Goal: Task Accomplishment & Management: Use online tool/utility

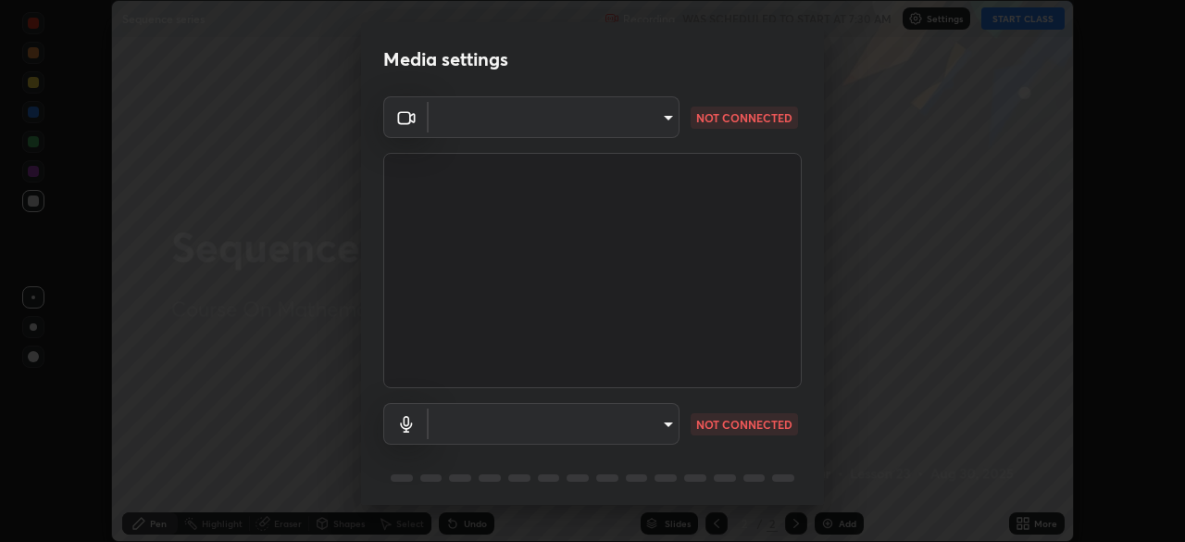
scroll to position [66, 0]
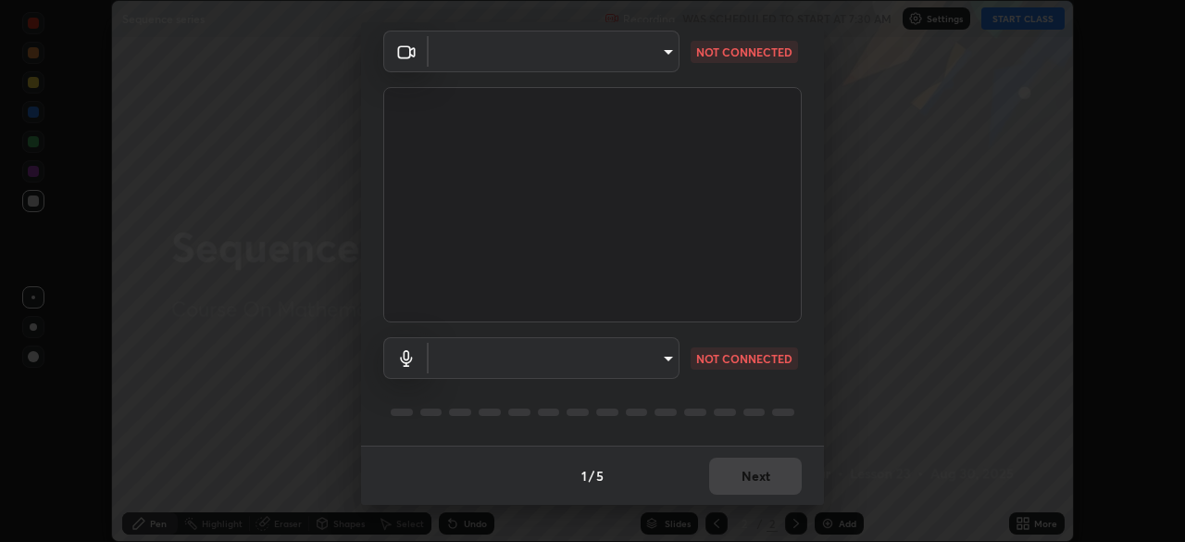
type input "049bc2282c07cc40841c2e772ce452ac1fb9cacf67fd871e64b4f66b53bbf363"
type input "default"
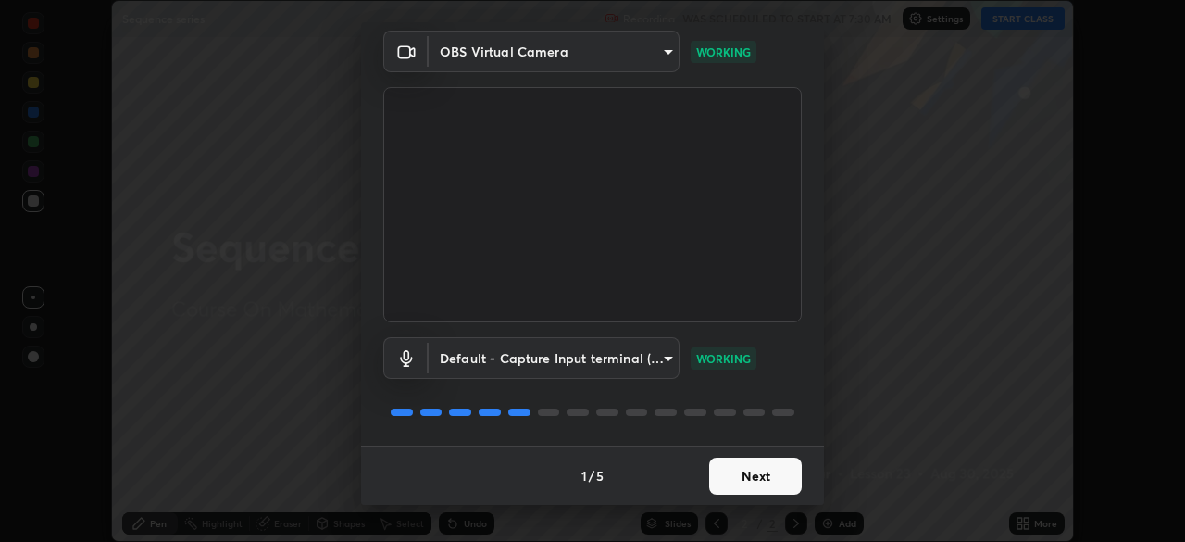
click at [755, 467] on button "Next" at bounding box center [755, 475] width 93 height 37
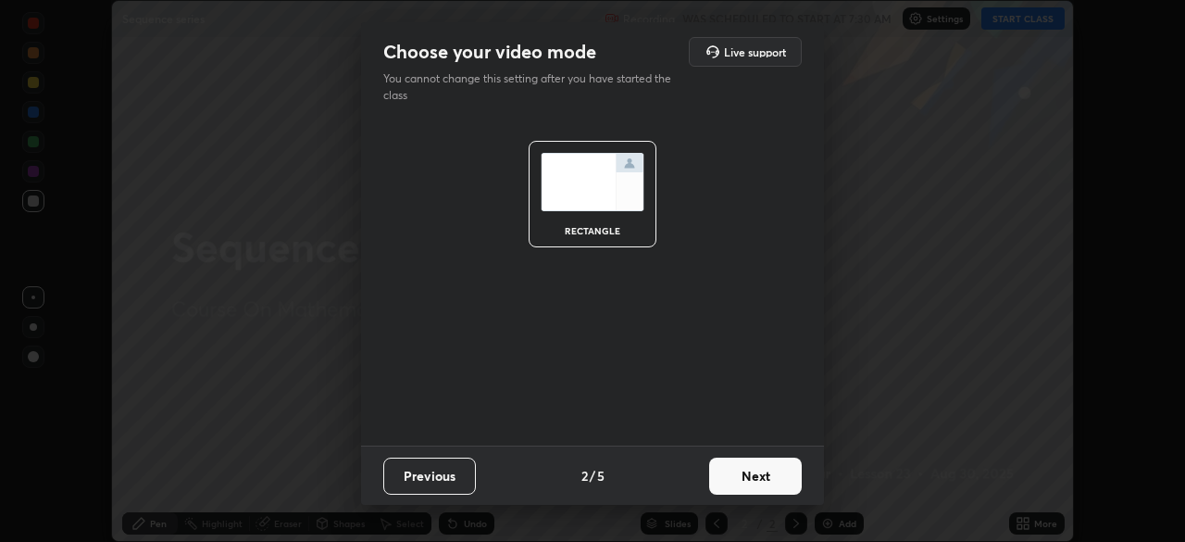
click at [764, 474] on button "Next" at bounding box center [755, 475] width 93 height 37
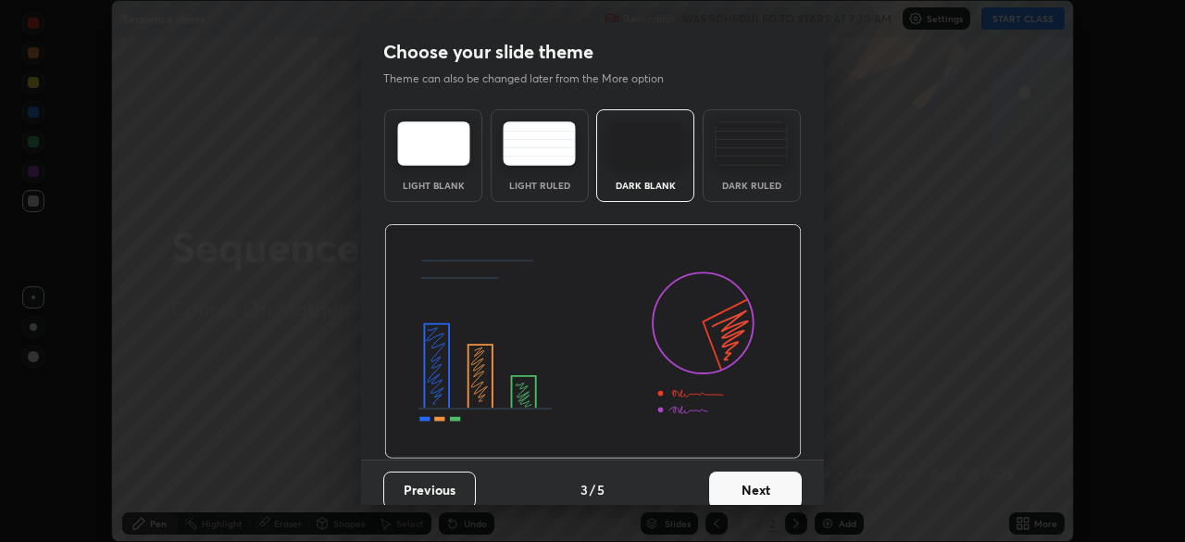
click at [772, 477] on button "Next" at bounding box center [755, 489] width 93 height 37
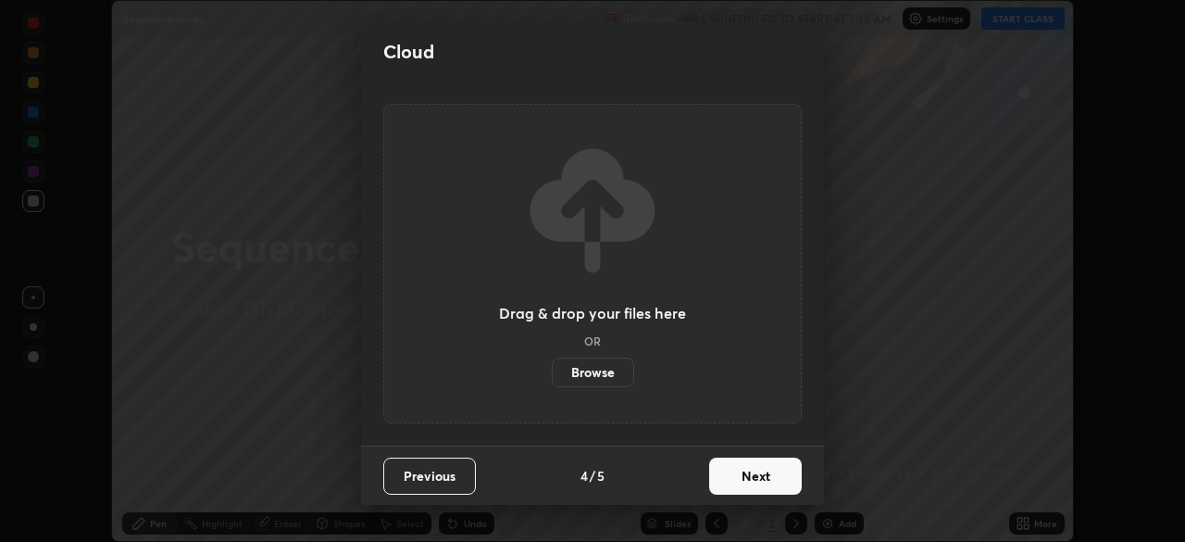
click at [779, 478] on button "Next" at bounding box center [755, 475] width 93 height 37
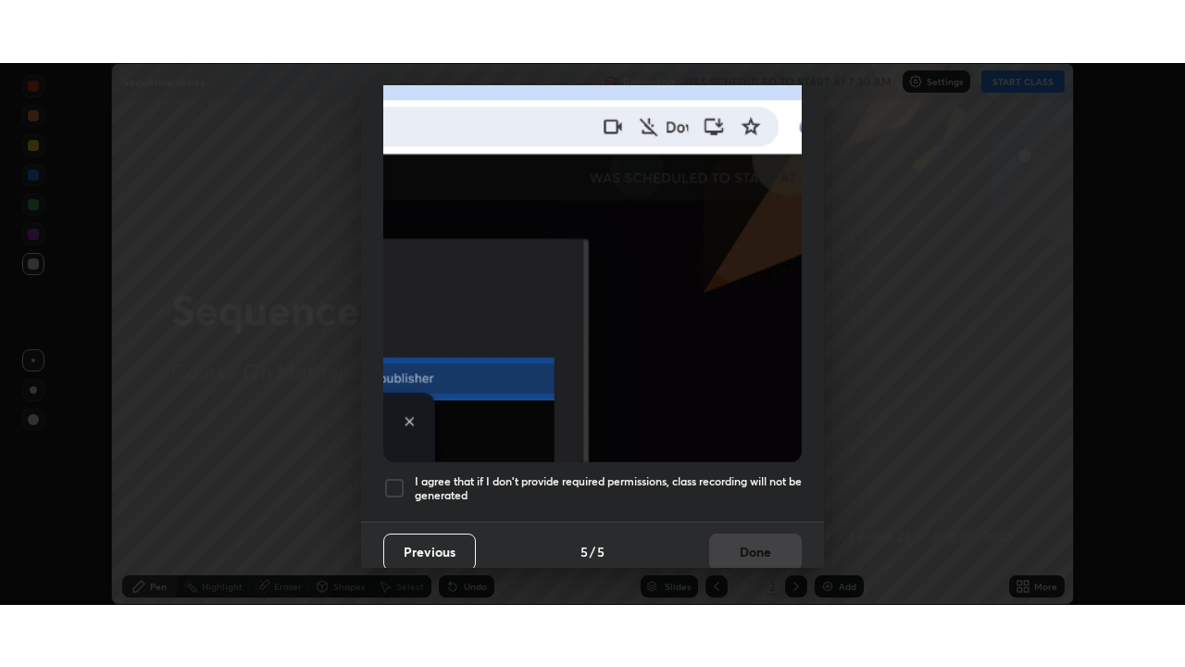
scroll to position [444, 0]
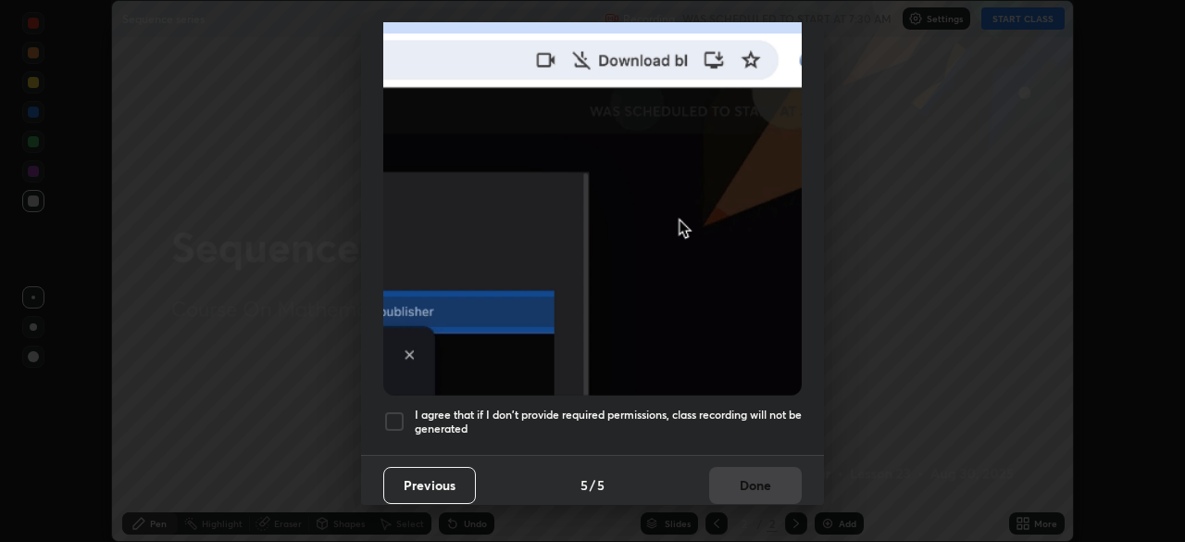
click at [742, 409] on h5 "I agree that if I don't provide required permissions, class recording will not …" at bounding box center [608, 421] width 387 height 29
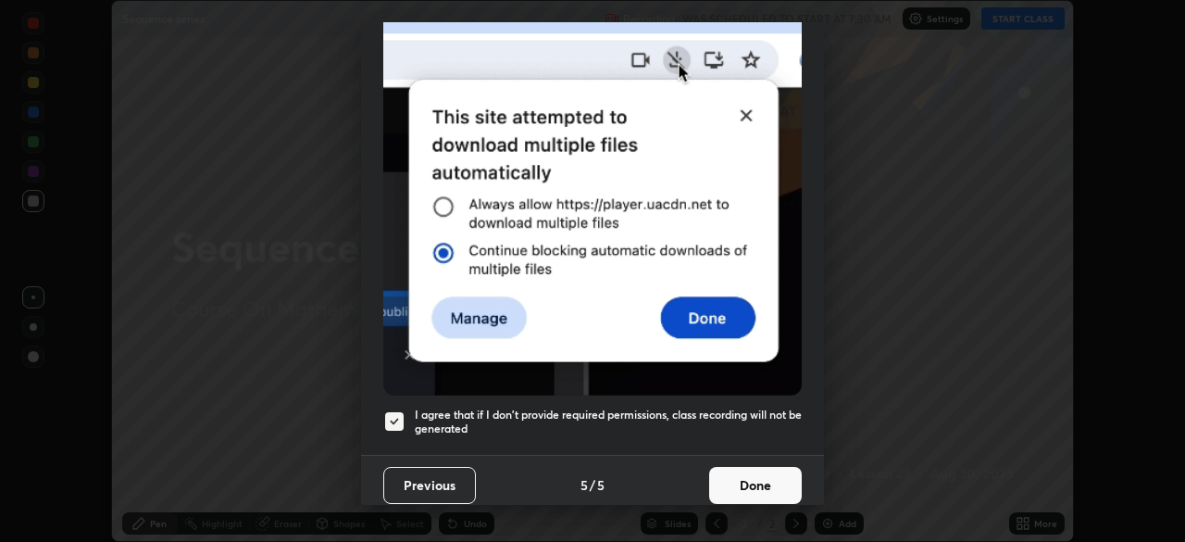
click at [764, 467] on button "Done" at bounding box center [755, 485] width 93 height 37
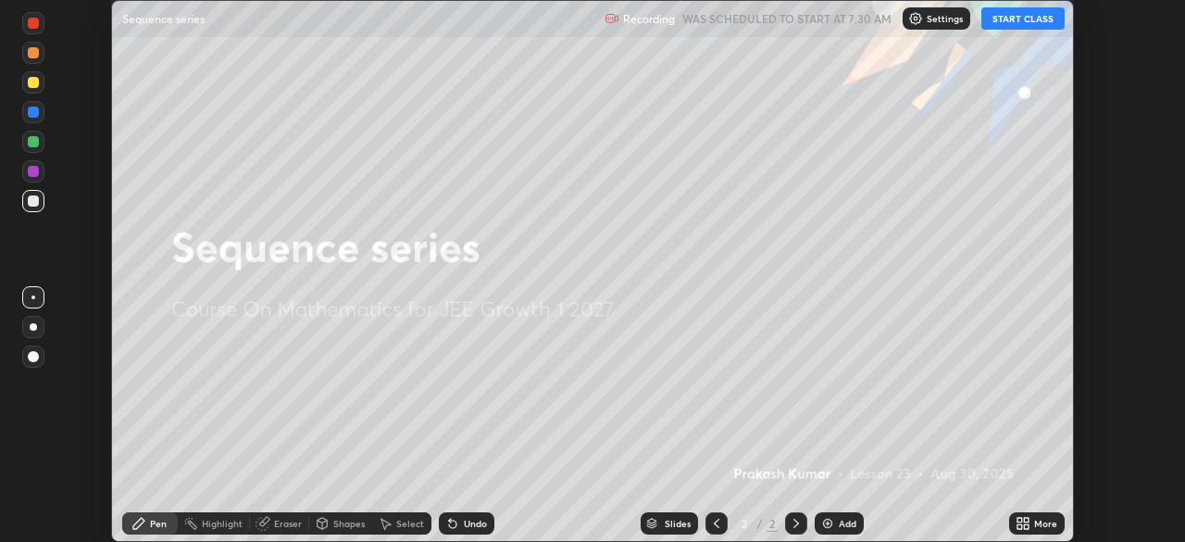
click at [1026, 26] on button "START CLASS" at bounding box center [1023, 18] width 83 height 22
click at [1046, 523] on div "More" at bounding box center [1045, 523] width 23 height 9
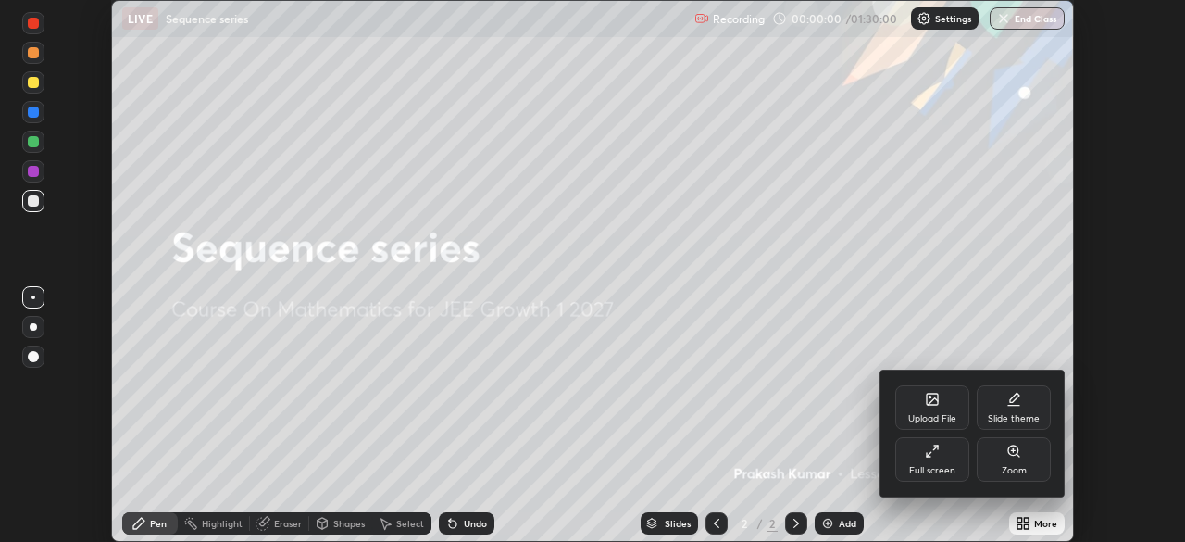
click at [931, 458] on div "Full screen" at bounding box center [932, 459] width 74 height 44
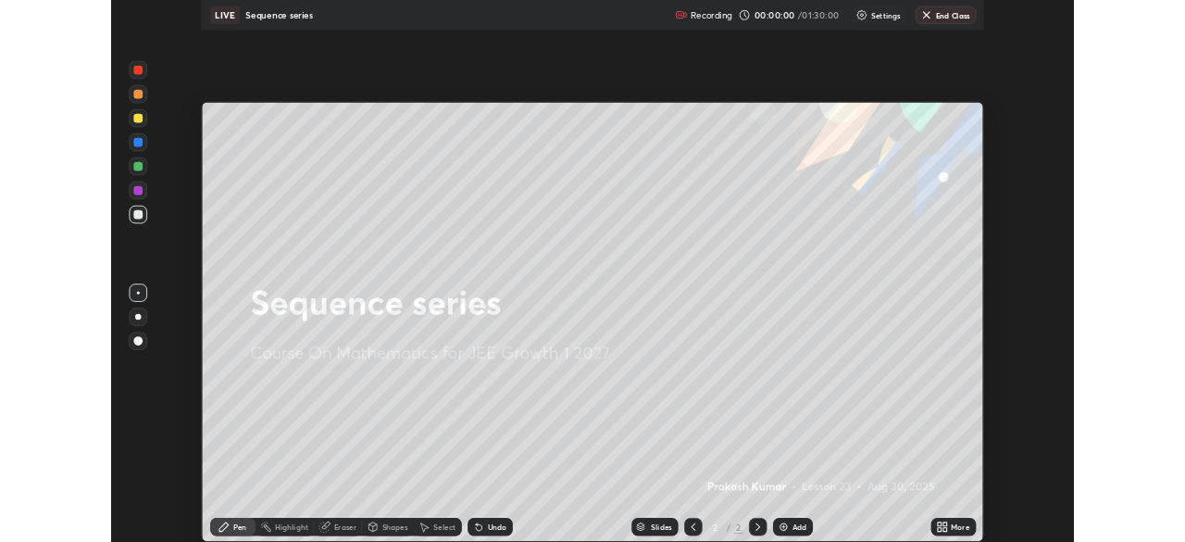
scroll to position [667, 1185]
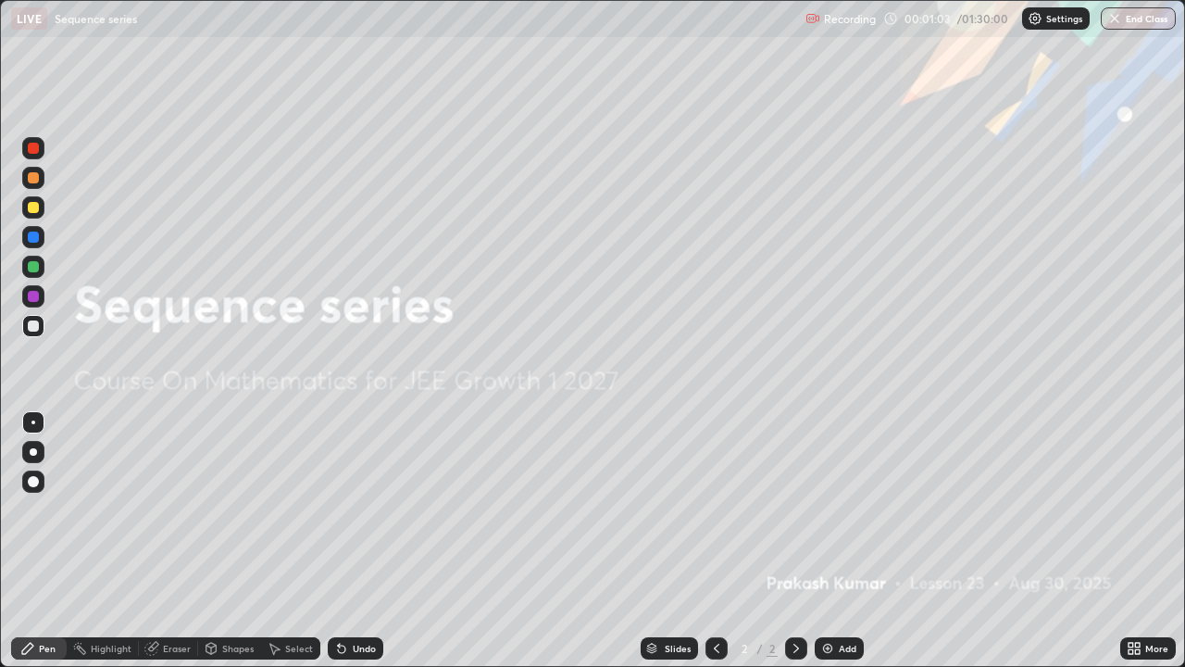
click at [848, 541] on div "Add" at bounding box center [848, 648] width 18 height 9
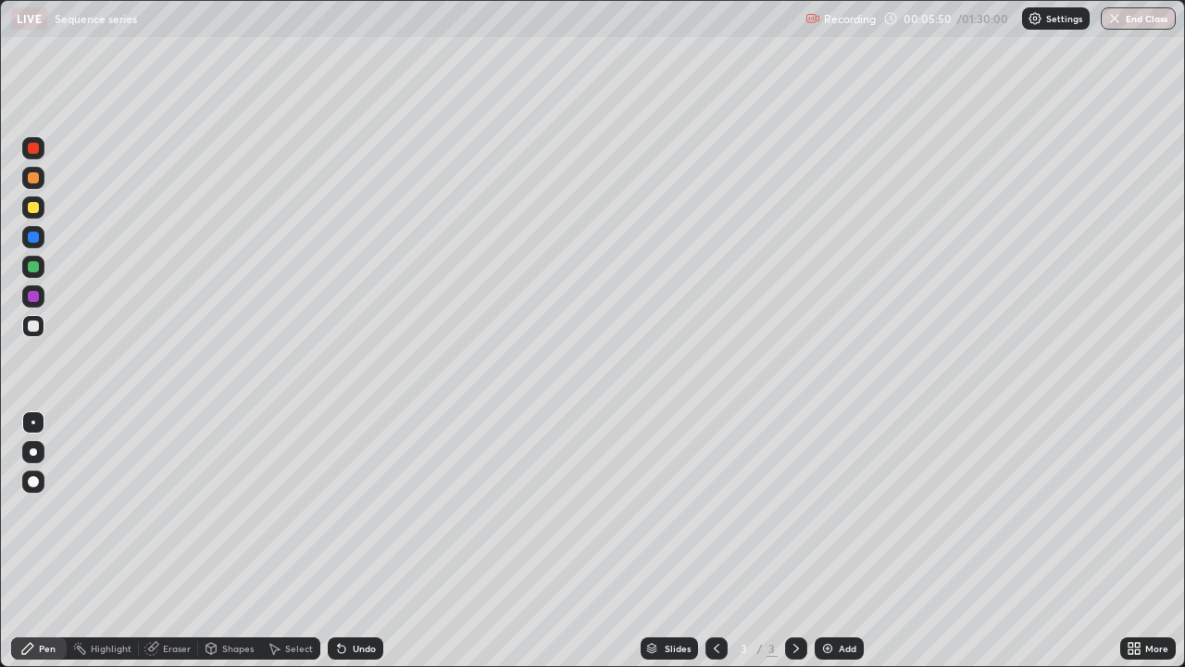
click at [366, 541] on div "Undo" at bounding box center [356, 648] width 56 height 22
click at [845, 541] on div "Add" at bounding box center [848, 648] width 18 height 9
click at [717, 541] on icon at bounding box center [716, 648] width 15 height 15
click at [791, 541] on div at bounding box center [796, 648] width 22 height 22
click at [34, 206] on div at bounding box center [33, 207] width 11 height 11
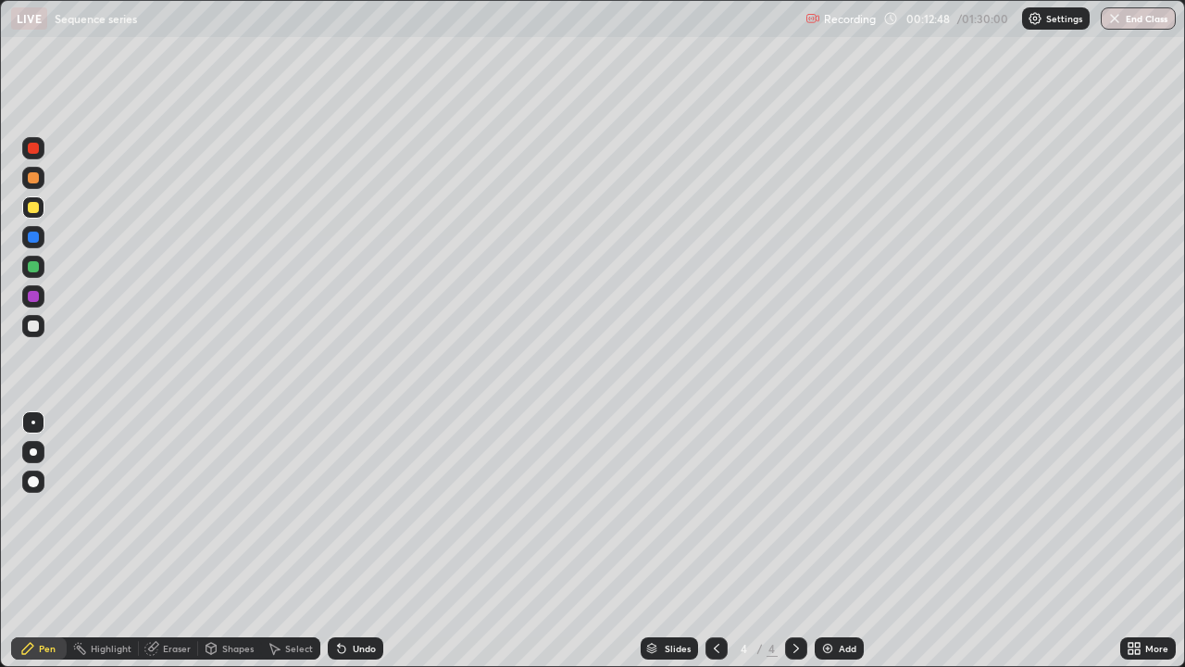
click at [342, 541] on div "Undo" at bounding box center [356, 648] width 56 height 22
click at [347, 541] on div "Undo" at bounding box center [356, 648] width 56 height 22
click at [40, 327] on div at bounding box center [33, 326] width 22 height 22
click at [345, 541] on div "Undo" at bounding box center [356, 648] width 56 height 22
click at [355, 541] on div "Undo" at bounding box center [356, 648] width 56 height 22
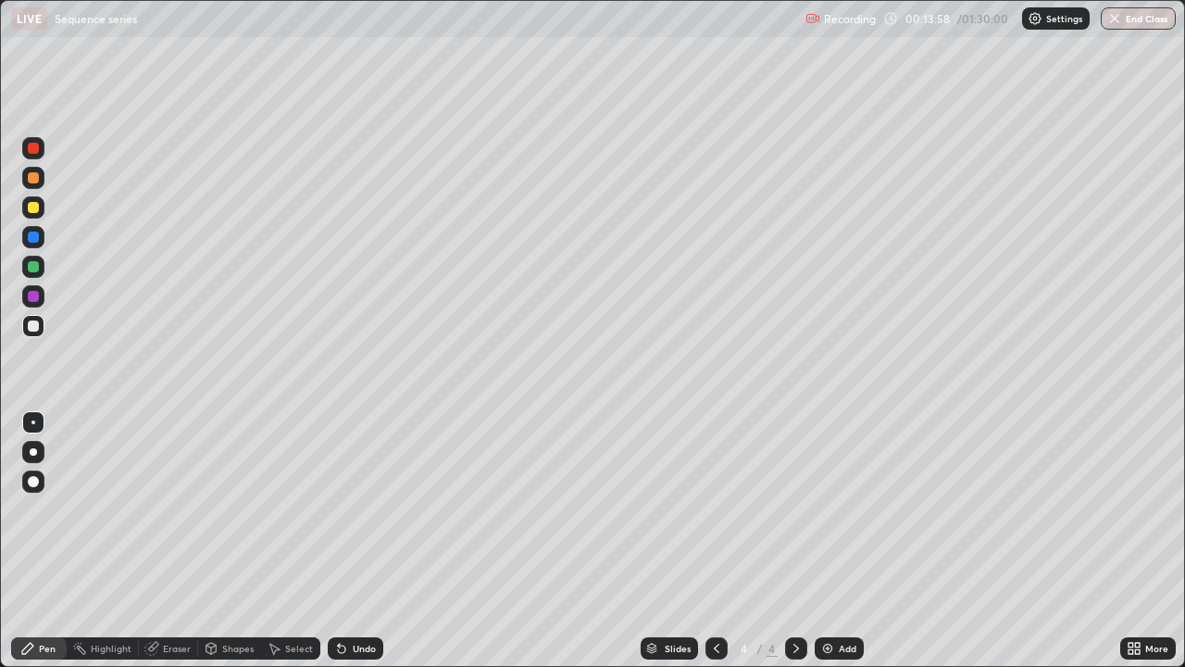
click at [354, 541] on div "Undo" at bounding box center [364, 648] width 23 height 9
click at [364, 541] on div "Undo" at bounding box center [364, 648] width 23 height 9
click at [183, 541] on div "Eraser" at bounding box center [177, 648] width 28 height 9
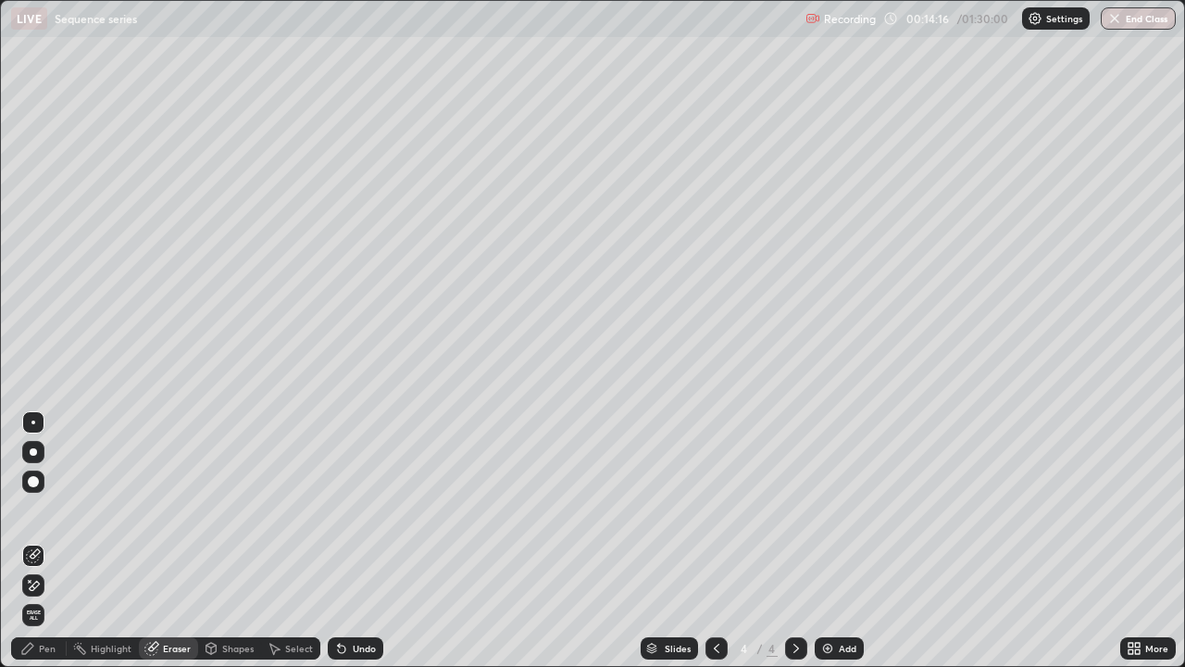
click at [52, 541] on div "Pen" at bounding box center [47, 648] width 17 height 9
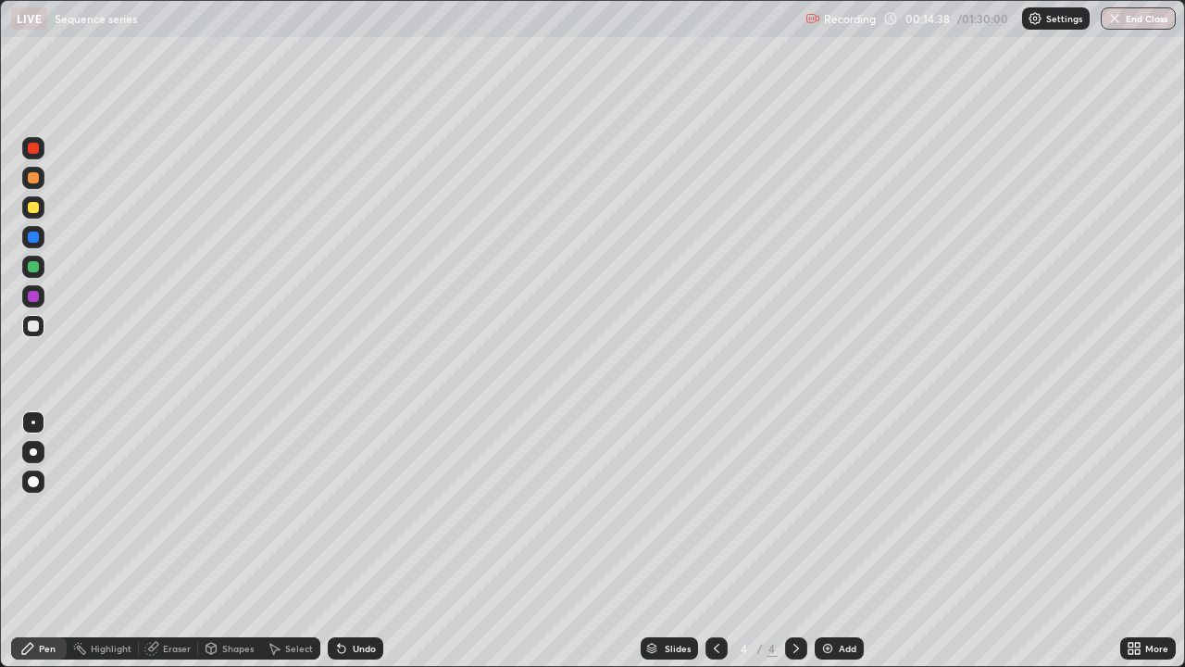
click at [221, 541] on div "Shapes" at bounding box center [229, 648] width 63 height 22
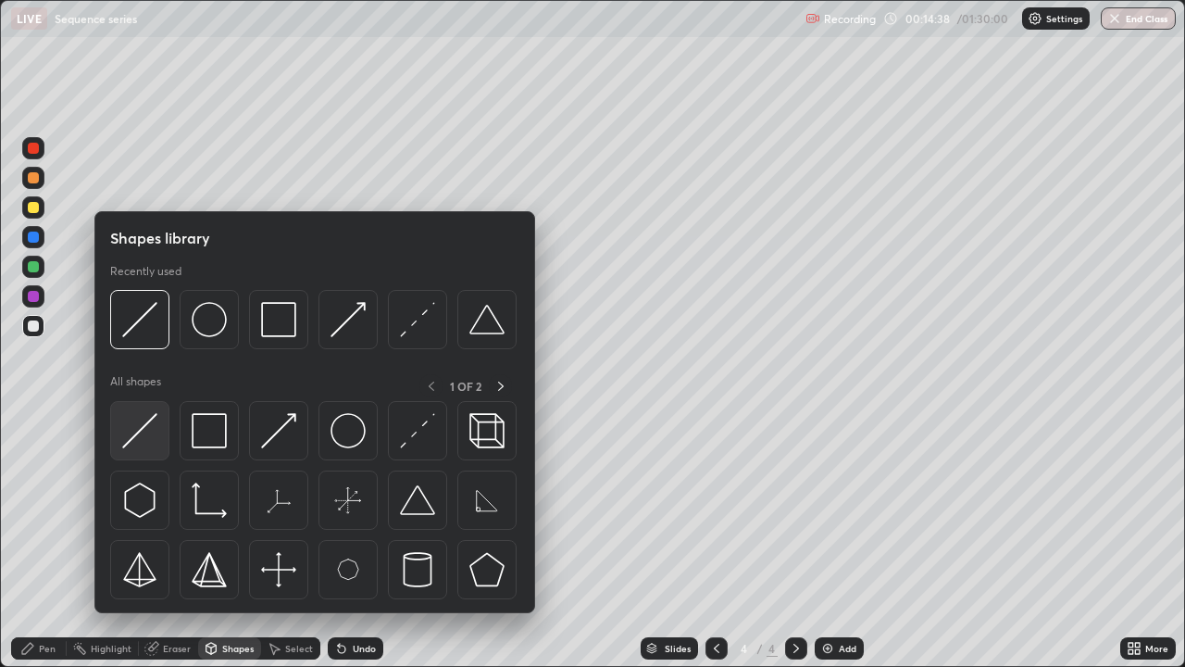
click at [143, 438] on img at bounding box center [139, 430] width 35 height 35
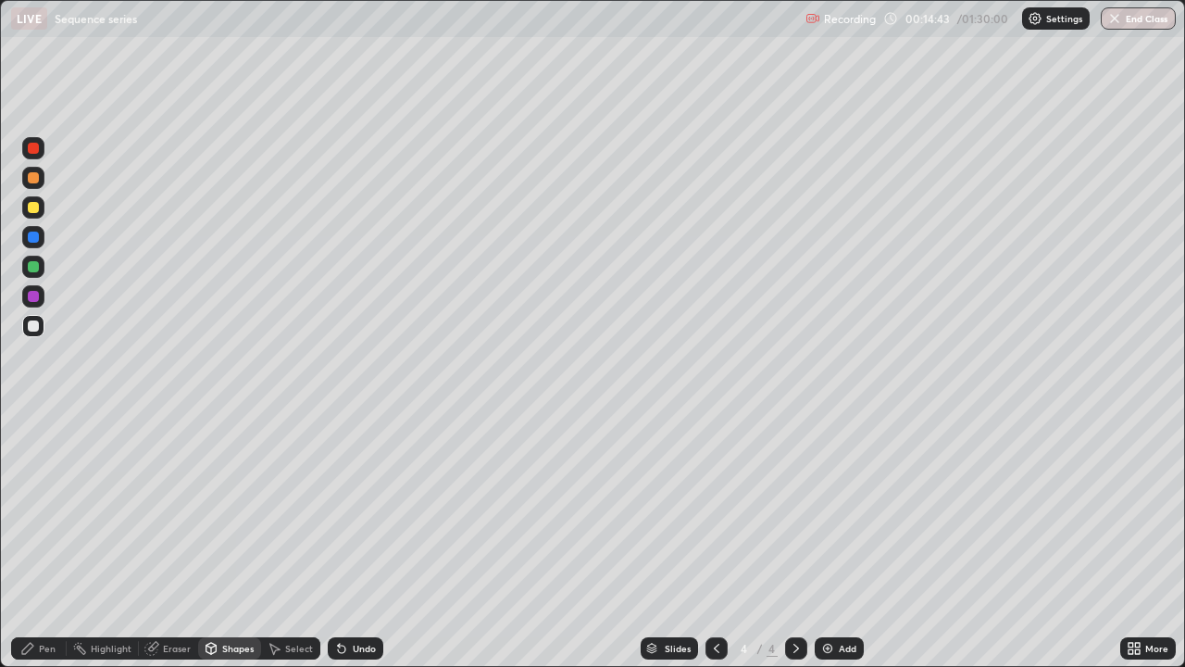
click at [366, 541] on div "Undo" at bounding box center [364, 648] width 23 height 9
click at [830, 541] on img at bounding box center [827, 648] width 15 height 15
click at [216, 541] on icon at bounding box center [211, 648] width 15 height 15
click at [51, 541] on div "Pen" at bounding box center [47, 648] width 17 height 9
click at [287, 541] on div "Select" at bounding box center [299, 648] width 28 height 9
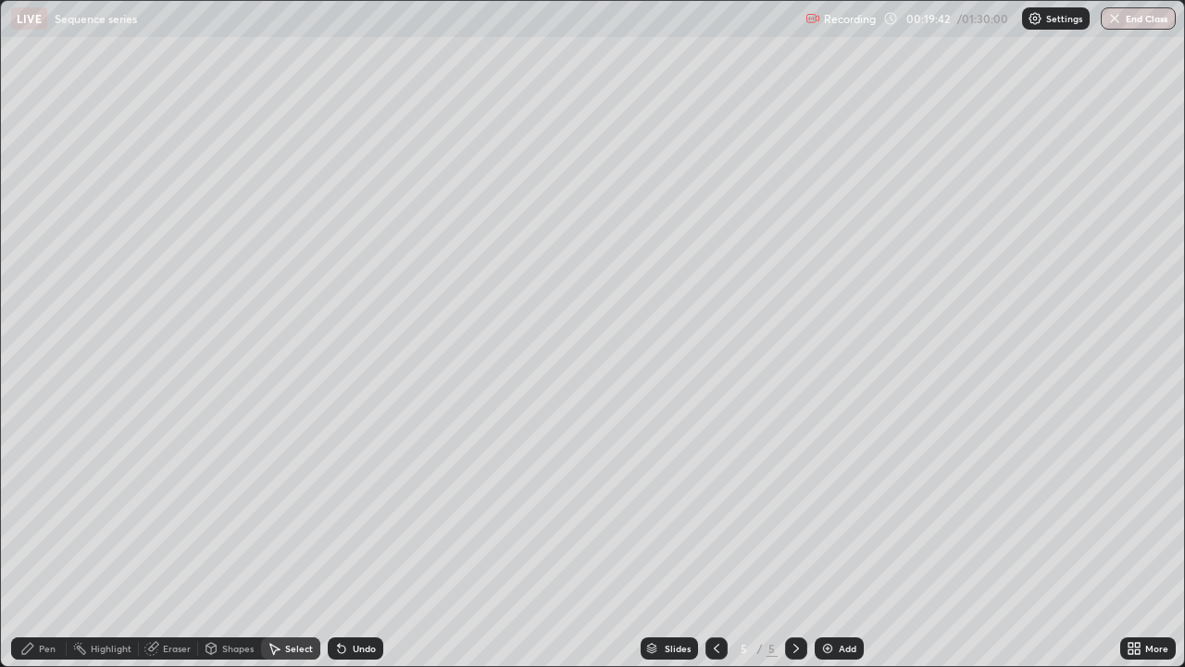
click at [229, 541] on div "Shapes" at bounding box center [229, 648] width 63 height 22
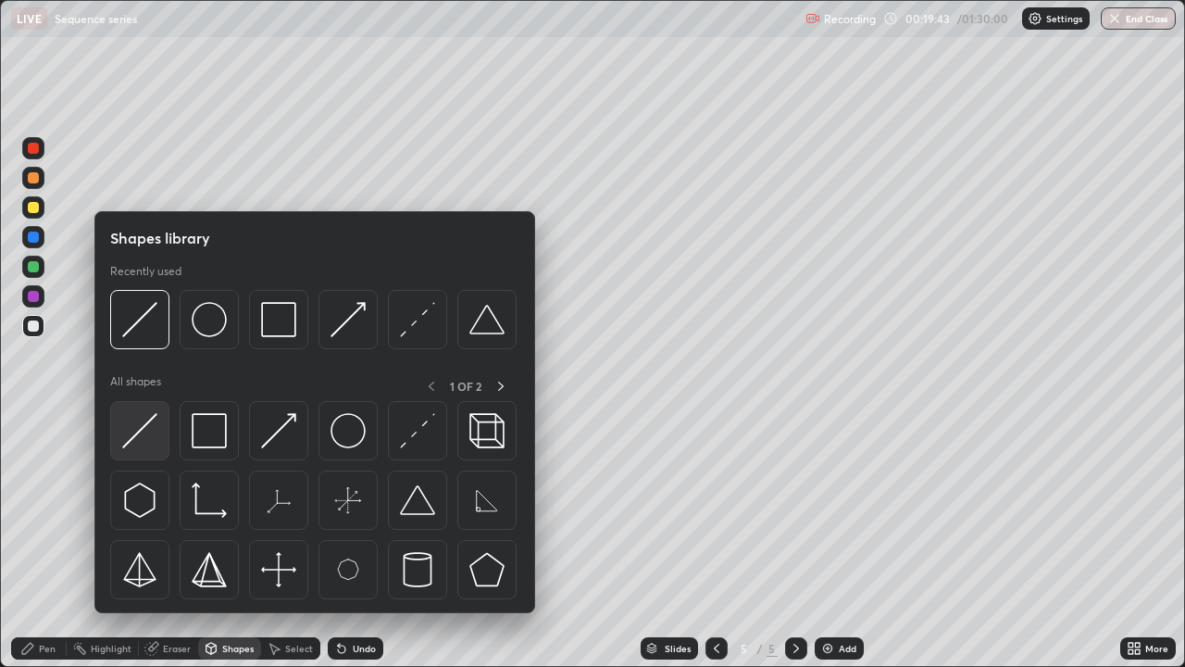
click at [138, 433] on img at bounding box center [139, 430] width 35 height 35
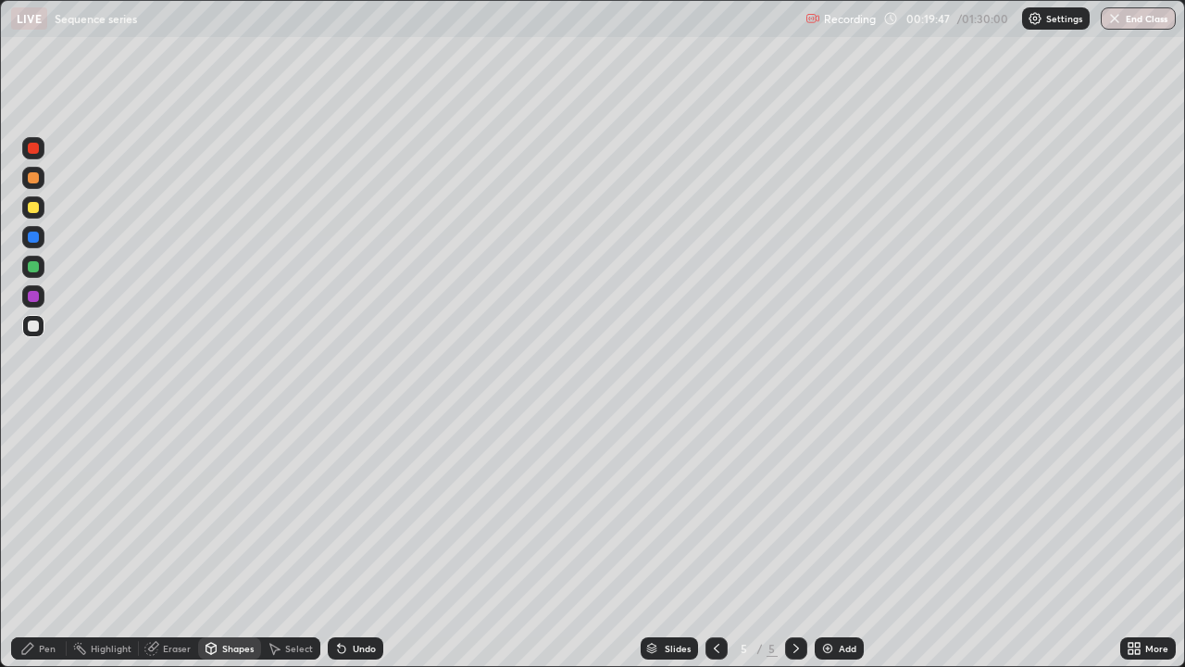
click at [360, 541] on div "Undo" at bounding box center [364, 648] width 23 height 9
click at [27, 541] on icon at bounding box center [27, 648] width 11 height 11
click at [236, 541] on div "Shapes" at bounding box center [237, 648] width 31 height 9
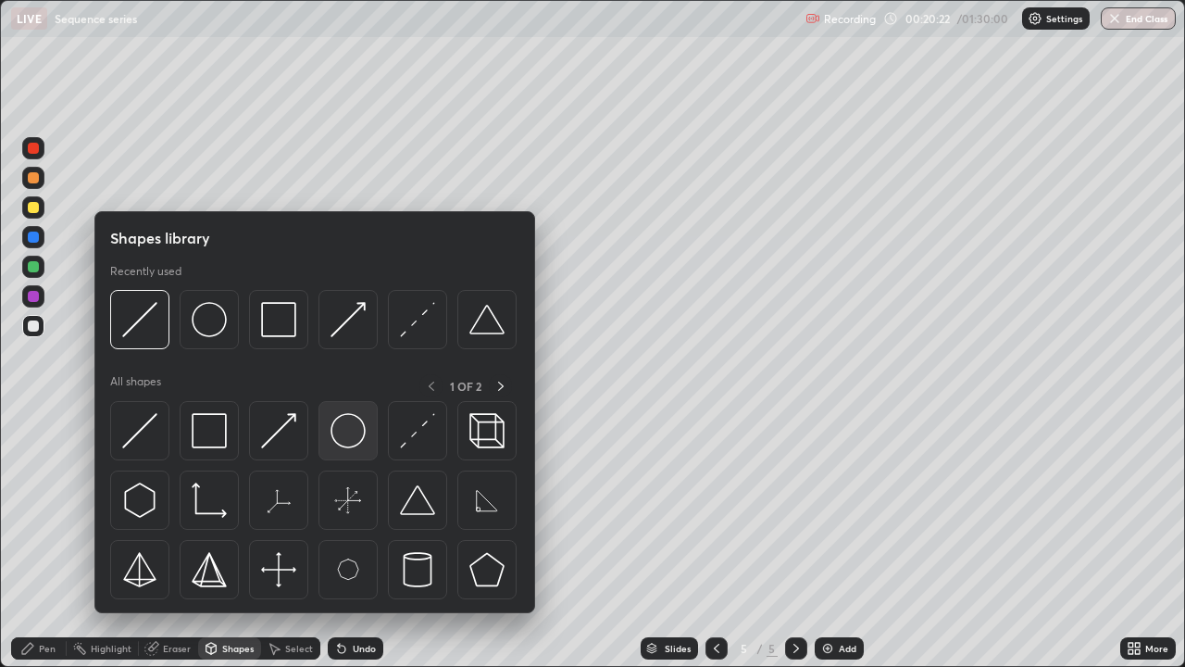
click at [346, 432] on img at bounding box center [348, 430] width 35 height 35
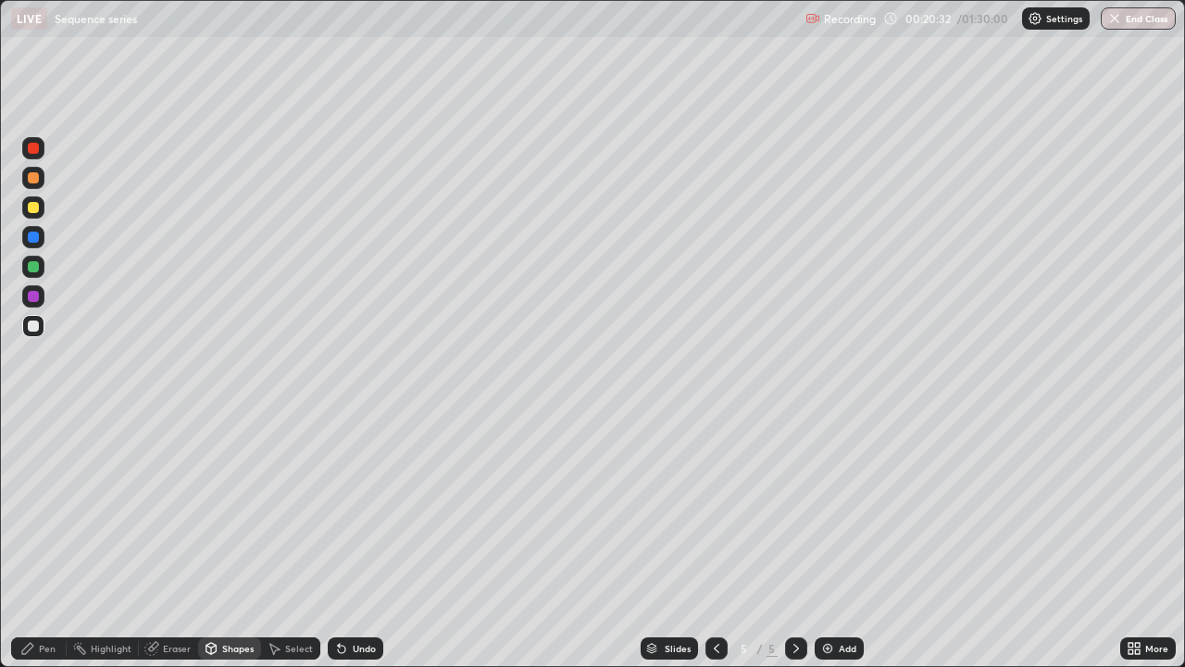
click at [41, 264] on div at bounding box center [33, 267] width 22 height 22
click at [238, 541] on div "Shapes" at bounding box center [237, 648] width 31 height 9
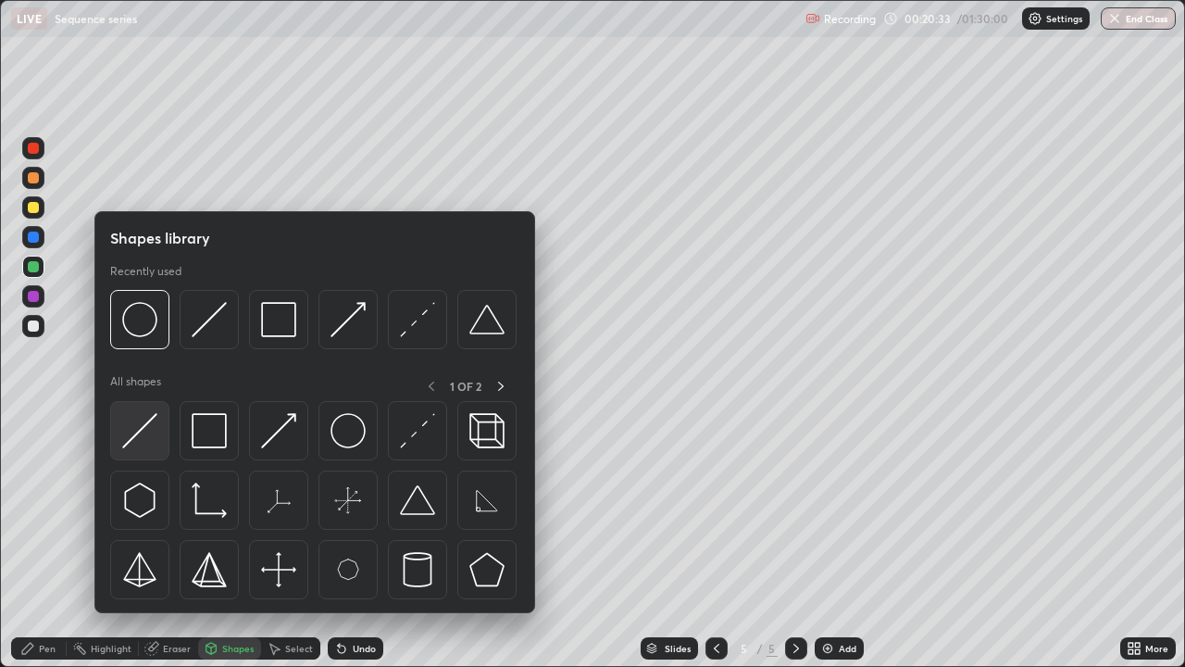
click at [143, 440] on img at bounding box center [139, 430] width 35 height 35
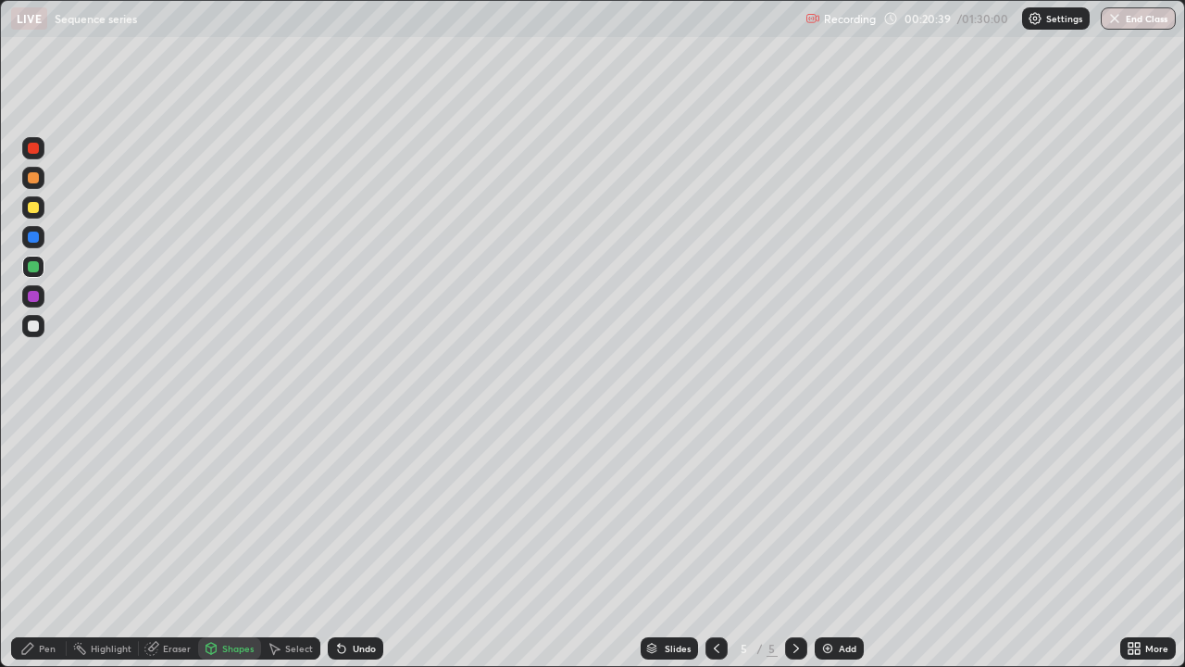
click at [347, 541] on div "Undo" at bounding box center [356, 648] width 56 height 22
click at [353, 541] on div "Undo" at bounding box center [364, 648] width 23 height 9
click at [50, 541] on div "Pen" at bounding box center [47, 648] width 17 height 9
click at [34, 326] on div at bounding box center [33, 325] width 11 height 11
click at [235, 541] on div "Shapes" at bounding box center [237, 648] width 31 height 9
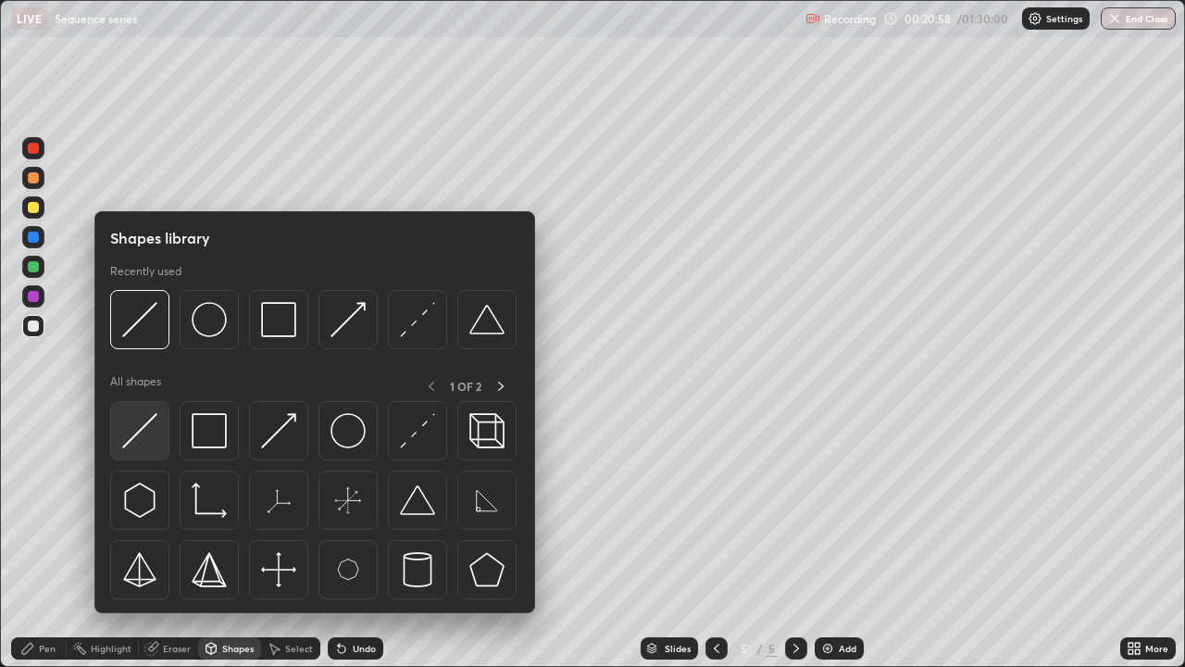
click at [155, 439] on img at bounding box center [139, 430] width 35 height 35
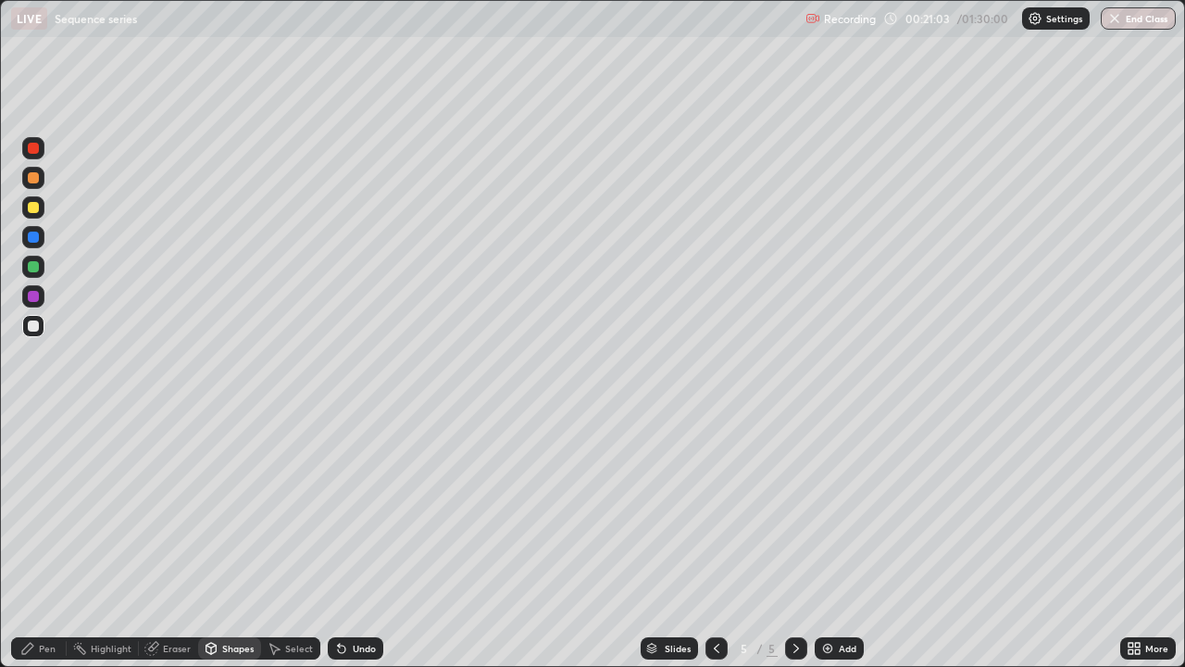
click at [33, 176] on div at bounding box center [33, 177] width 11 height 11
click at [357, 541] on div "Undo" at bounding box center [364, 648] width 23 height 9
click at [353, 541] on div "Undo" at bounding box center [364, 648] width 23 height 9
click at [39, 541] on div "Pen" at bounding box center [39, 648] width 56 height 22
click at [124, 541] on div "Highlight" at bounding box center [111, 648] width 41 height 9
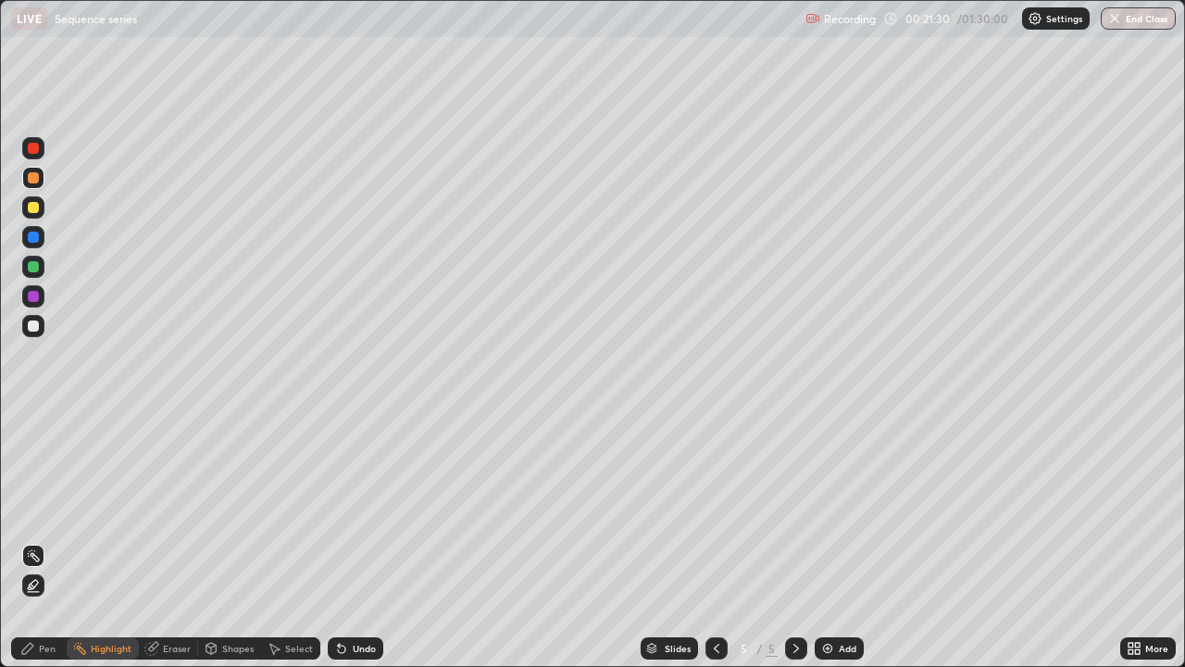
click at [40, 322] on div at bounding box center [33, 326] width 22 height 22
click at [47, 541] on div "Pen" at bounding box center [47, 648] width 17 height 9
click at [355, 541] on div "Undo" at bounding box center [364, 648] width 23 height 9
click at [119, 541] on div "Highlight" at bounding box center [103, 648] width 72 height 22
click at [164, 541] on div "Eraser" at bounding box center [177, 648] width 28 height 9
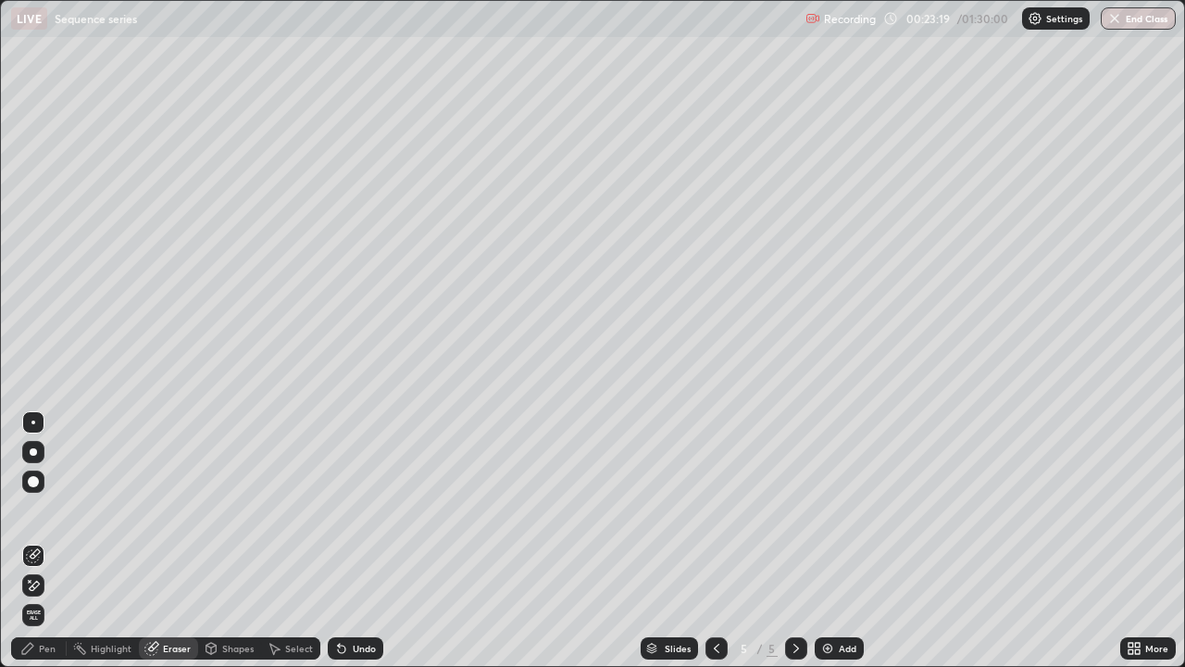
click at [35, 541] on icon at bounding box center [33, 586] width 15 height 16
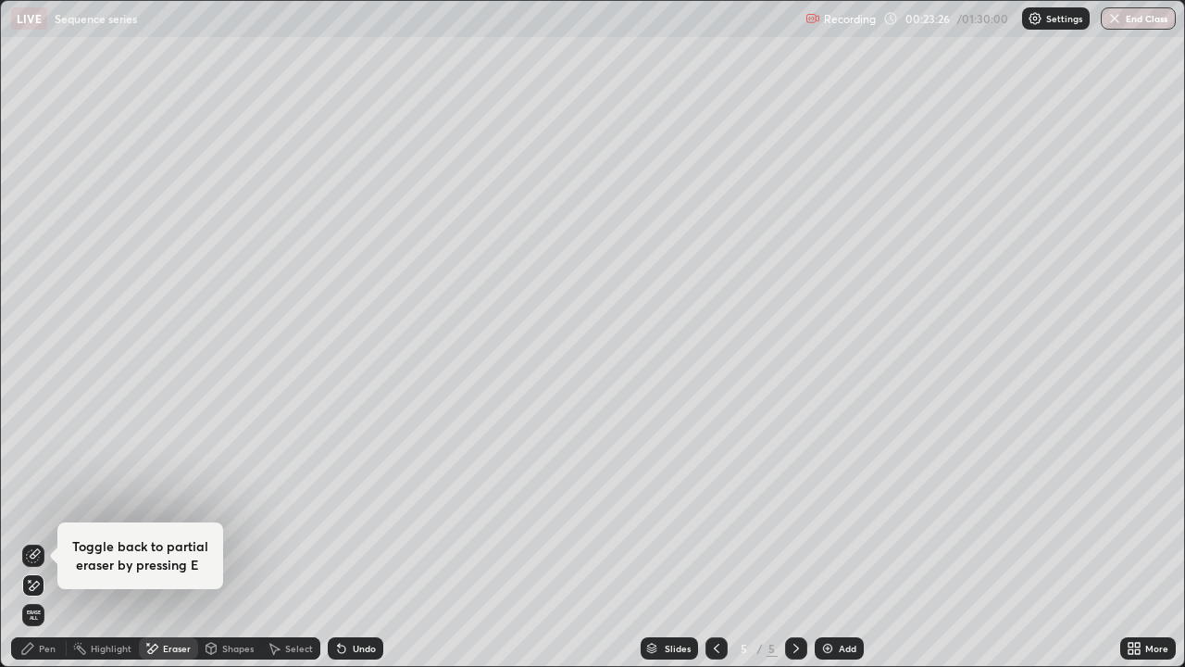
click at [47, 541] on div "Pen" at bounding box center [47, 648] width 17 height 9
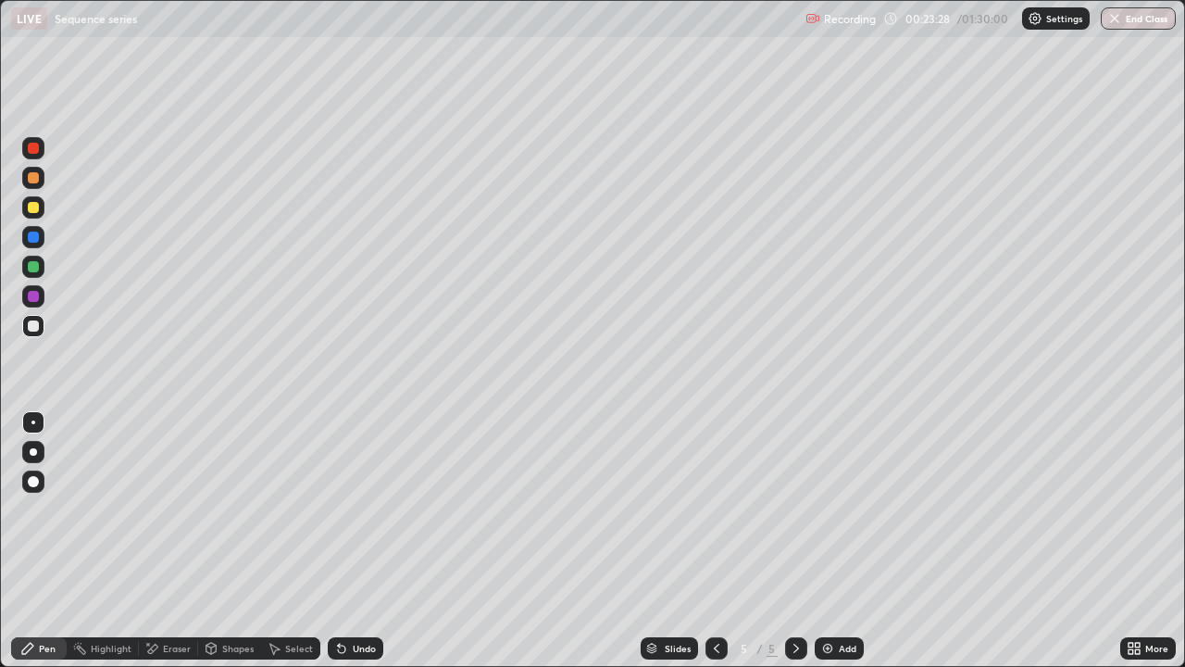
click at [174, 541] on div "Eraser" at bounding box center [177, 648] width 28 height 9
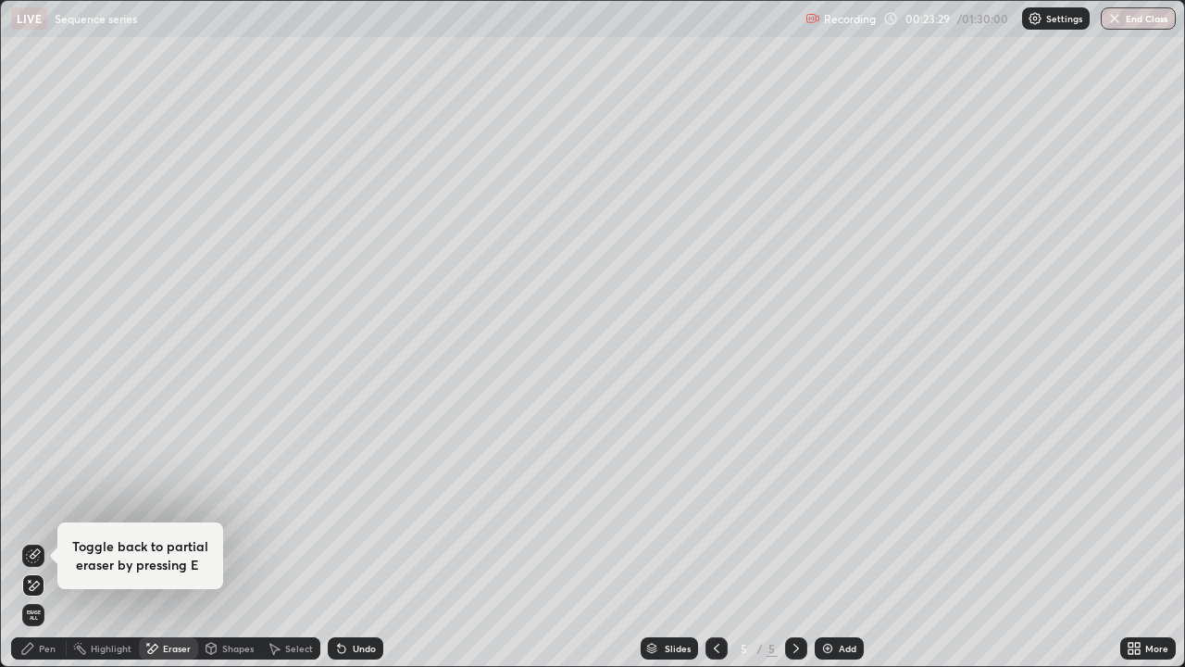
click at [44, 541] on div "Pen" at bounding box center [47, 648] width 17 height 9
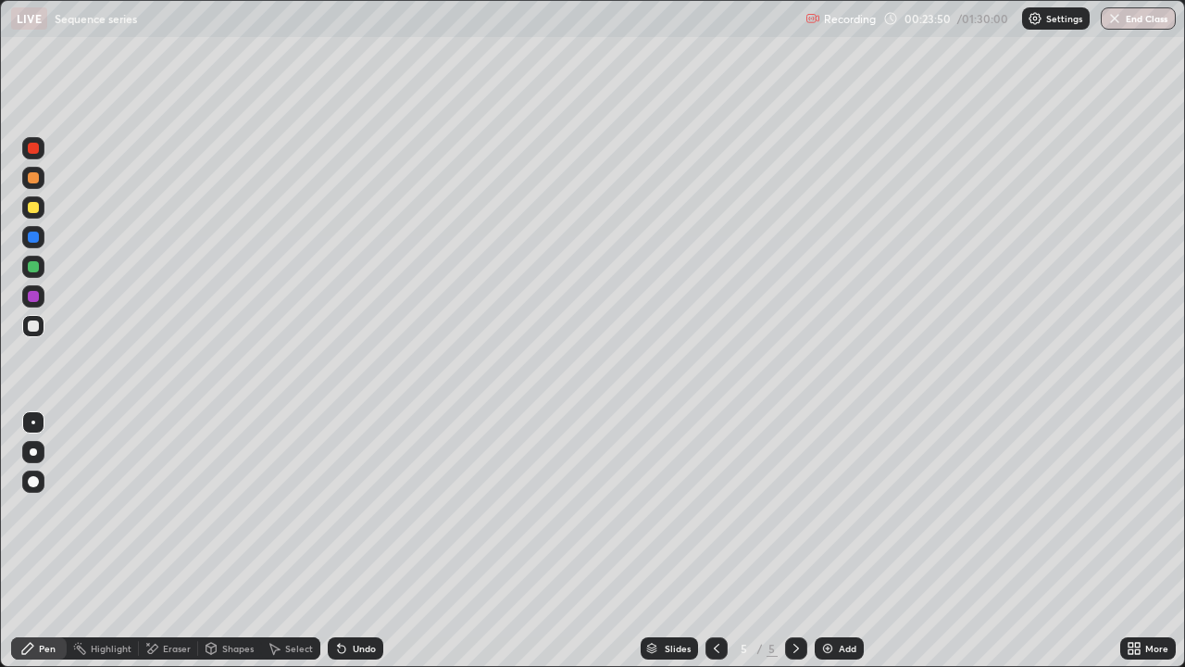
click at [235, 541] on div "Shapes" at bounding box center [237, 648] width 31 height 9
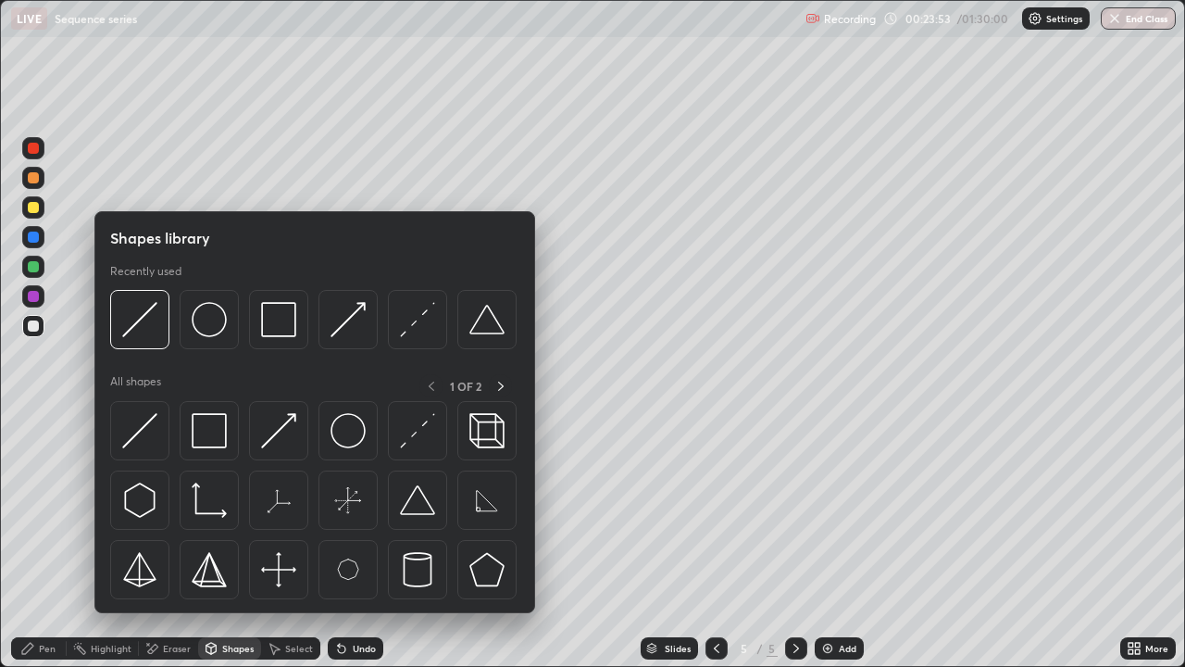
click at [286, 541] on div "Select" at bounding box center [299, 648] width 28 height 9
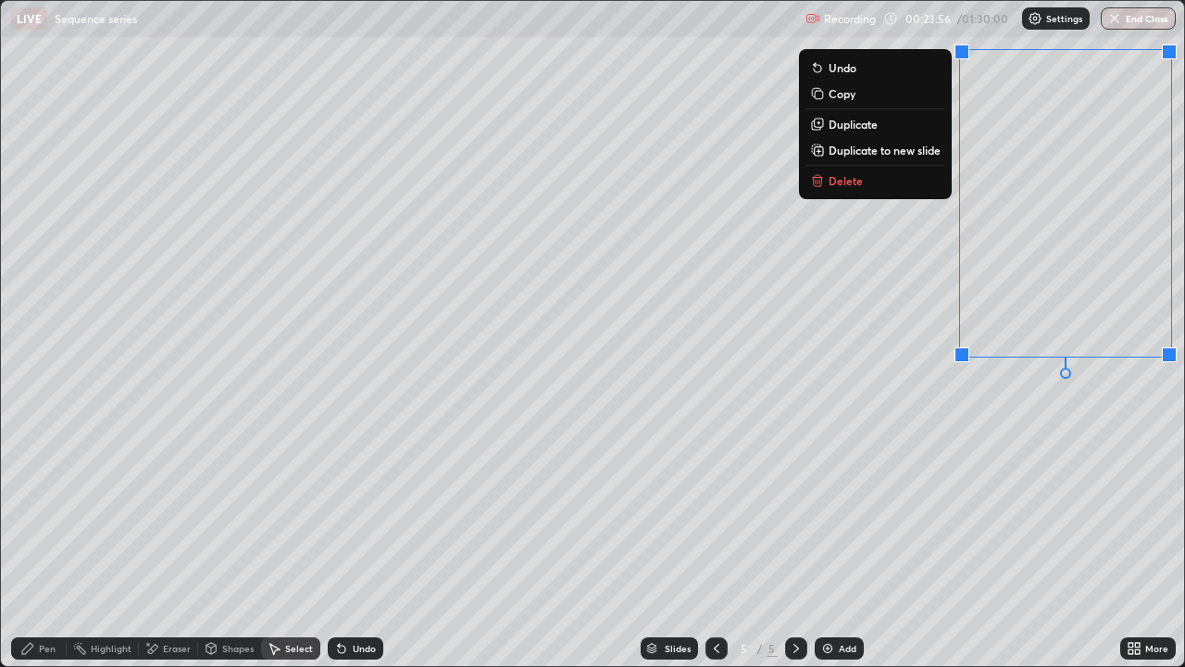
click at [854, 94] on button "Copy" at bounding box center [876, 93] width 138 height 22
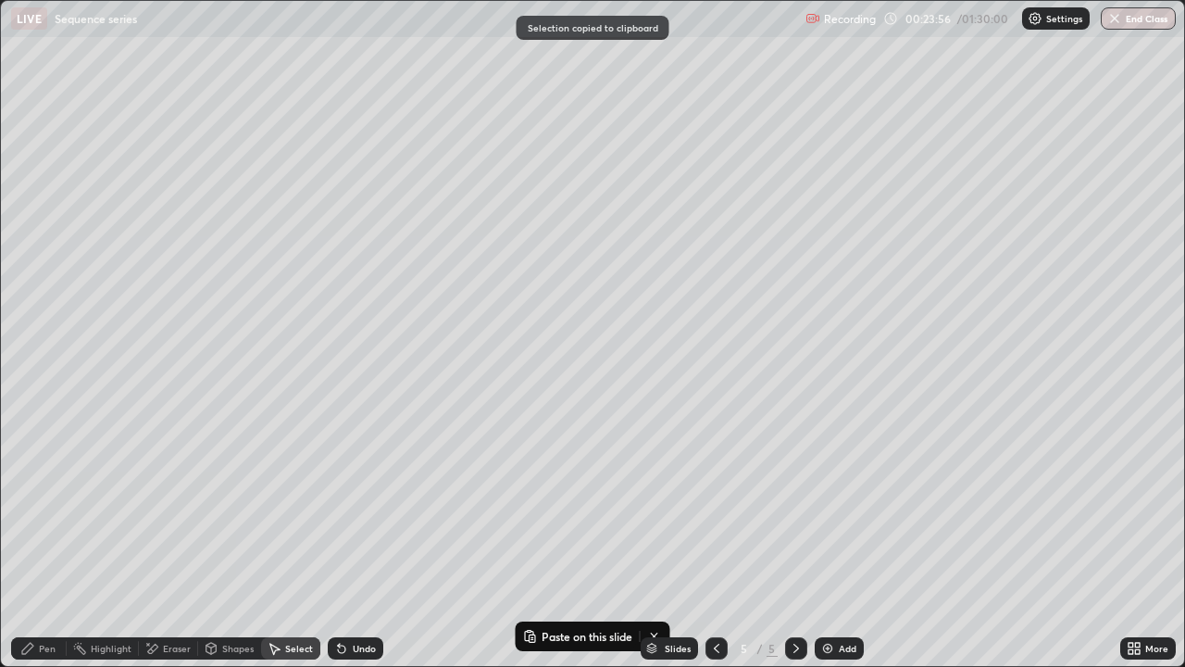
click at [657, 207] on div "0 ° Undo Copy Paste here Duplicate Duplicate to new slide Delete" at bounding box center [592, 333] width 1183 height 665
click at [653, 270] on div "0 ° Undo Copy Paste here Duplicate Duplicate to new slide Delete" at bounding box center [592, 333] width 1183 height 665
click at [677, 262] on div "0 ° Undo Copy Paste here Duplicate Duplicate to new slide Delete" at bounding box center [592, 333] width 1183 height 665
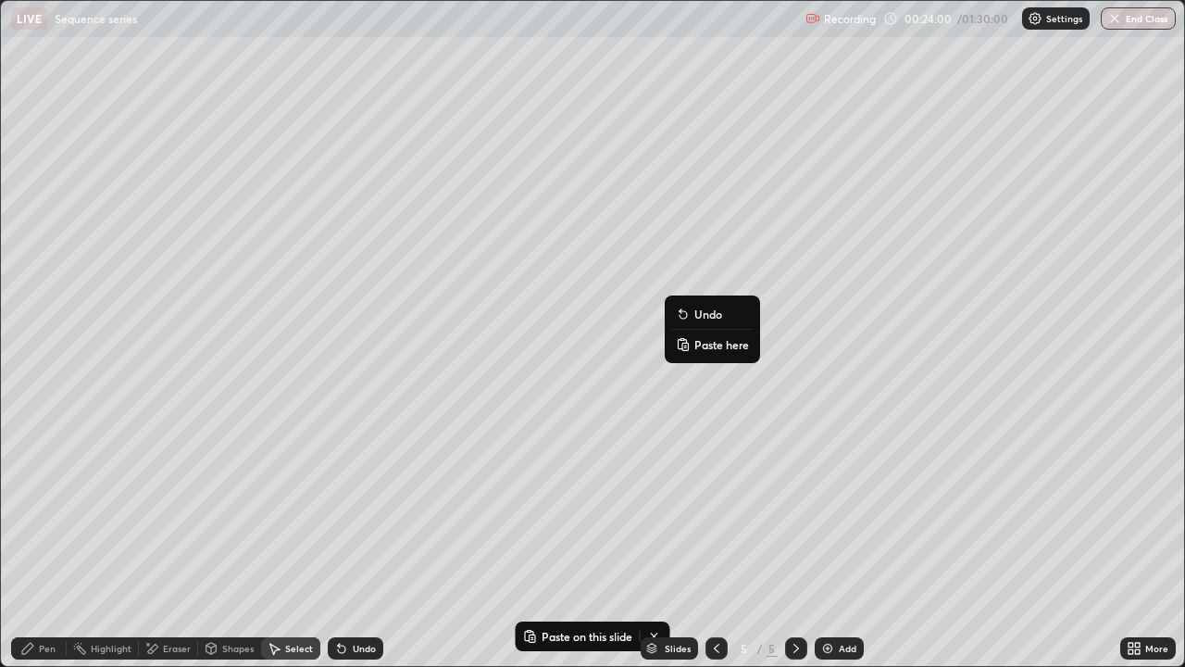
click at [722, 342] on p "Paste here" at bounding box center [722, 344] width 55 height 15
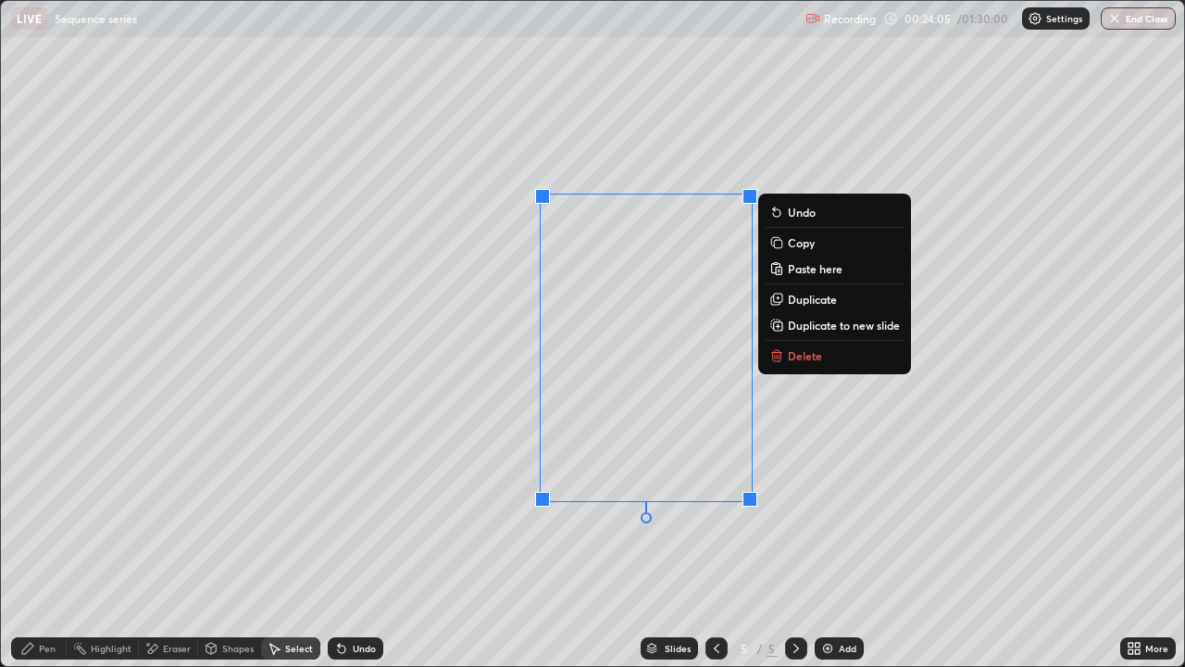
click at [847, 446] on div "0 ° Undo Copy Paste here Duplicate Duplicate to new slide Delete" at bounding box center [592, 333] width 1183 height 665
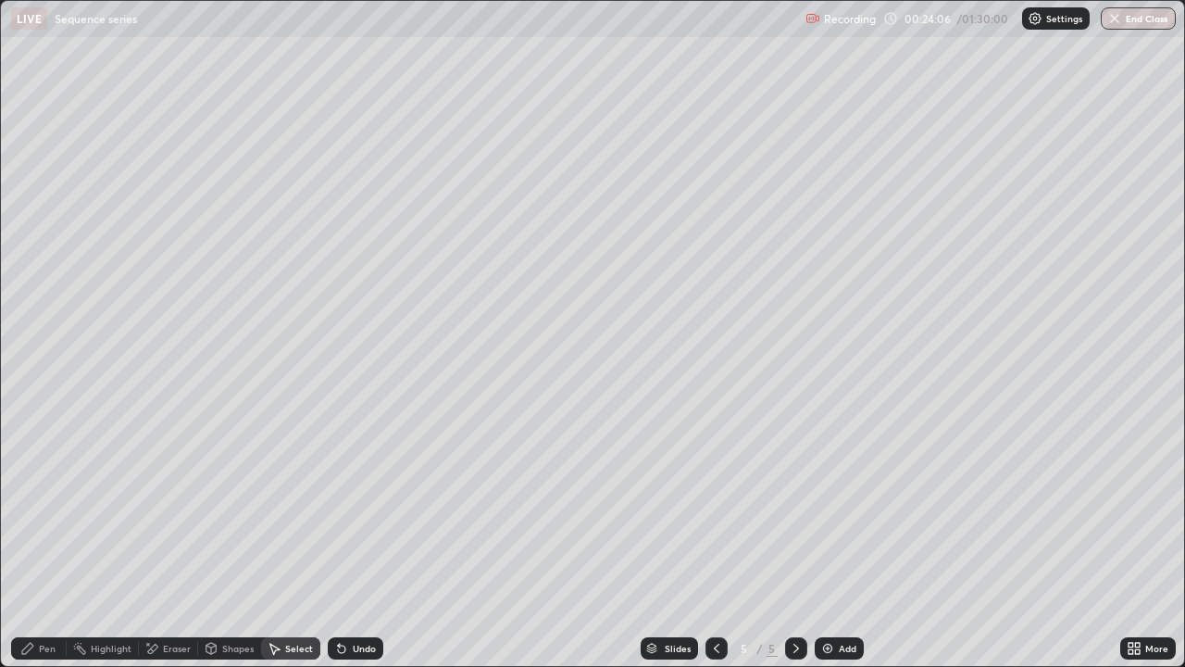
click at [181, 541] on div "Eraser" at bounding box center [177, 648] width 28 height 9
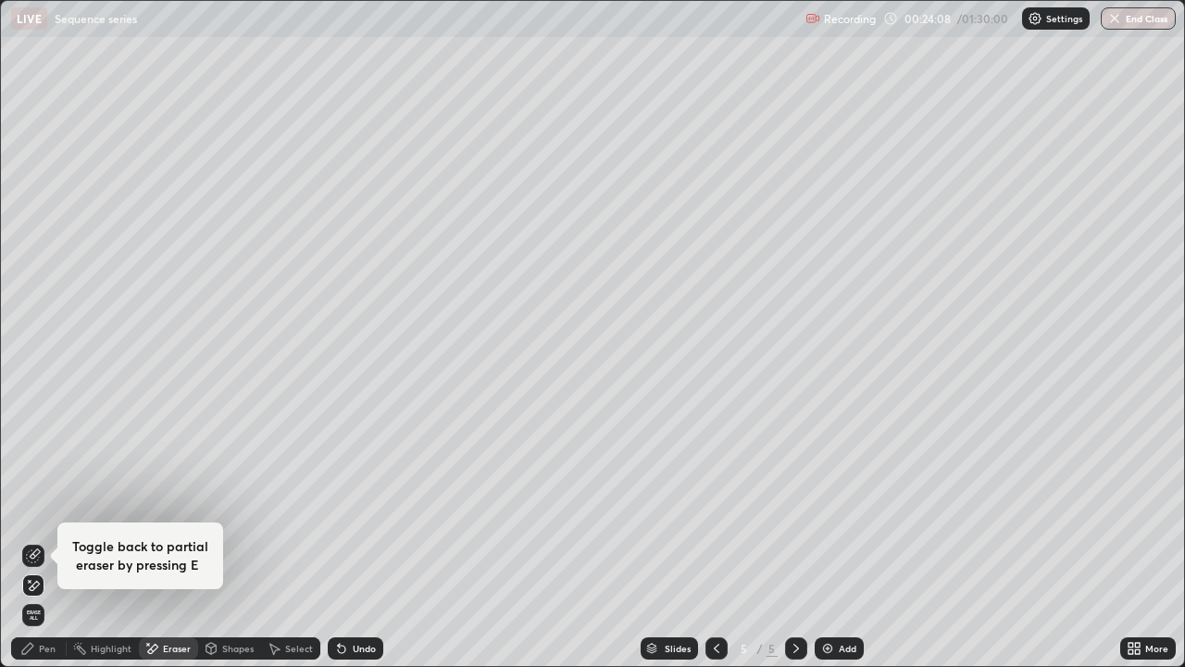
click at [39, 541] on icon at bounding box center [33, 556] width 12 height 12
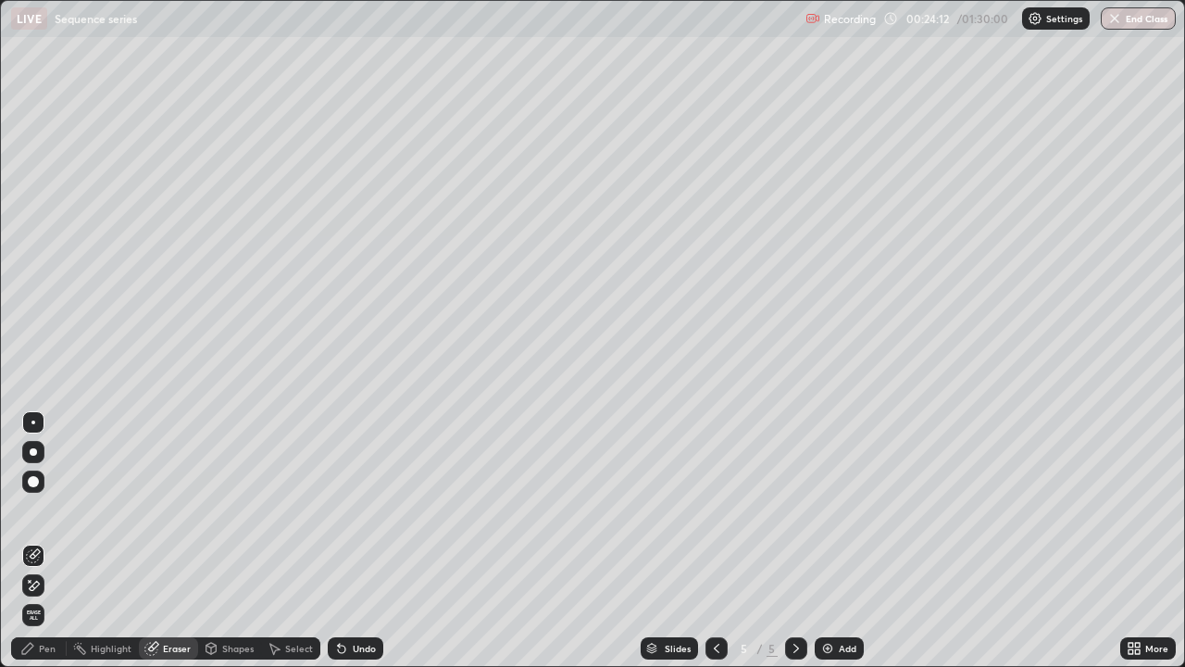
click at [347, 541] on div "Undo" at bounding box center [356, 648] width 56 height 22
click at [33, 541] on icon at bounding box center [27, 648] width 15 height 15
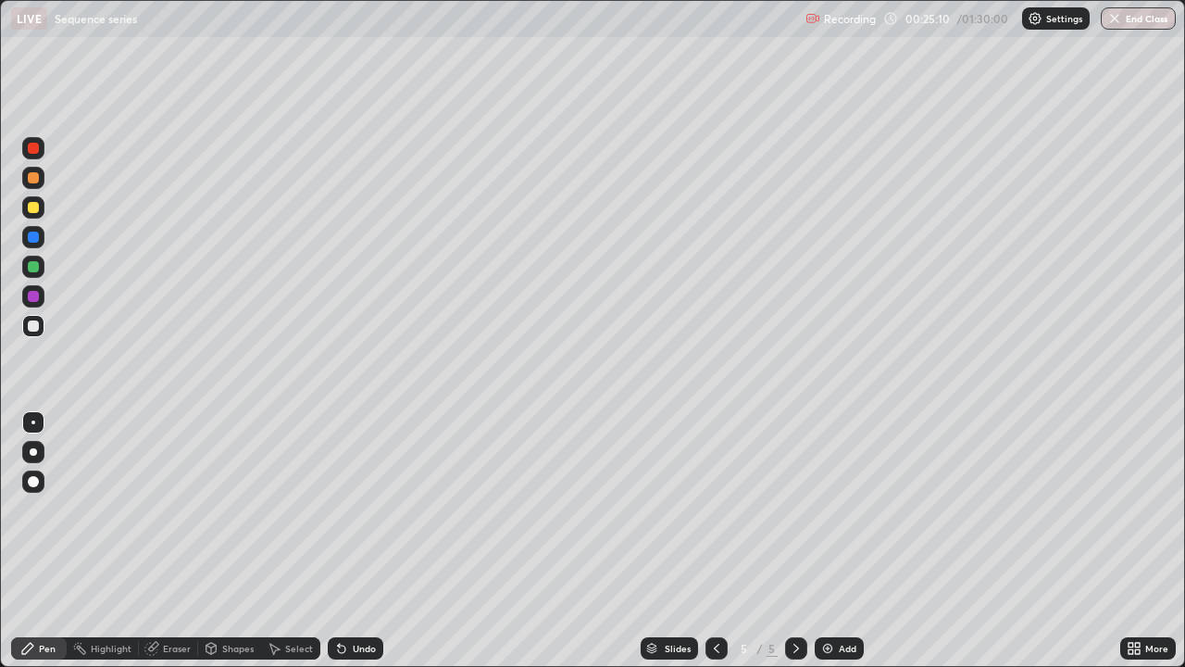
click at [355, 541] on div "Undo" at bounding box center [364, 648] width 23 height 9
click at [288, 541] on div "Select" at bounding box center [299, 648] width 28 height 9
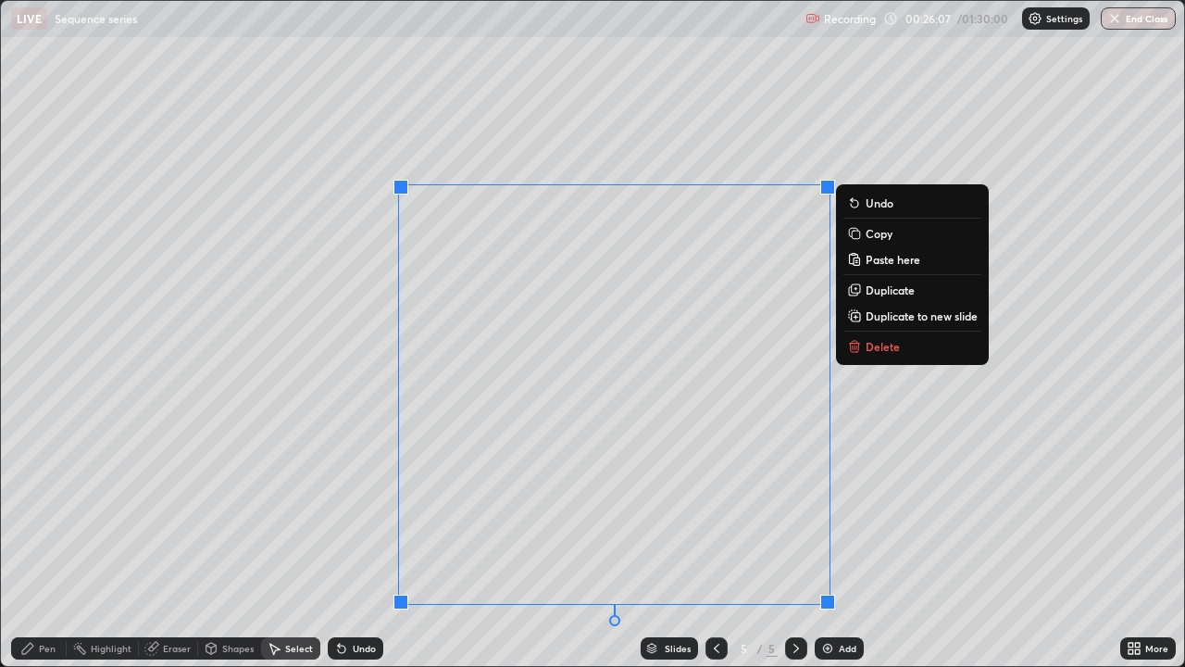
click at [876, 504] on div "0 ° Undo Copy Paste here Duplicate Duplicate to new slide Delete" at bounding box center [592, 333] width 1183 height 665
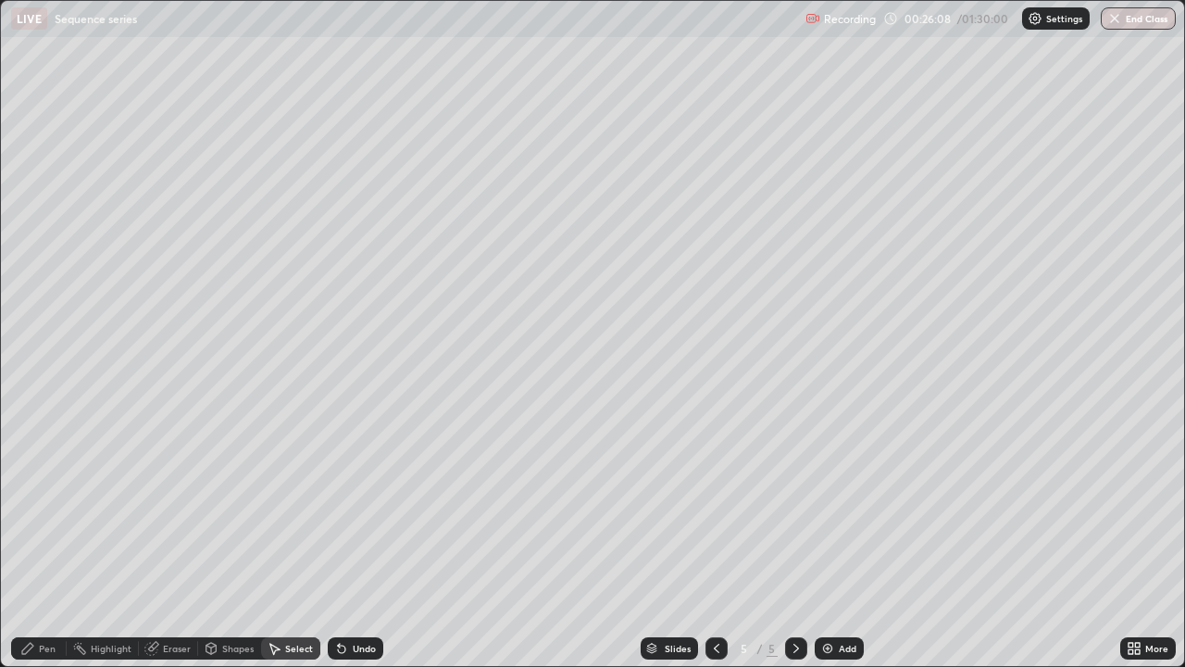
click at [223, 541] on div "Shapes" at bounding box center [237, 648] width 31 height 9
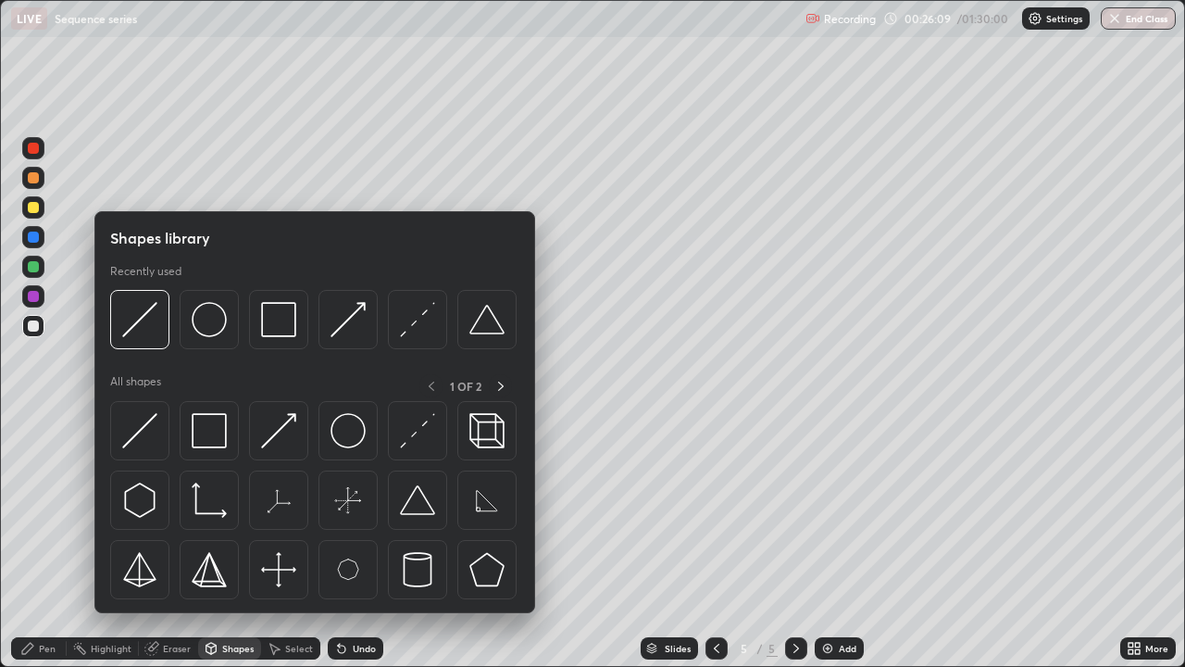
click at [40, 294] on div at bounding box center [33, 296] width 22 height 22
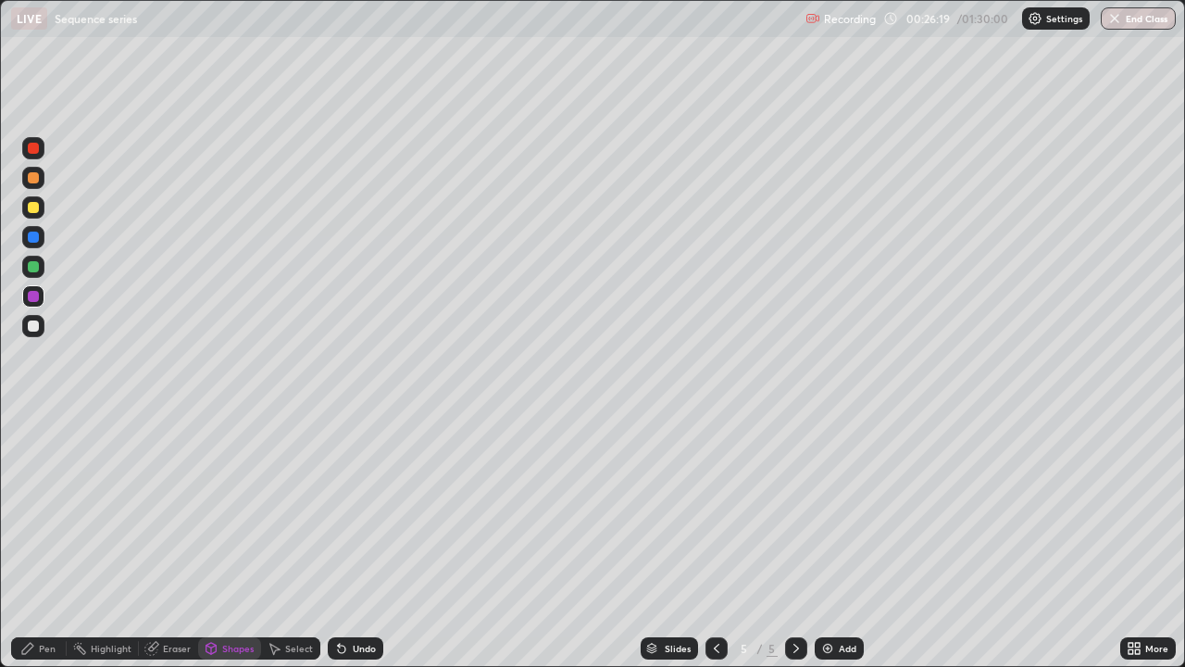
click at [286, 541] on div "Select" at bounding box center [299, 648] width 28 height 9
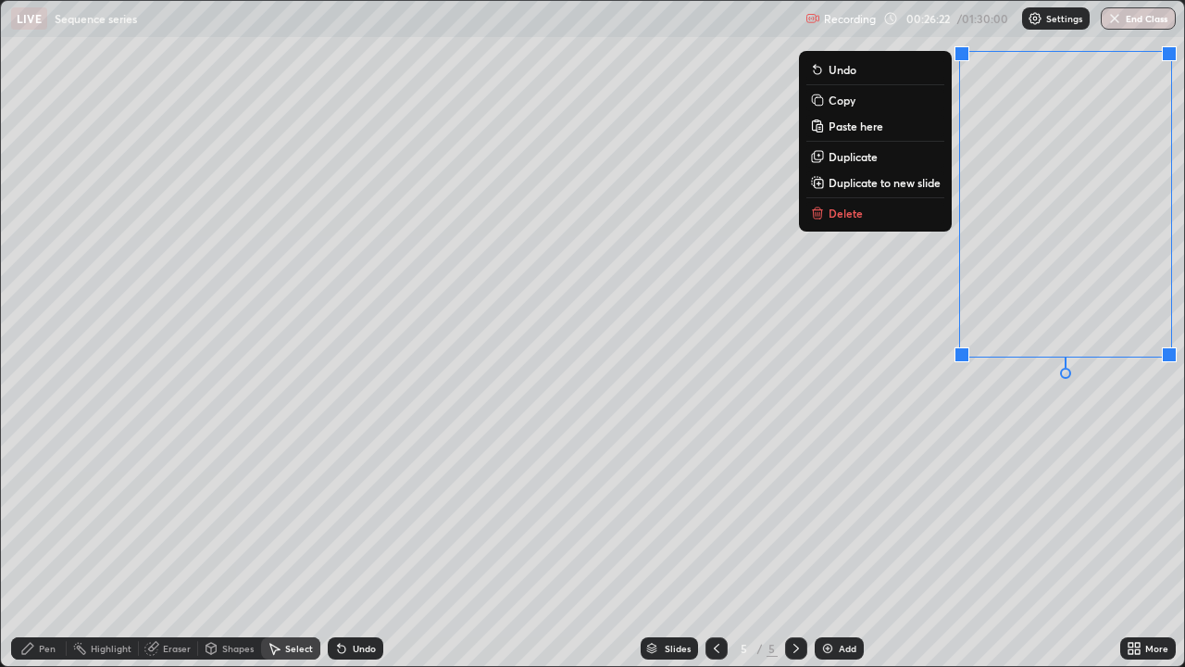
click at [847, 101] on p "Copy" at bounding box center [842, 100] width 27 height 15
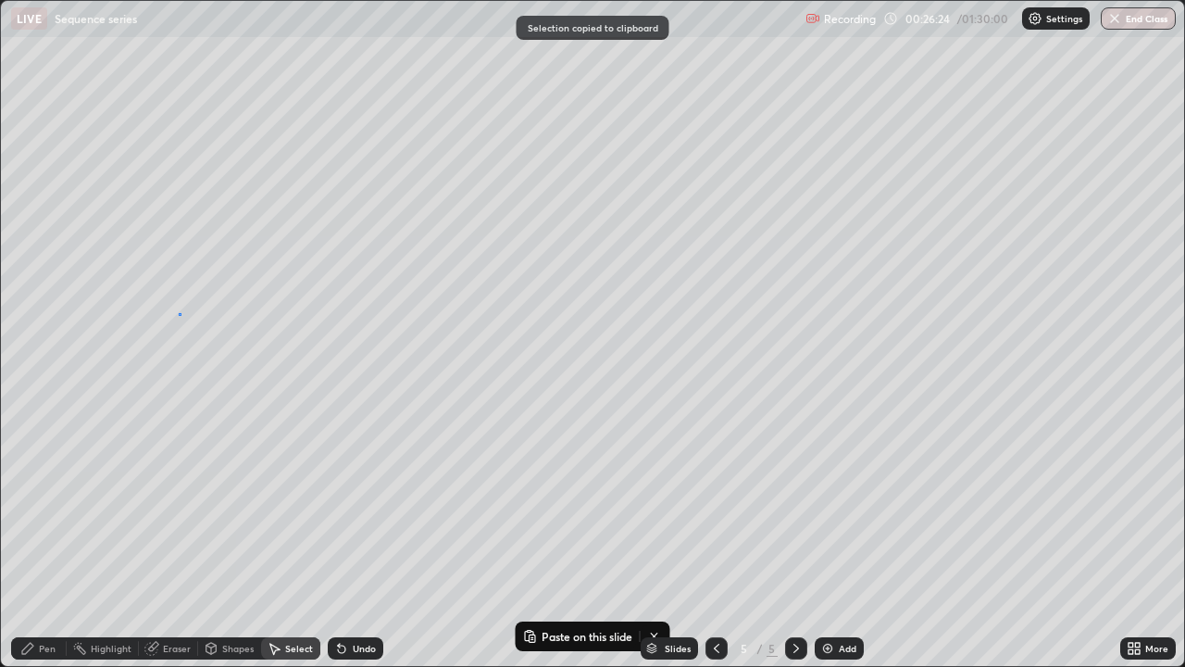
click at [179, 313] on div "0 ° Undo Copy Paste here Duplicate Duplicate to new slide Delete" at bounding box center [592, 333] width 1183 height 665
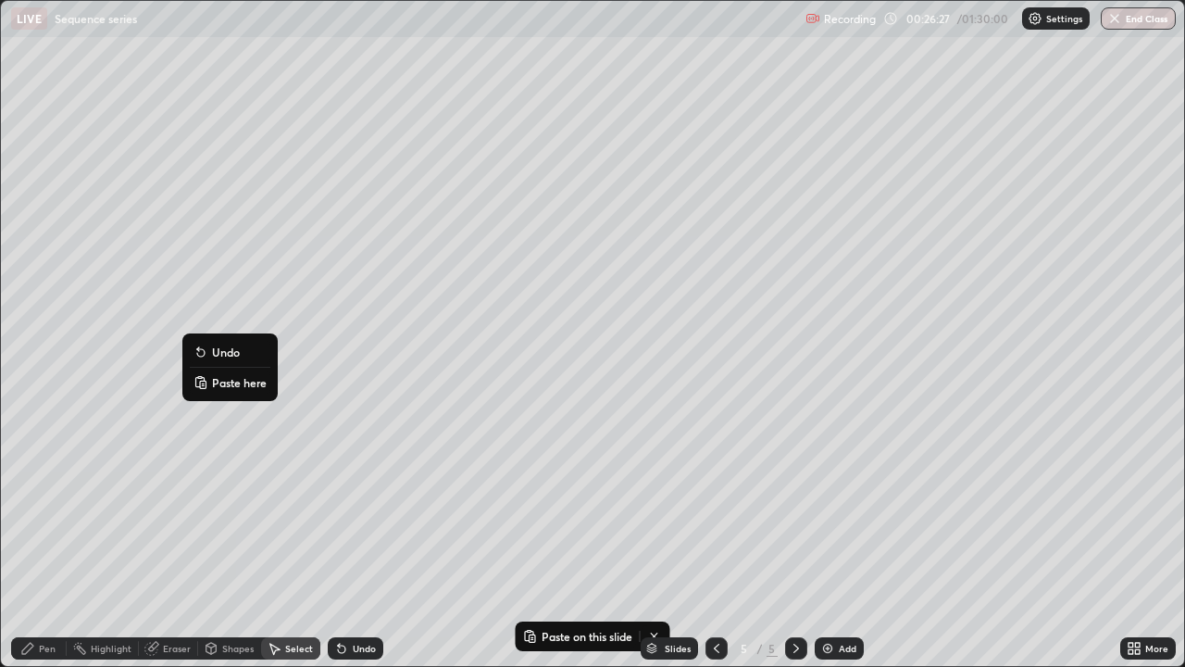
click at [238, 382] on p "Paste here" at bounding box center [239, 382] width 55 height 15
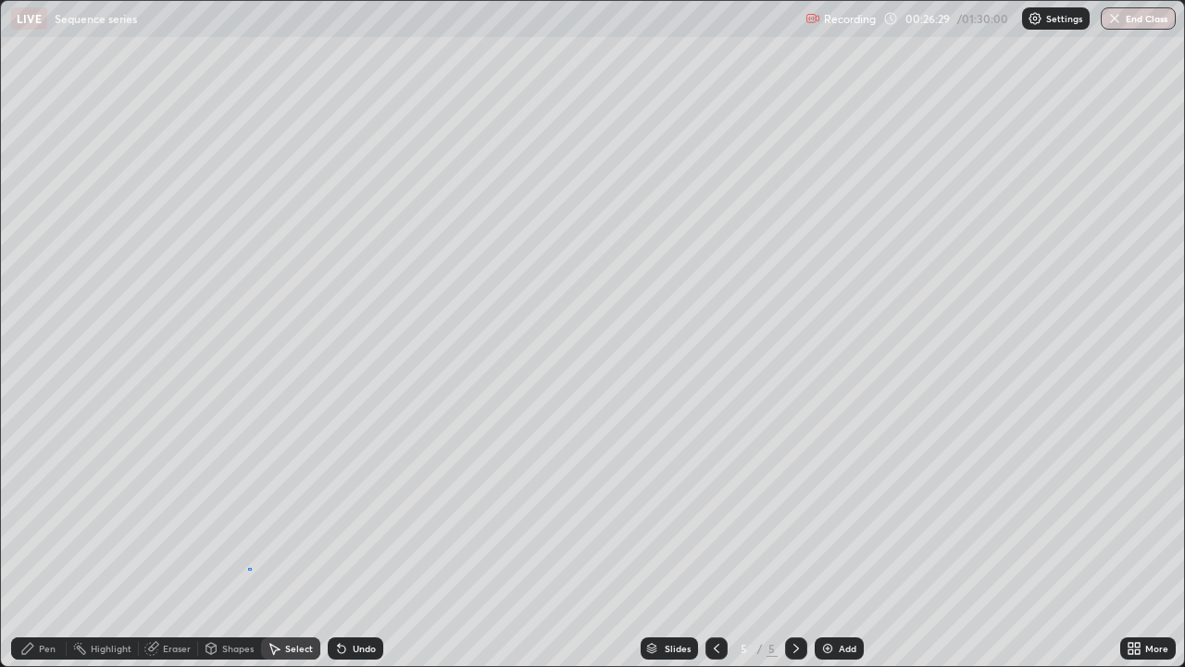
click at [248, 541] on div "0 ° Undo Copy Paste here Duplicate Duplicate to new slide Delete" at bounding box center [592, 333] width 1183 height 665
click at [42, 541] on div "Pen" at bounding box center [47, 648] width 17 height 9
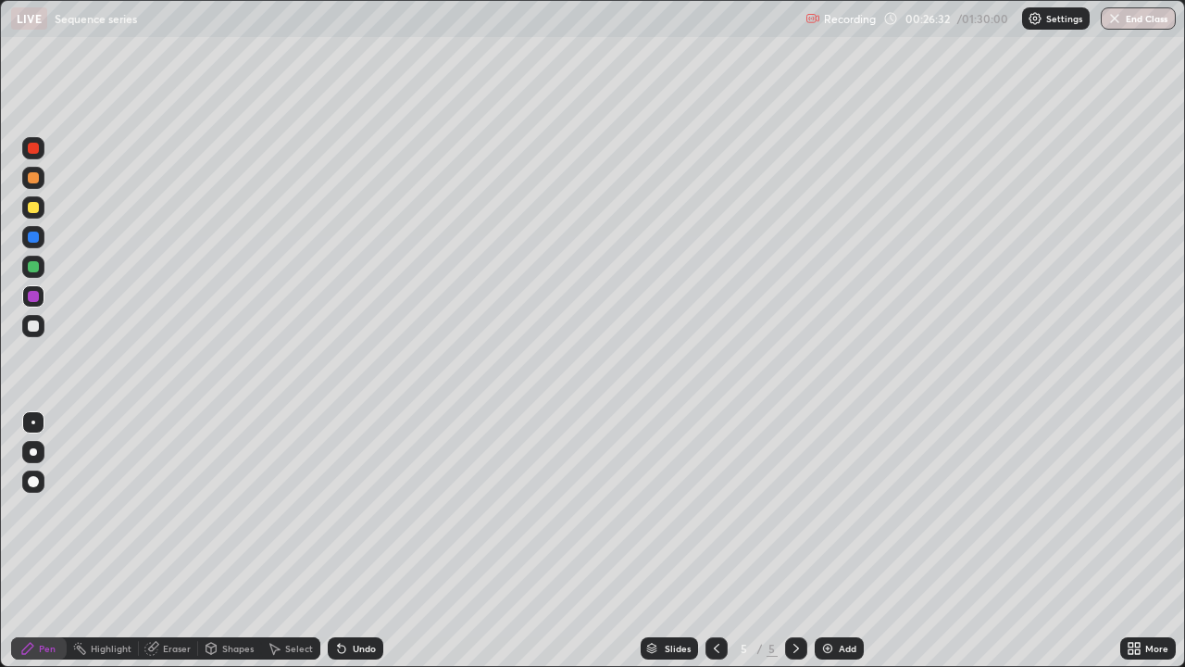
click at [171, 541] on div "Eraser" at bounding box center [177, 648] width 28 height 9
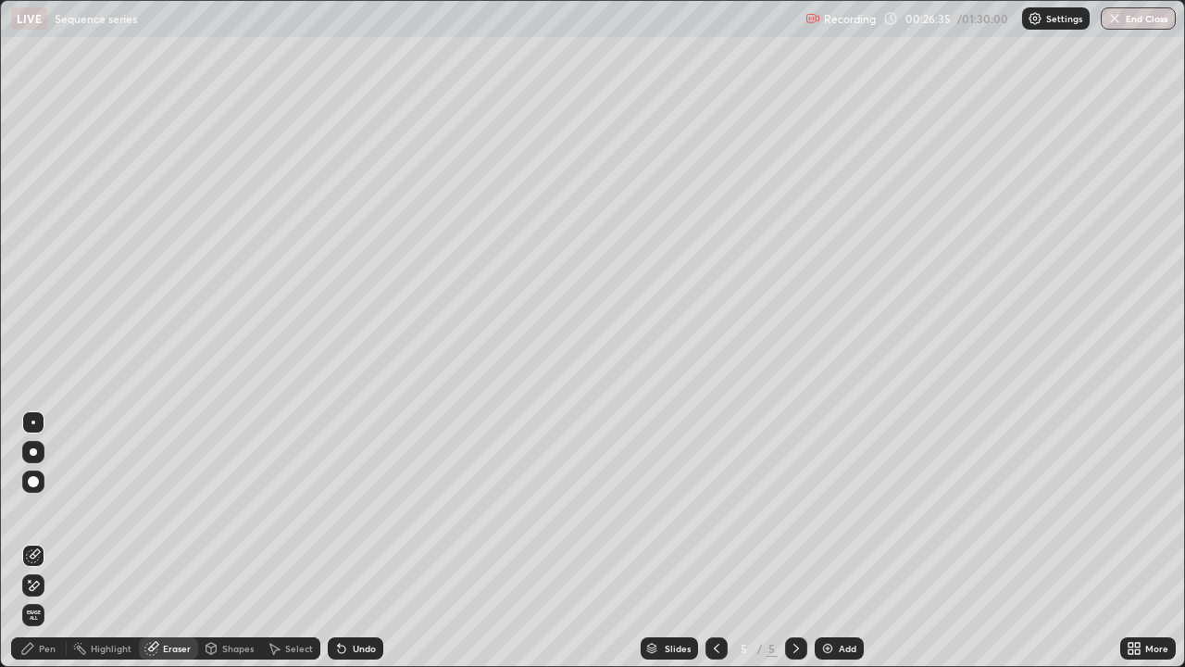
click at [360, 541] on div "Undo" at bounding box center [364, 648] width 23 height 9
click at [41, 541] on div "Pen" at bounding box center [47, 648] width 17 height 9
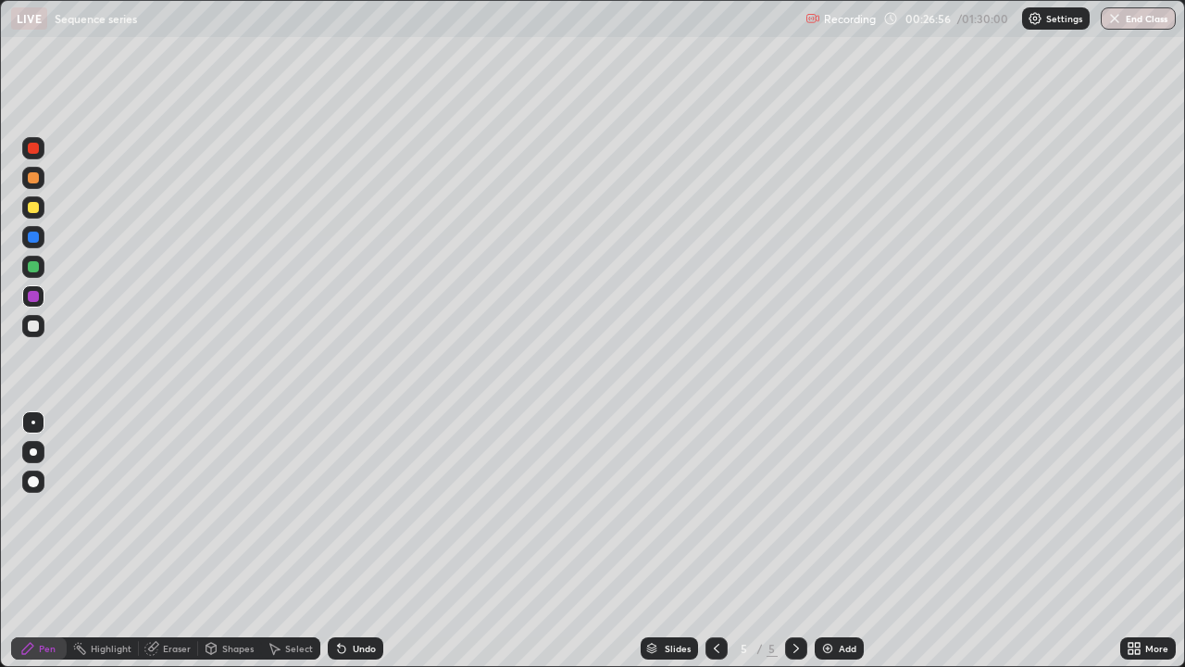
click at [280, 541] on icon at bounding box center [274, 648] width 15 height 15
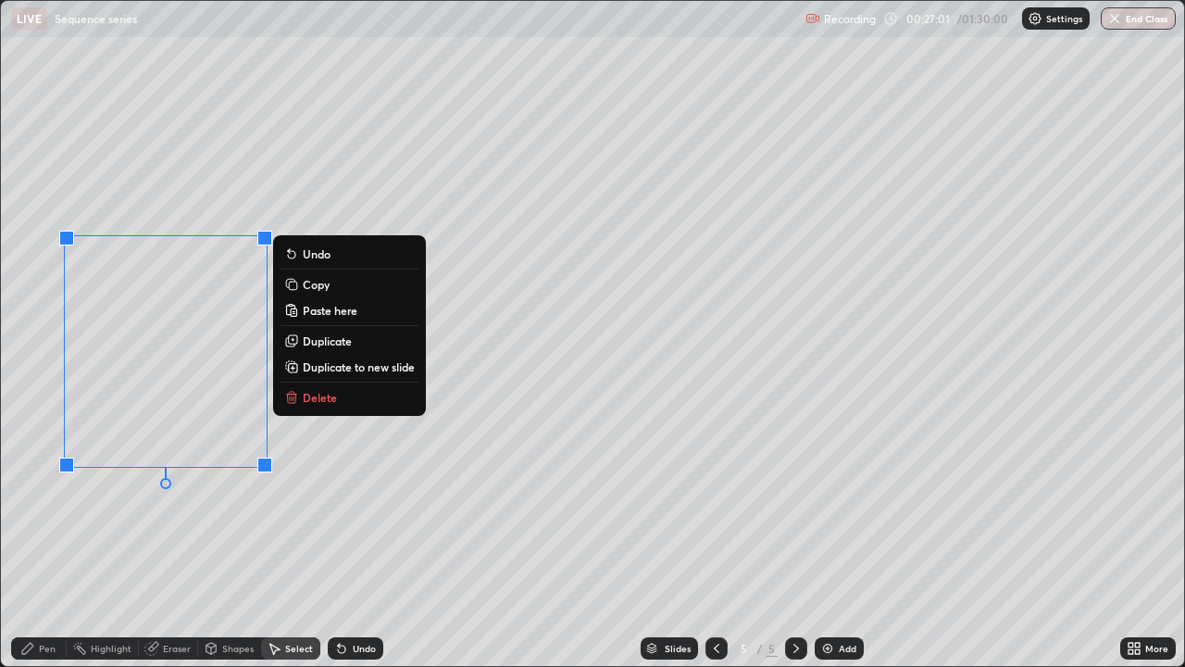
click at [354, 541] on div "Undo" at bounding box center [364, 648] width 23 height 9
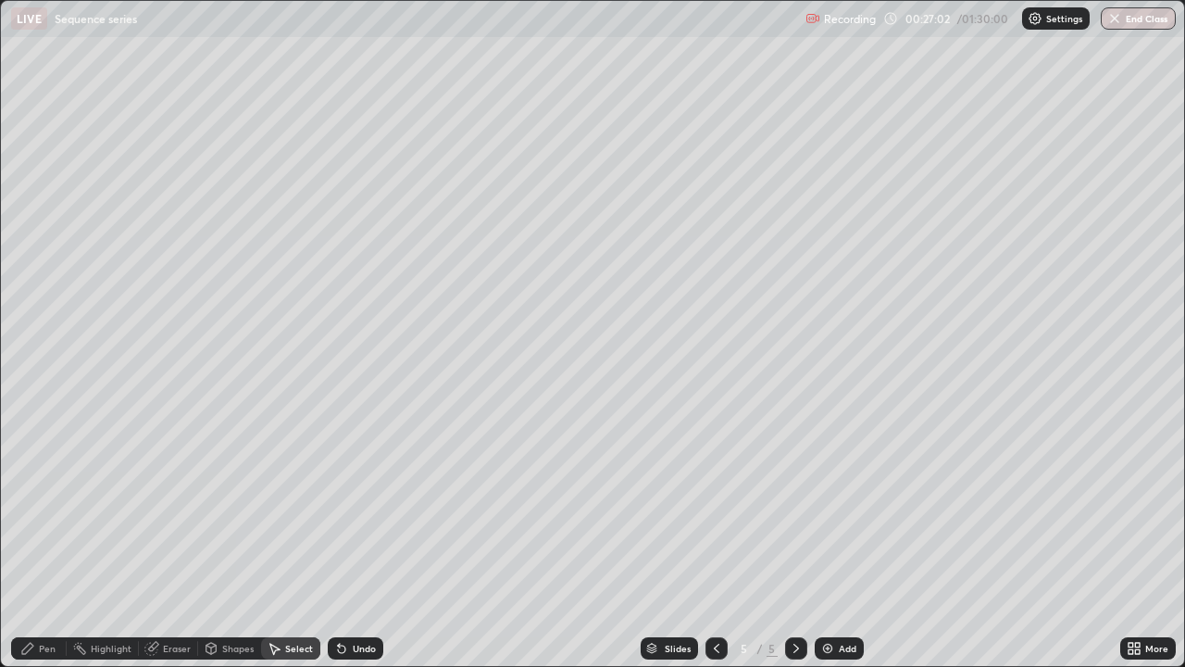
click at [170, 541] on div "Eraser" at bounding box center [168, 648] width 59 height 22
click at [38, 541] on div "Pen" at bounding box center [39, 648] width 56 height 22
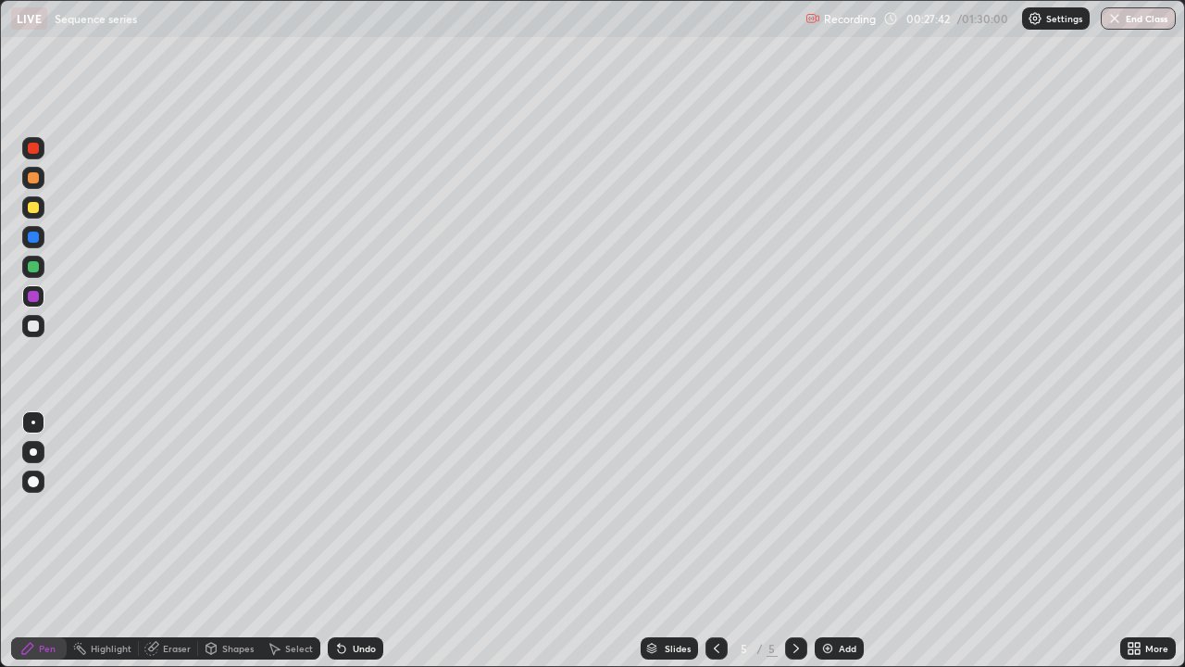
click at [34, 325] on div at bounding box center [33, 325] width 11 height 11
click at [354, 541] on div "Undo" at bounding box center [364, 648] width 23 height 9
click at [344, 541] on icon at bounding box center [341, 648] width 15 height 15
click at [162, 541] on div "Eraser" at bounding box center [168, 648] width 59 height 22
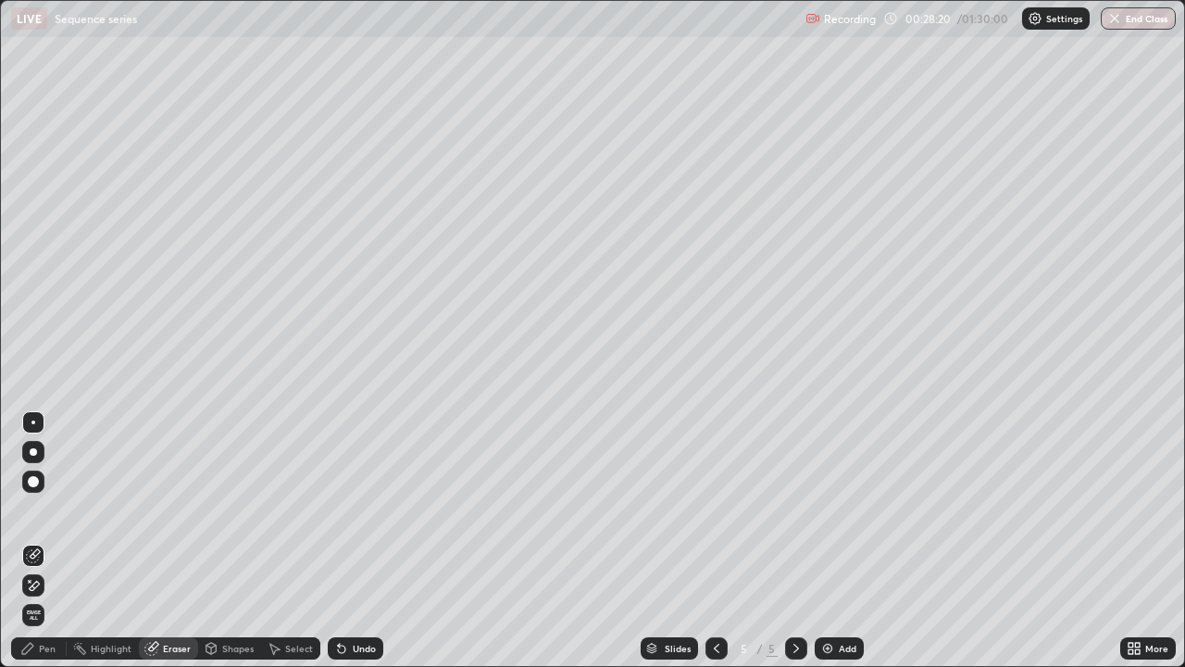
click at [35, 541] on icon at bounding box center [27, 648] width 15 height 15
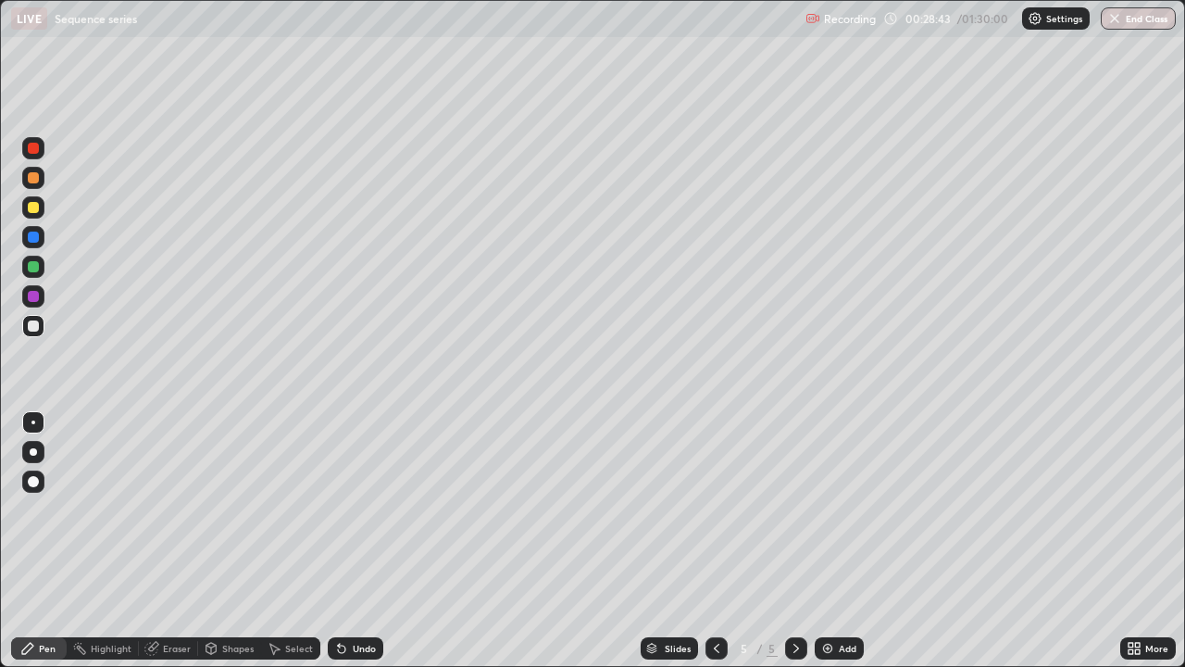
click at [38, 170] on div at bounding box center [33, 178] width 22 height 22
click at [288, 541] on div "Select" at bounding box center [299, 648] width 28 height 9
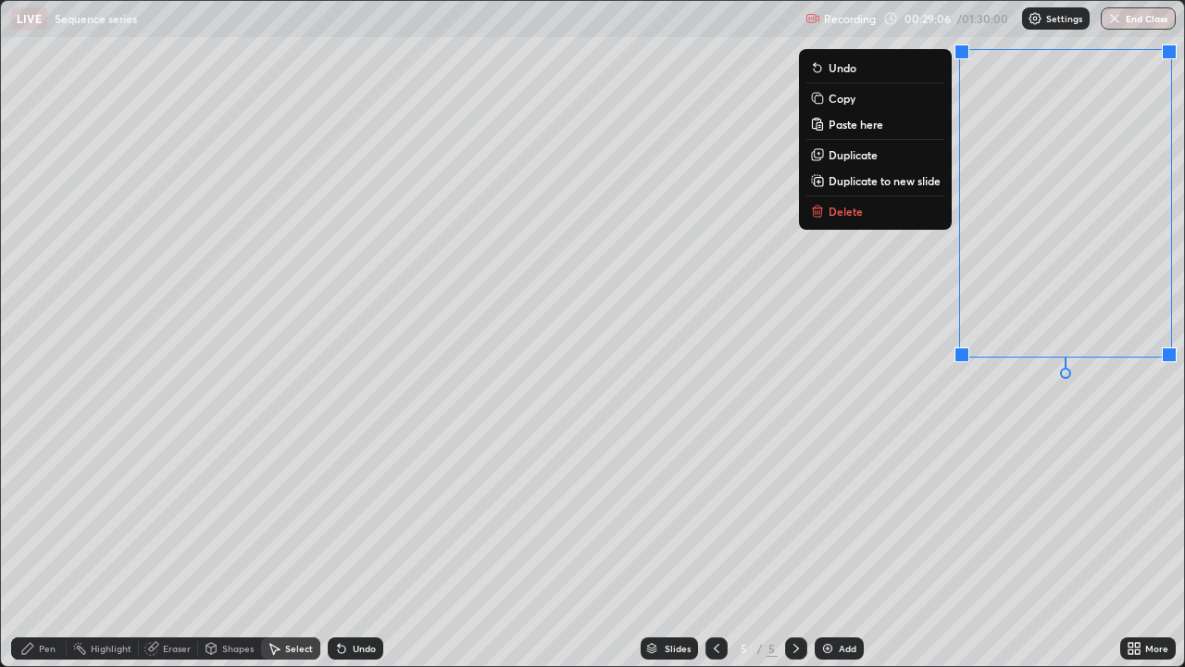
click at [843, 95] on p "Copy" at bounding box center [842, 98] width 27 height 15
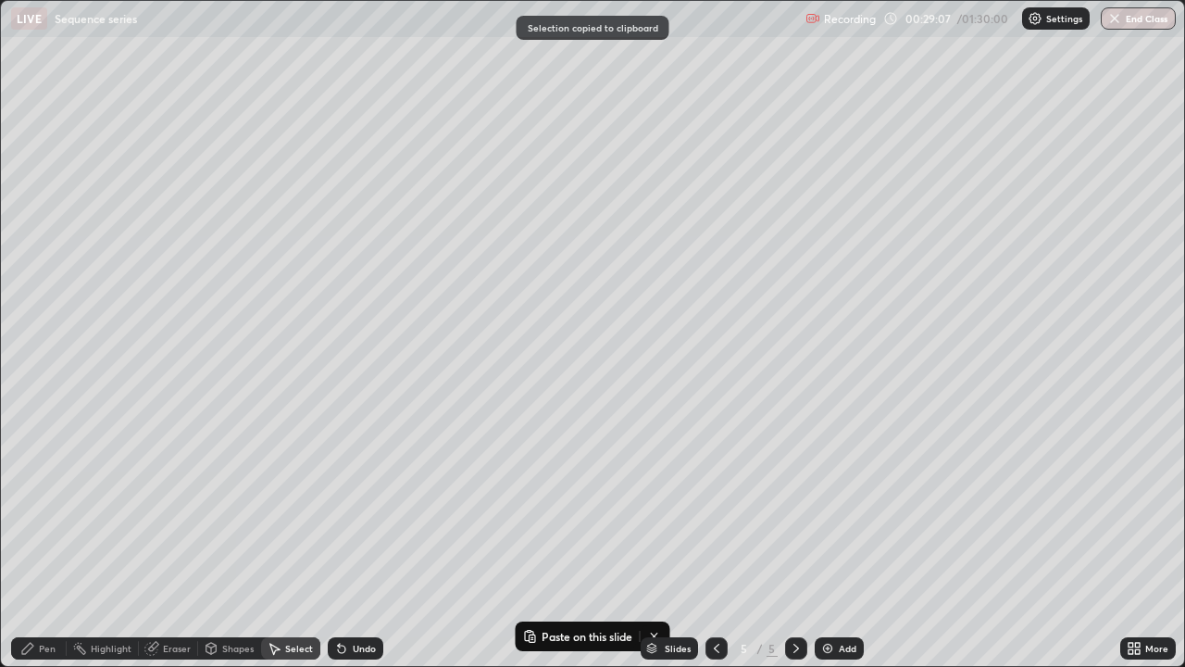
click at [835, 541] on div "Add" at bounding box center [839, 648] width 49 height 22
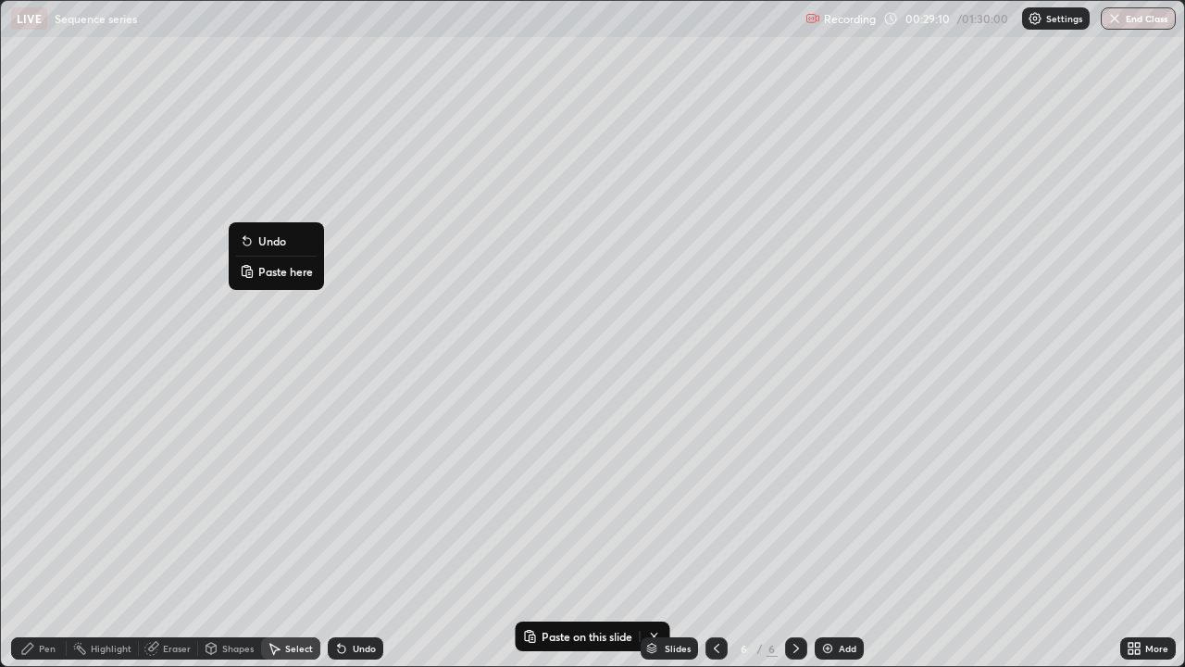
click at [290, 278] on p "Paste here" at bounding box center [285, 271] width 55 height 15
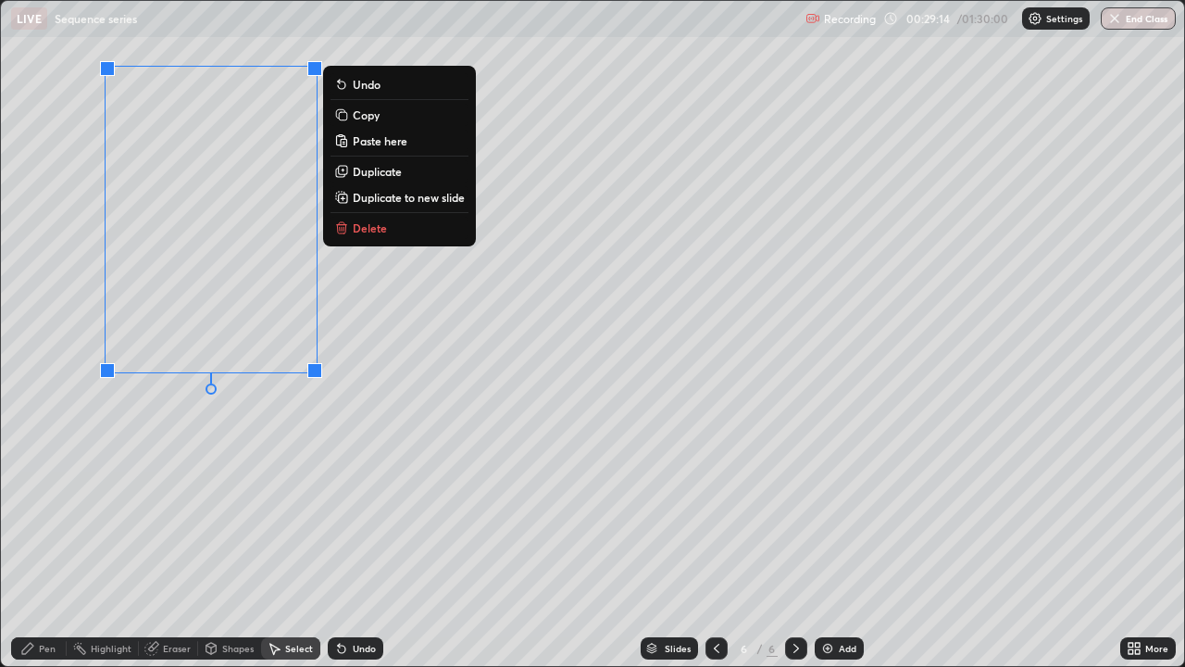
click at [161, 541] on div "Eraser" at bounding box center [168, 648] width 59 height 22
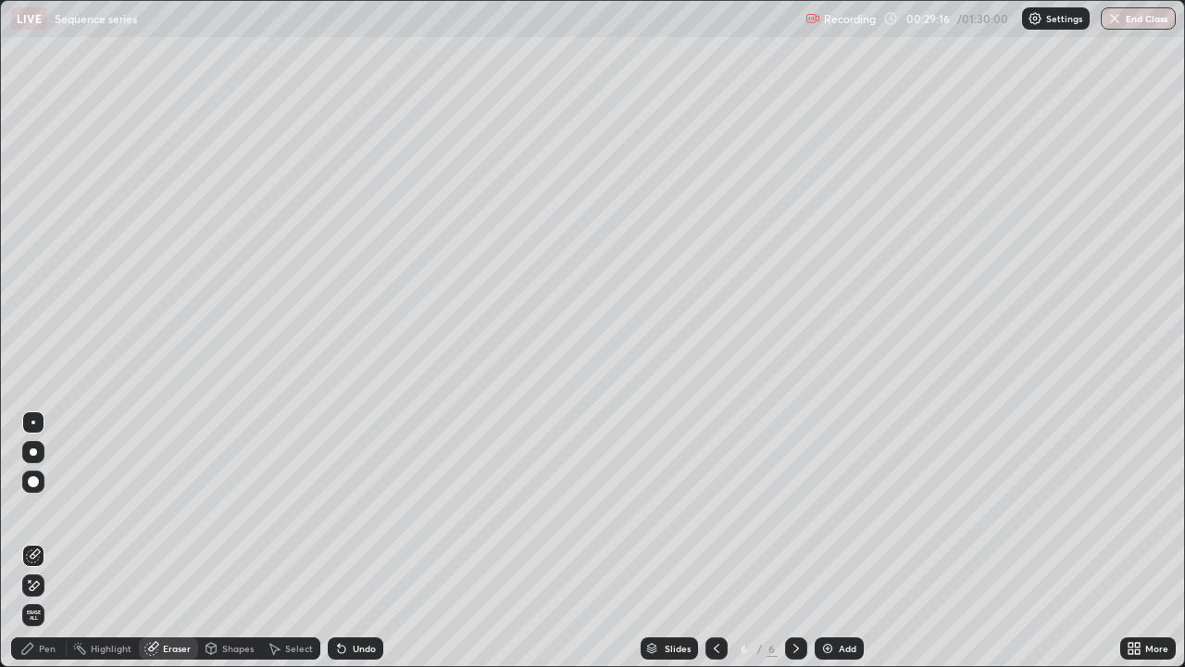
click at [32, 541] on icon at bounding box center [33, 586] width 15 height 16
click at [30, 541] on icon at bounding box center [33, 555] width 15 height 15
click at [42, 541] on div "Pen" at bounding box center [47, 648] width 17 height 9
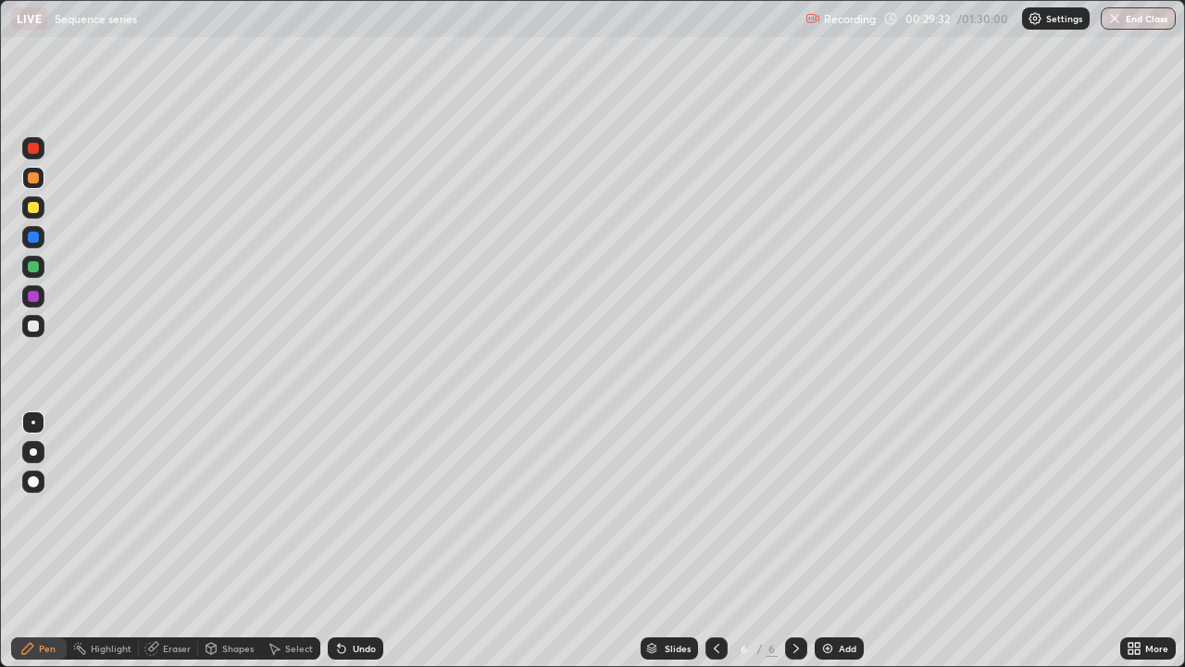
click at [283, 541] on div "Select" at bounding box center [290, 648] width 59 height 22
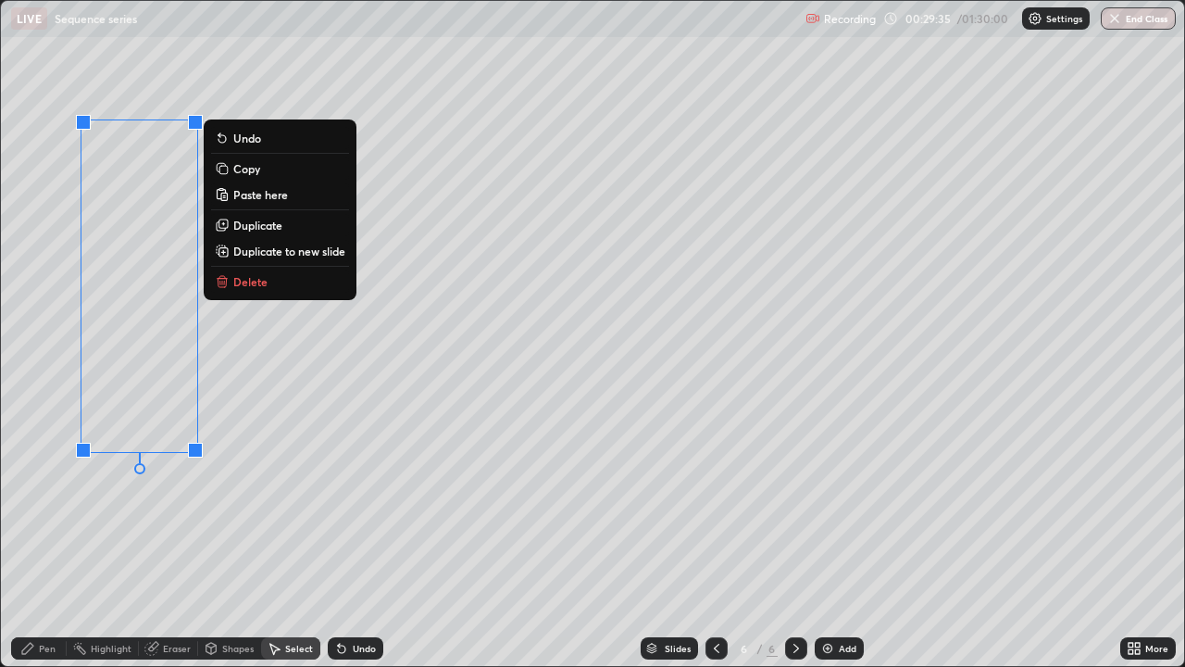
click at [357, 541] on div "Undo" at bounding box center [364, 648] width 23 height 9
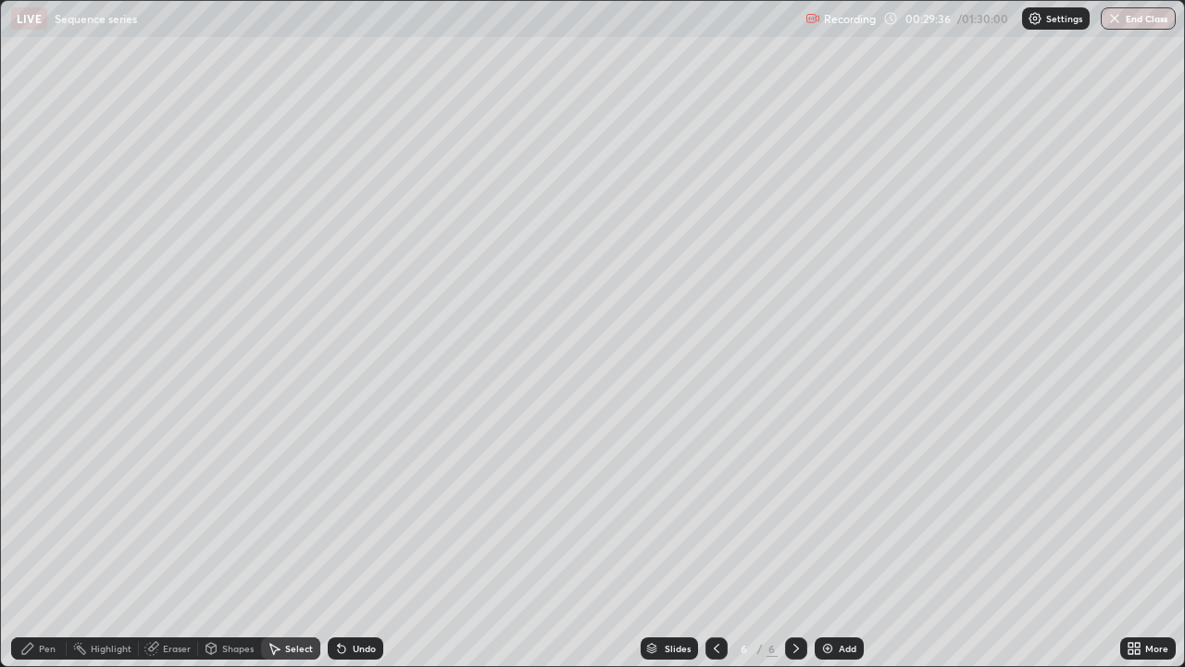
click at [170, 541] on div "Eraser" at bounding box center [177, 648] width 28 height 9
click at [45, 541] on div "Pen" at bounding box center [39, 648] width 56 height 22
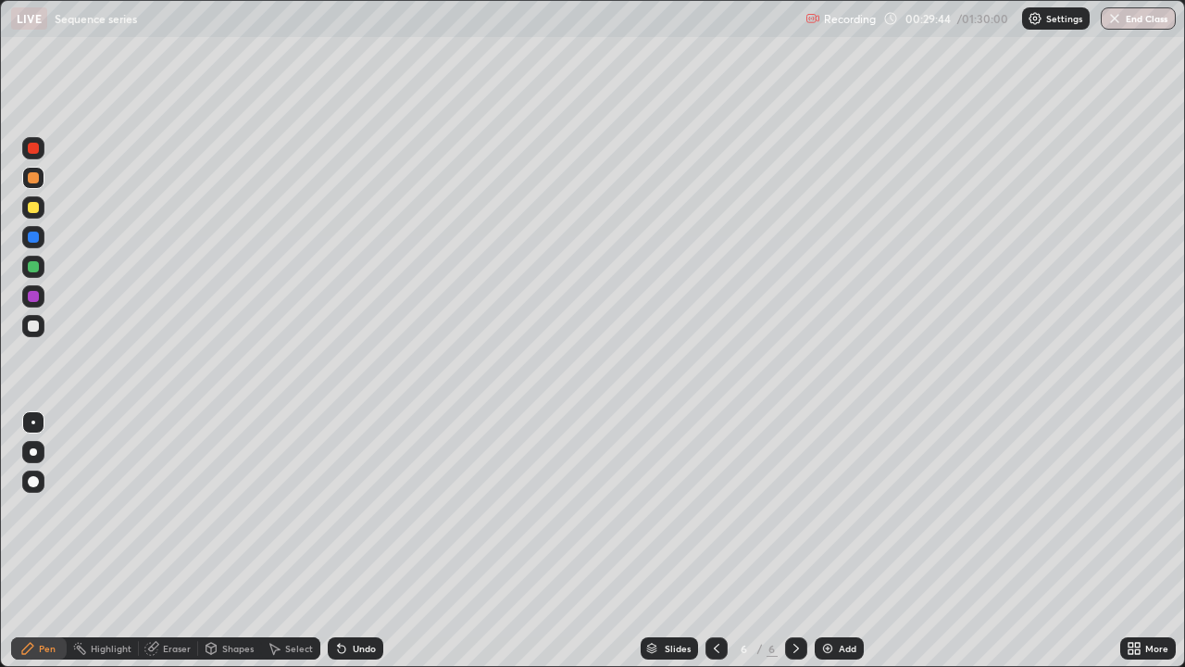
click at [294, 541] on div "Select" at bounding box center [299, 648] width 28 height 9
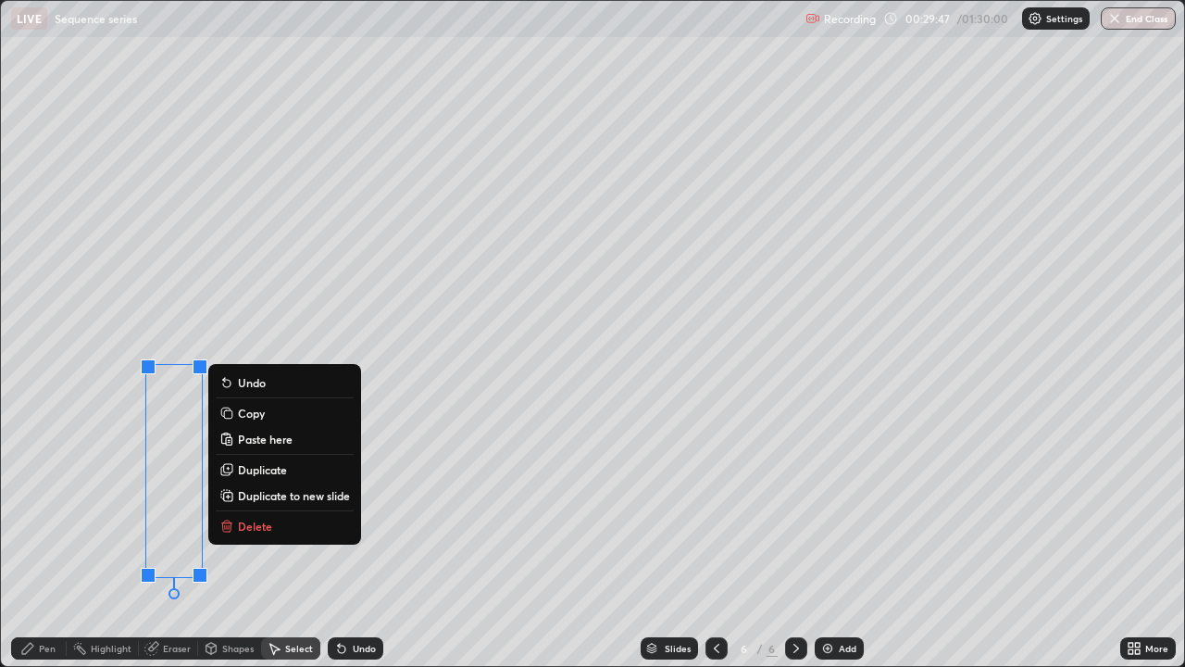
click at [171, 541] on div "Eraser" at bounding box center [168, 648] width 59 height 22
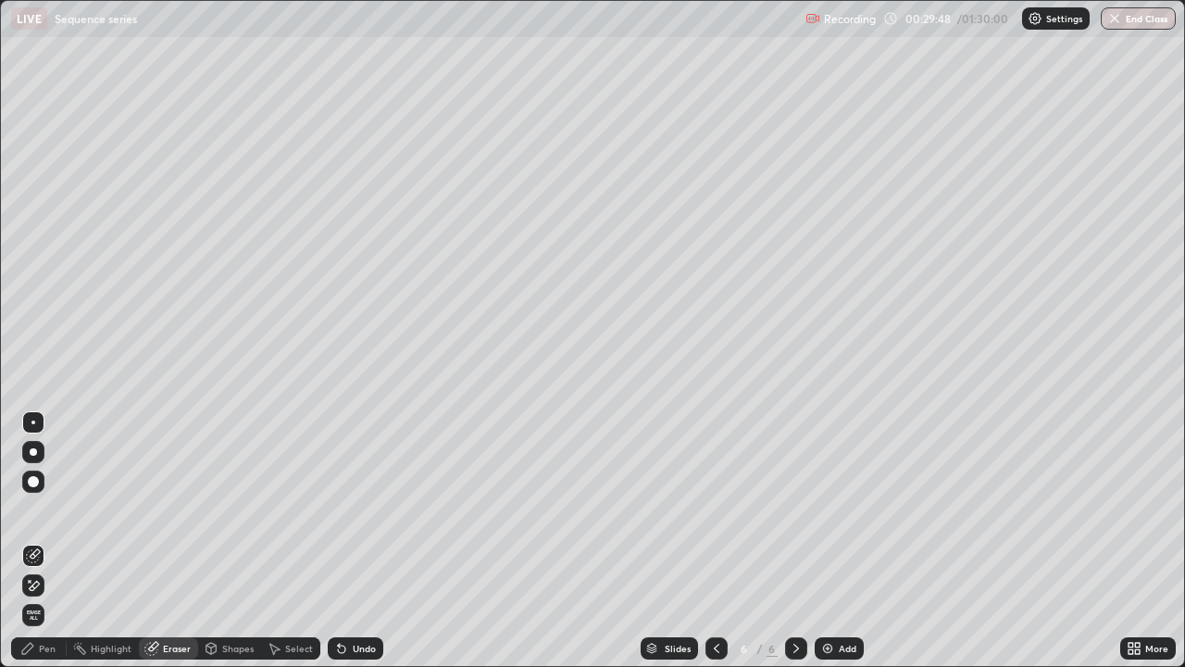
click at [34, 541] on icon at bounding box center [35, 585] width 10 height 9
click at [39, 541] on div "Pen" at bounding box center [47, 648] width 17 height 9
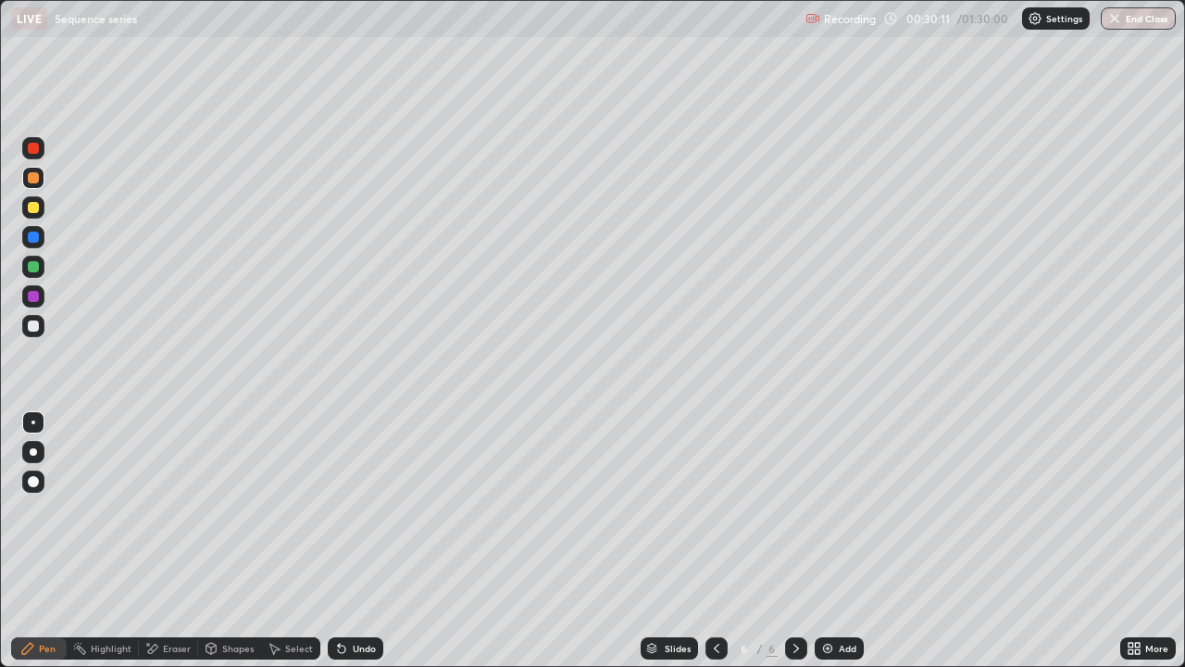
click at [713, 541] on icon at bounding box center [716, 648] width 15 height 15
click at [795, 541] on icon at bounding box center [796, 648] width 15 height 15
click at [176, 541] on div "Eraser" at bounding box center [177, 648] width 28 height 9
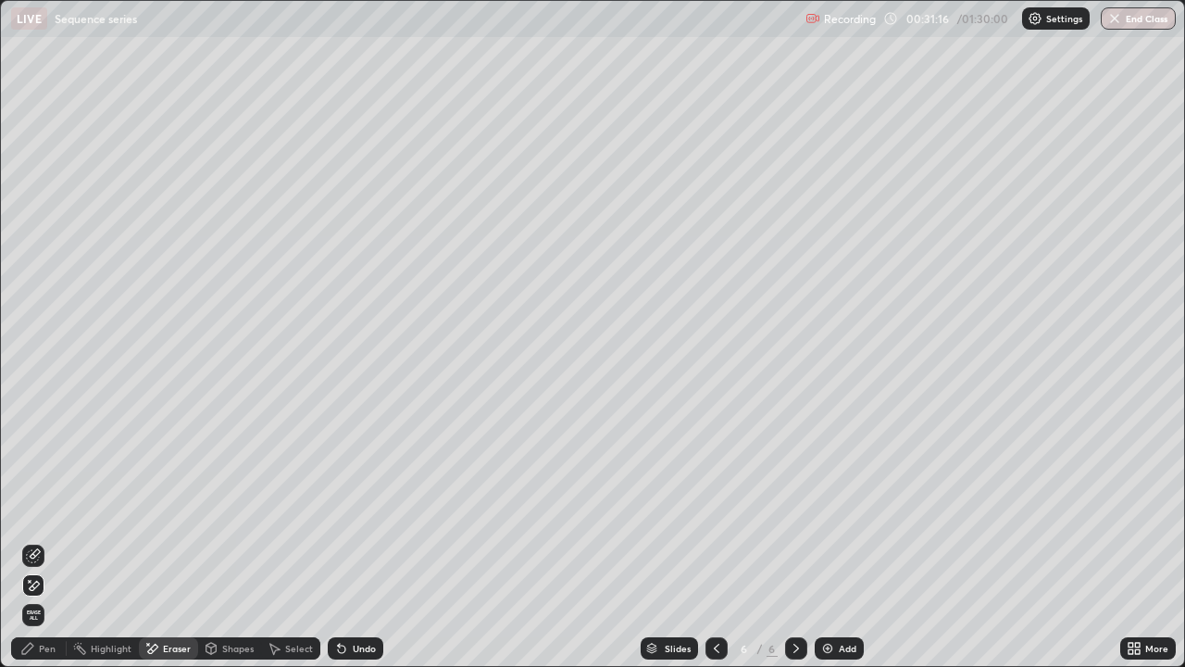
click at [41, 541] on div "Pen" at bounding box center [39, 648] width 56 height 22
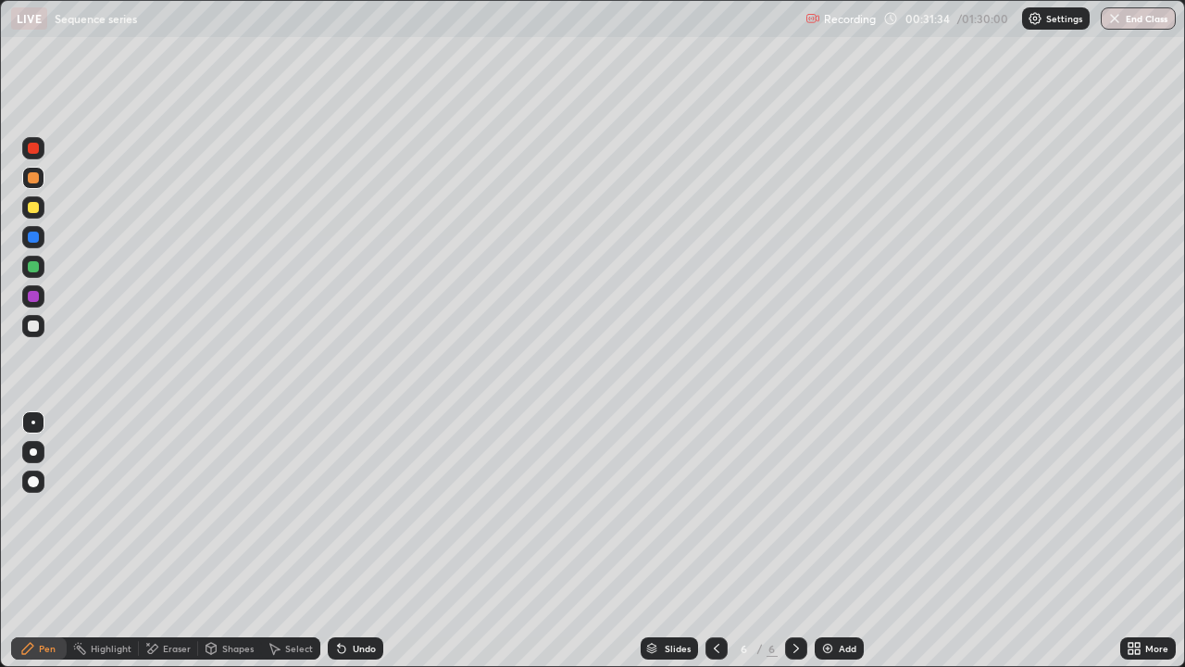
click at [170, 541] on div "Eraser" at bounding box center [168, 648] width 59 height 22
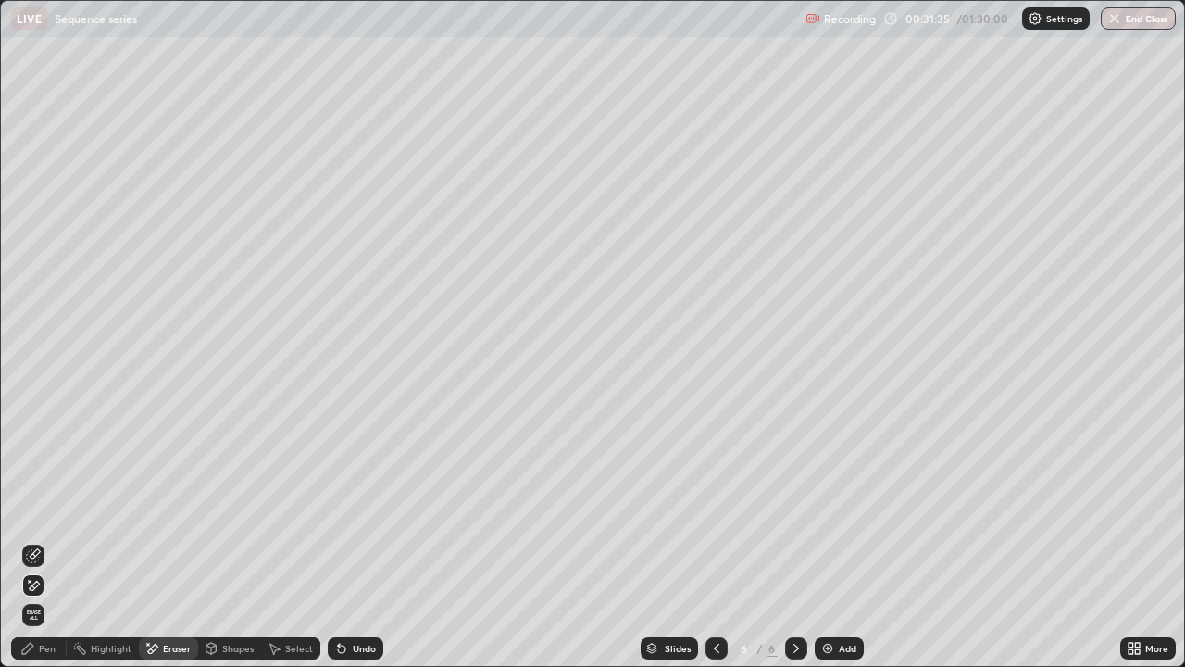
click at [46, 541] on div "Pen" at bounding box center [39, 648] width 56 height 22
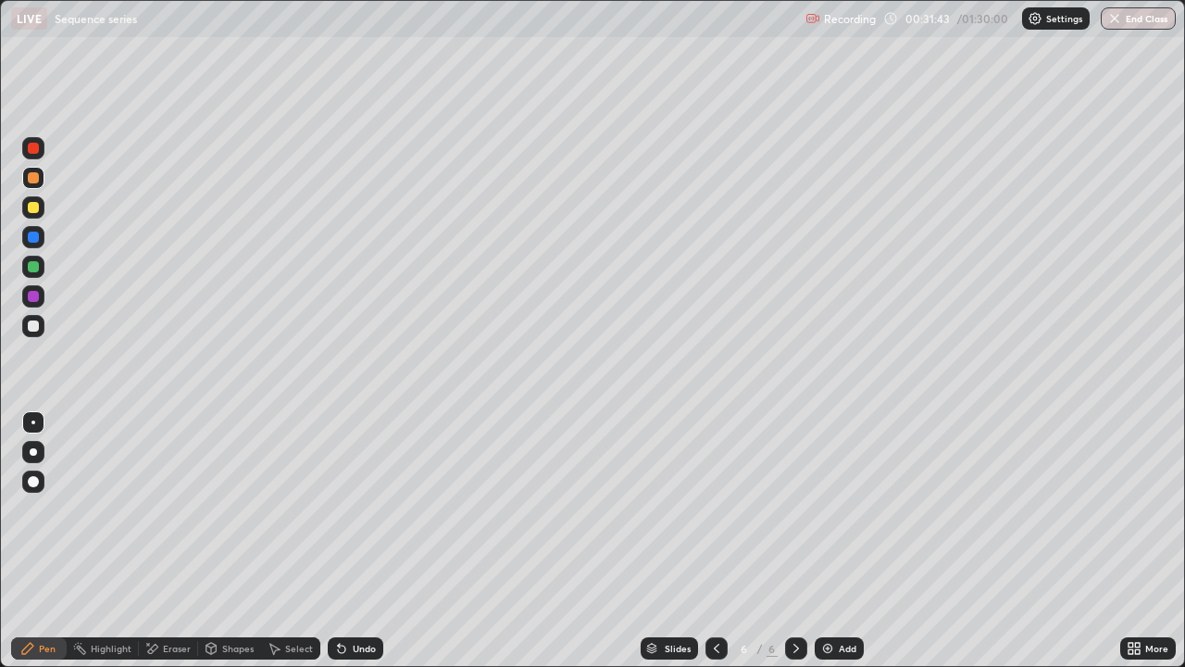
click at [722, 541] on div at bounding box center [717, 648] width 22 height 22
click at [798, 541] on div at bounding box center [796, 648] width 22 height 37
click at [717, 541] on icon at bounding box center [716, 648] width 15 height 15
click at [37, 329] on div at bounding box center [33, 325] width 11 height 11
click at [795, 541] on icon at bounding box center [796, 648] width 15 height 15
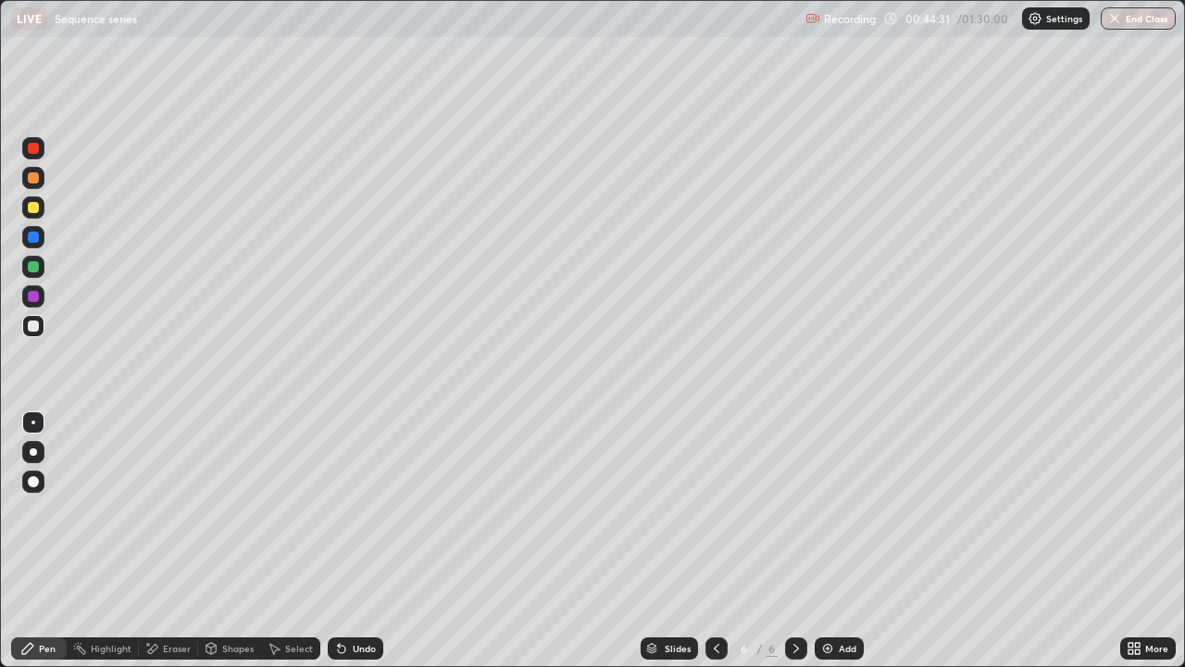
click at [836, 541] on div "Add" at bounding box center [839, 648] width 49 height 22
click at [288, 541] on div "Select" at bounding box center [299, 648] width 28 height 9
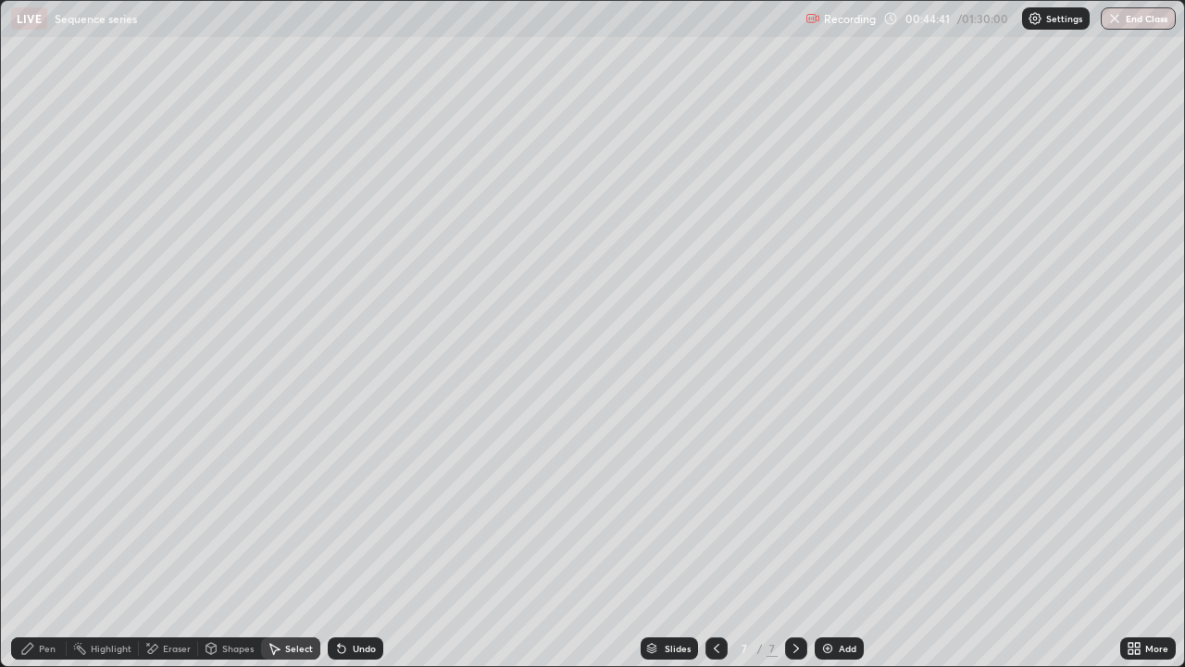
click at [234, 541] on div "Shapes" at bounding box center [229, 648] width 63 height 22
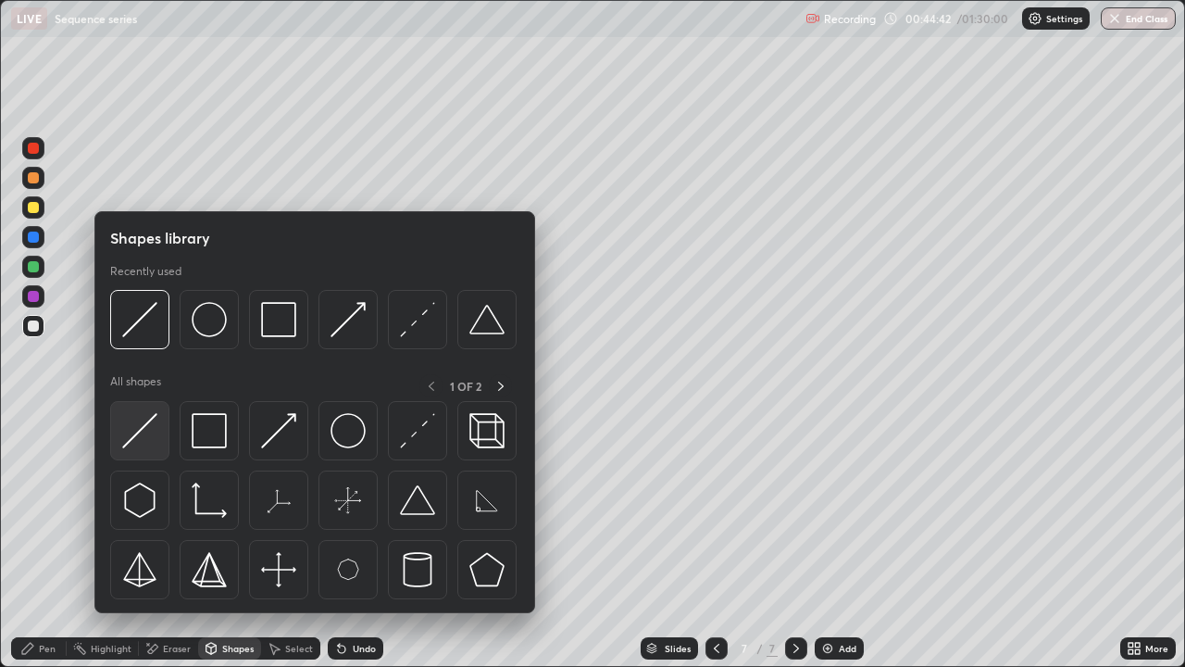
click at [146, 437] on img at bounding box center [139, 430] width 35 height 35
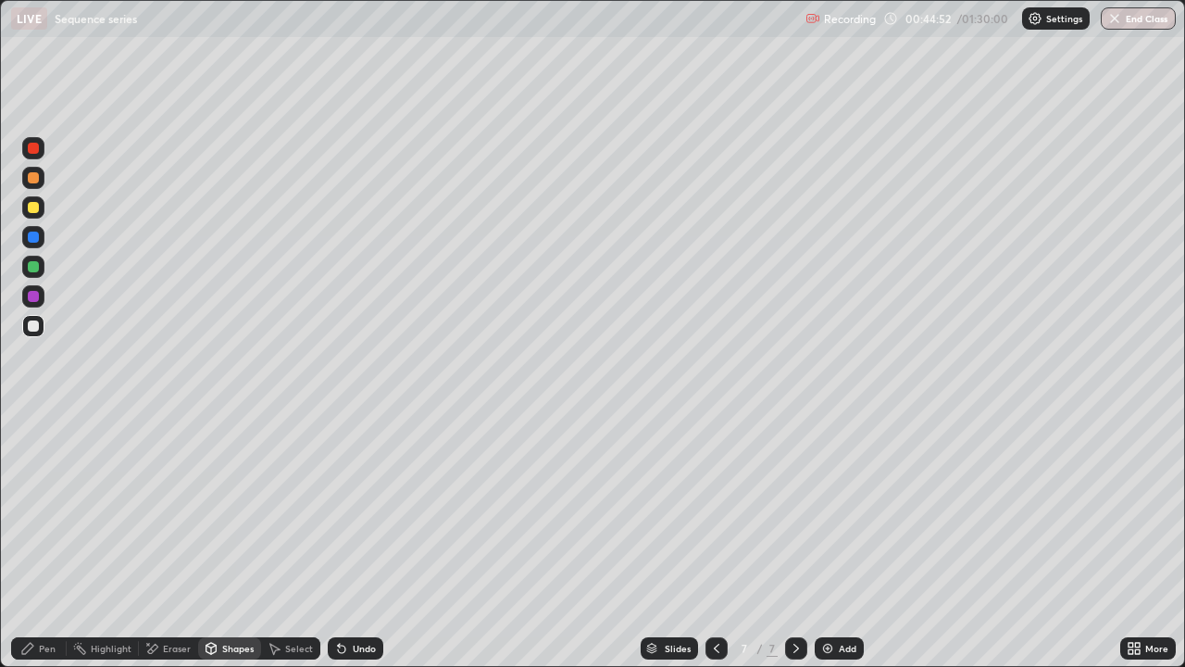
click at [43, 541] on div "Pen" at bounding box center [39, 648] width 56 height 22
click at [26, 206] on div at bounding box center [33, 207] width 22 height 22
click at [502, 541] on div "Slides 7 / 7 Add" at bounding box center [751, 648] width 737 height 37
click at [520, 541] on div "Slides 7 / 7 Add" at bounding box center [751, 648] width 737 height 37
click at [218, 541] on div "Shapes" at bounding box center [229, 648] width 63 height 22
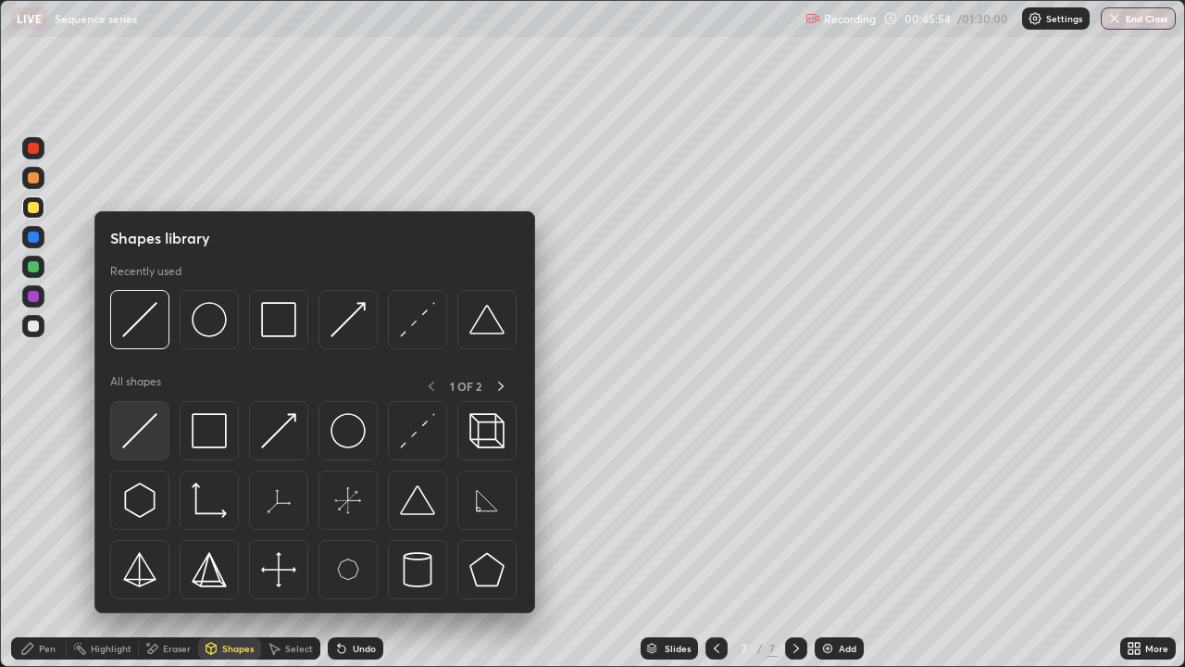
click at [143, 444] on img at bounding box center [139, 430] width 35 height 35
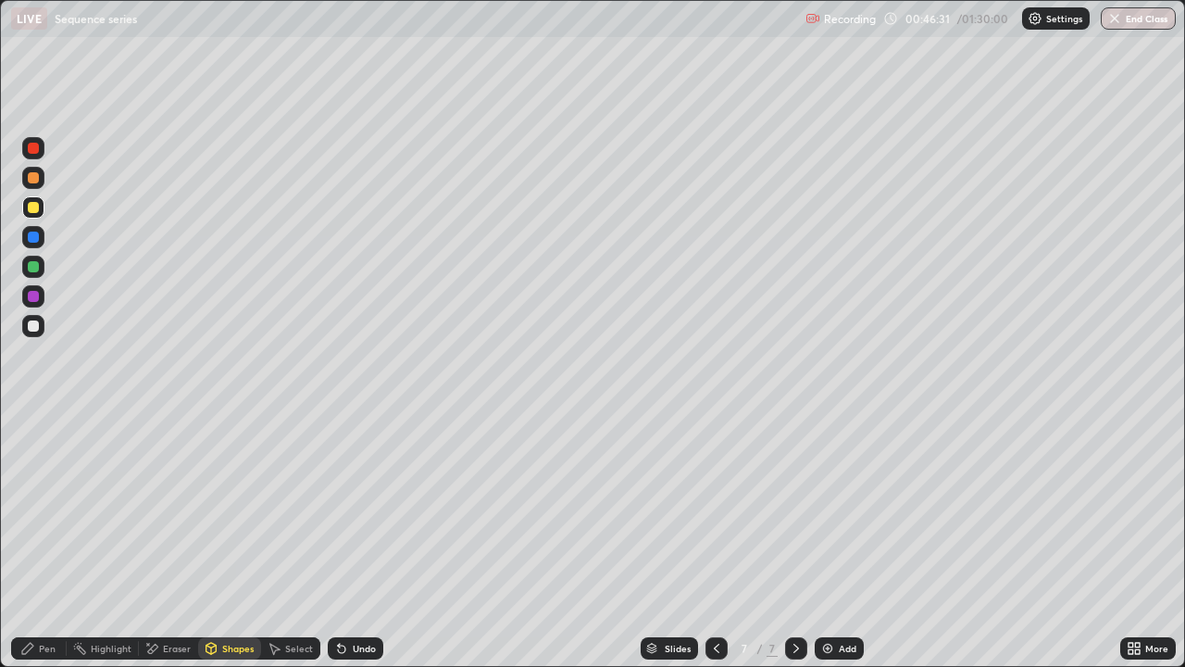
click at [363, 541] on div "Undo" at bounding box center [364, 648] width 23 height 9
click at [371, 541] on div "Undo" at bounding box center [364, 648] width 23 height 9
click at [355, 541] on div "Undo" at bounding box center [356, 648] width 56 height 22
click at [352, 541] on div "Undo" at bounding box center [356, 648] width 56 height 22
click at [353, 541] on div "Undo" at bounding box center [364, 648] width 23 height 9
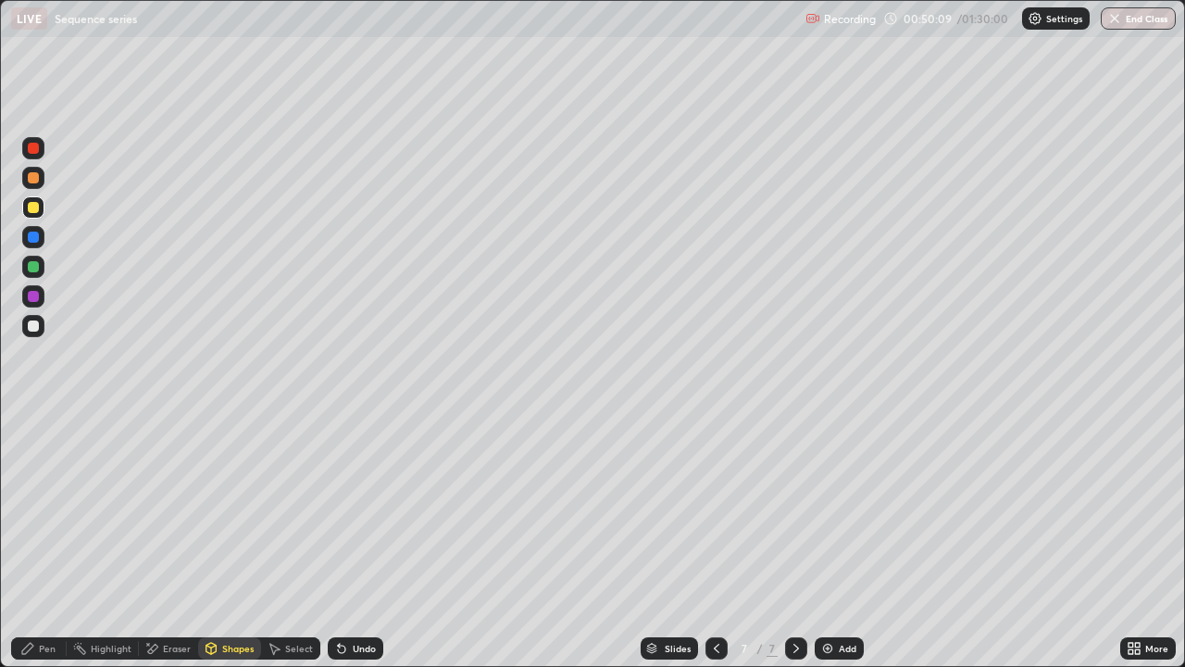
click at [364, 541] on div "Undo" at bounding box center [364, 648] width 23 height 9
click at [44, 541] on div "Pen" at bounding box center [39, 648] width 56 height 22
click at [350, 541] on div "Undo" at bounding box center [356, 648] width 56 height 22
click at [353, 541] on div "Undo" at bounding box center [356, 648] width 56 height 22
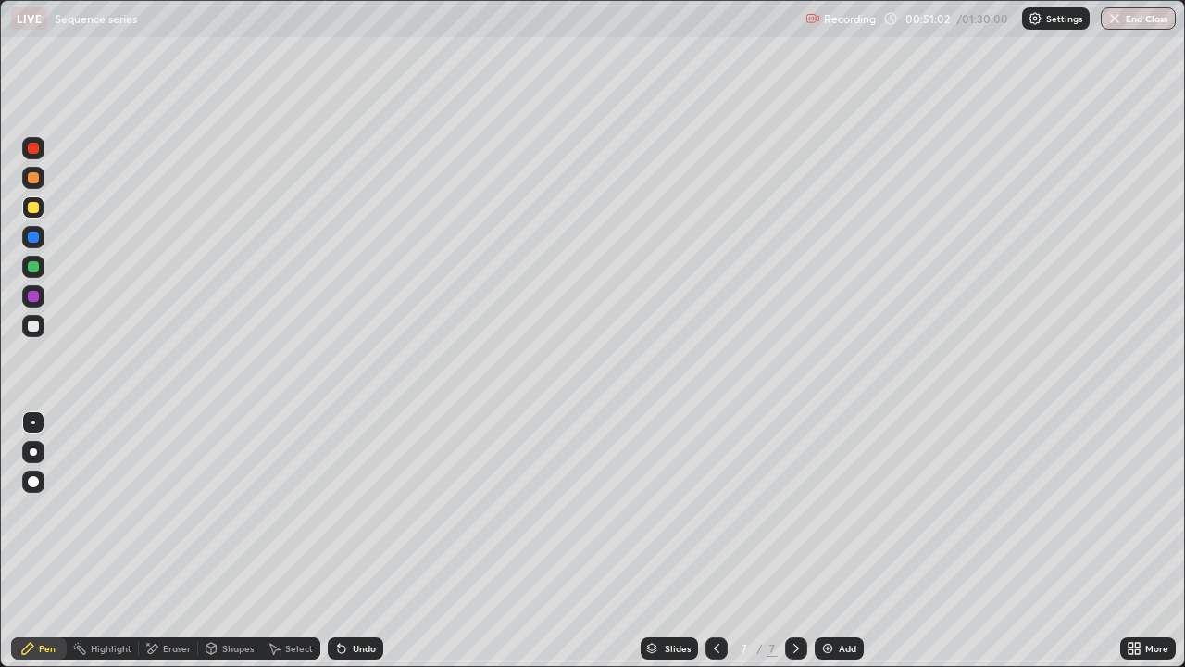
click at [545, 541] on div "Slides 7 / 7 Add" at bounding box center [751, 648] width 737 height 37
click at [557, 541] on div "Slides 7 / 7 Add" at bounding box center [751, 648] width 737 height 37
click at [563, 541] on div "Slides 7 / 7 Add" at bounding box center [751, 648] width 737 height 37
click at [568, 541] on div "Slides 7 / 7 Add" at bounding box center [751, 648] width 737 height 37
click at [171, 541] on div "Eraser" at bounding box center [177, 648] width 28 height 9
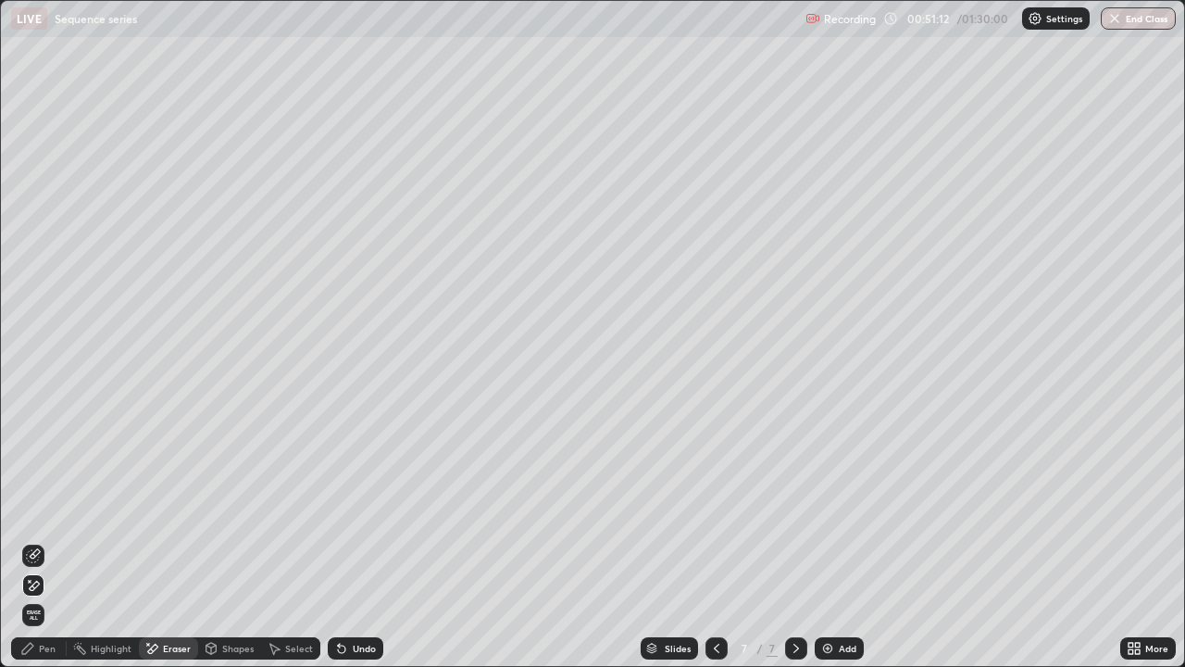
click at [37, 541] on div "Pen" at bounding box center [39, 648] width 56 height 22
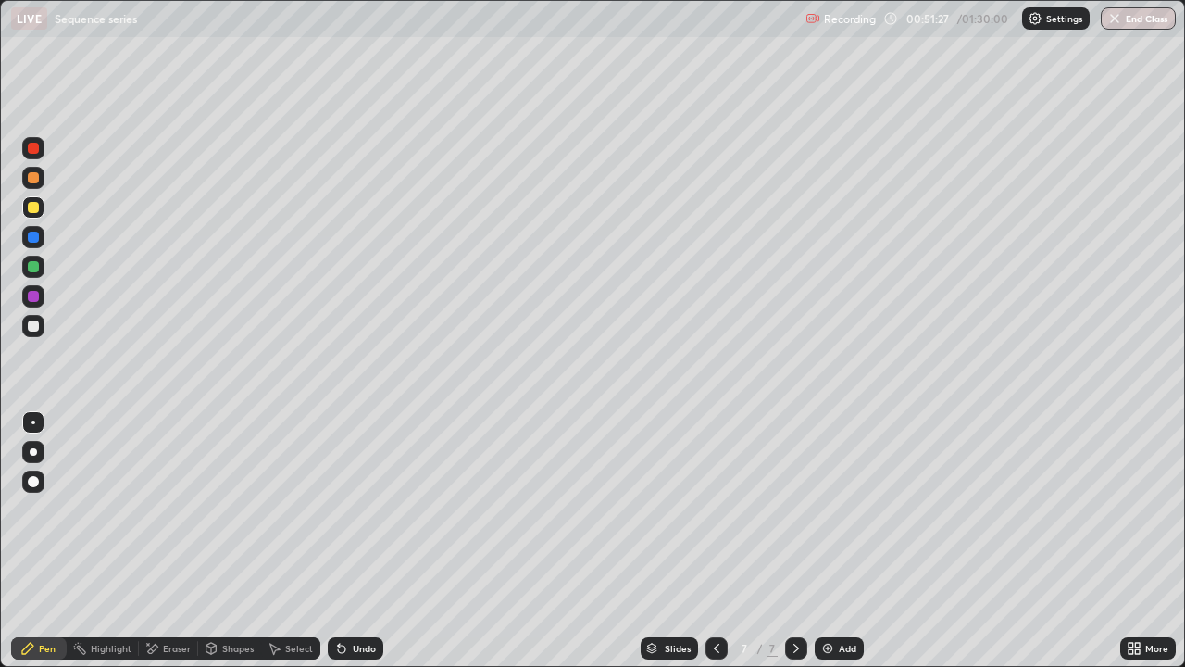
click at [31, 177] on div at bounding box center [33, 177] width 11 height 11
click at [512, 541] on div "Slides 7 / 7 Add" at bounding box center [751, 648] width 737 height 37
click at [364, 541] on div "Undo" at bounding box center [364, 648] width 23 height 9
click at [30, 204] on div at bounding box center [33, 207] width 11 height 11
click at [37, 329] on div at bounding box center [33, 325] width 11 height 11
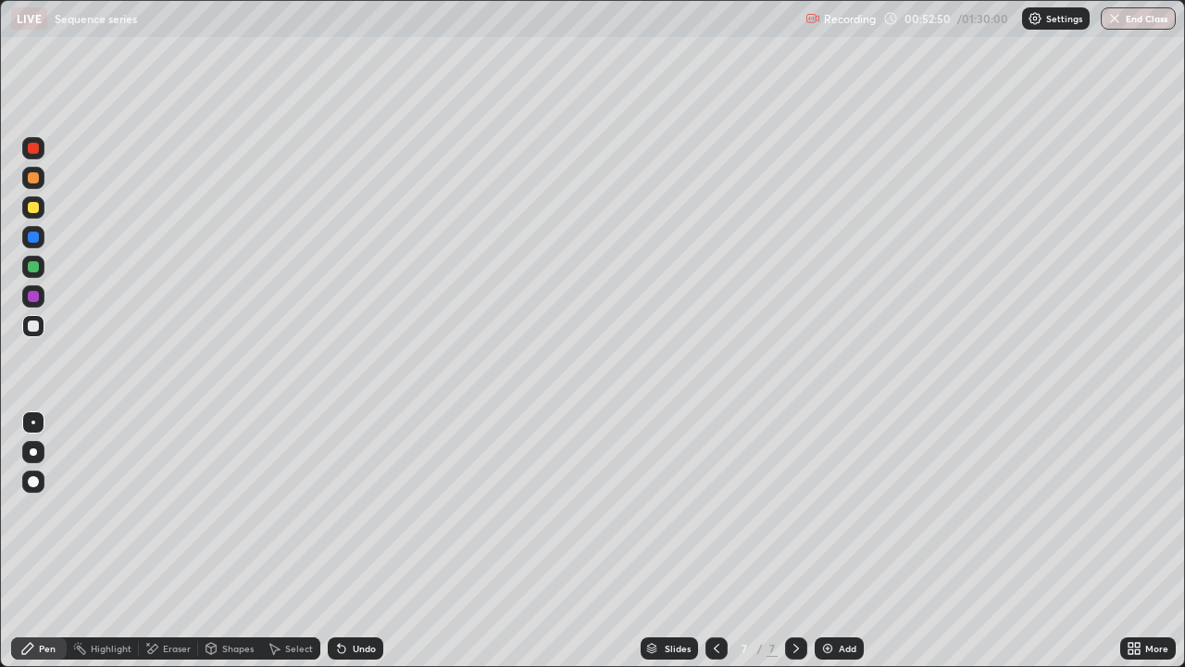
click at [353, 541] on div "Undo" at bounding box center [364, 648] width 23 height 9
click at [355, 541] on div "Undo" at bounding box center [364, 648] width 23 height 9
click at [356, 541] on div "Undo" at bounding box center [364, 648] width 23 height 9
click at [355, 541] on div "Undo" at bounding box center [356, 648] width 56 height 22
click at [38, 296] on div at bounding box center [33, 296] width 11 height 11
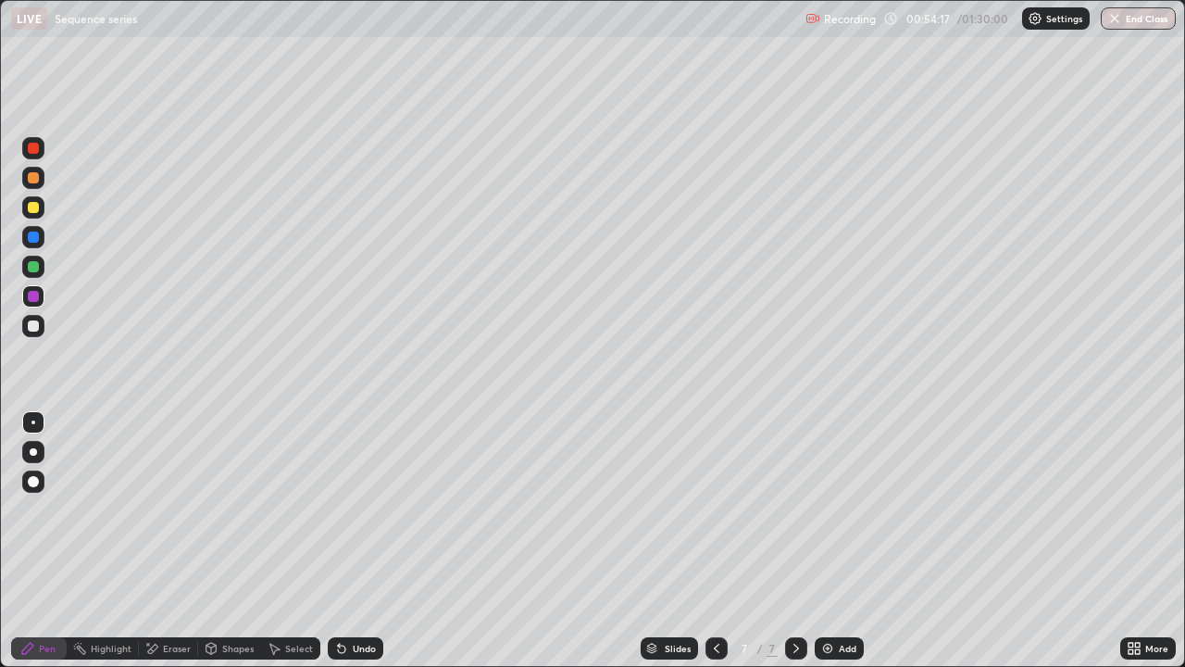
click at [296, 541] on div "Select" at bounding box center [299, 648] width 28 height 9
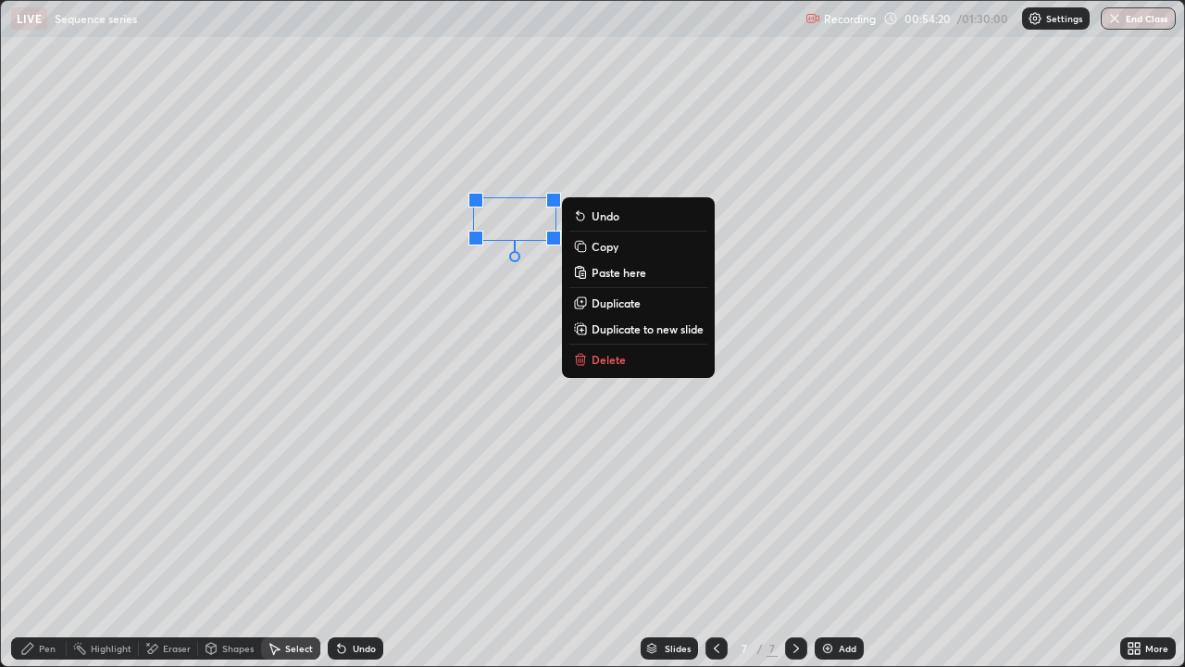
click at [46, 541] on div "Pen" at bounding box center [39, 648] width 56 height 22
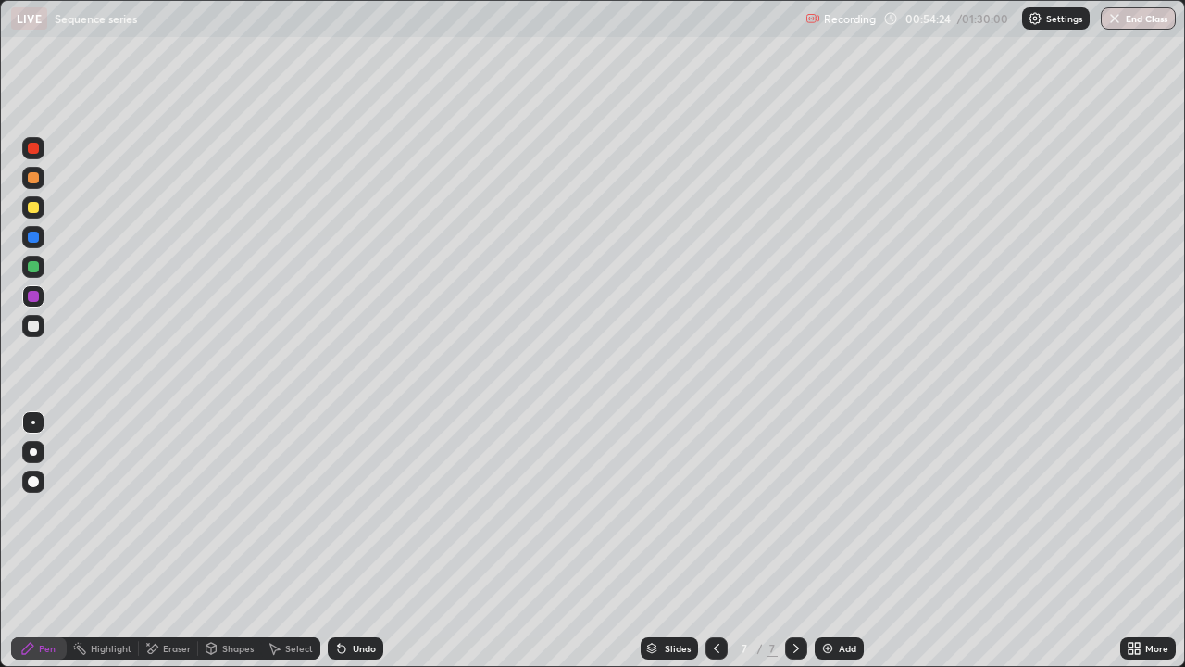
click at [292, 541] on div "Select" at bounding box center [299, 648] width 28 height 9
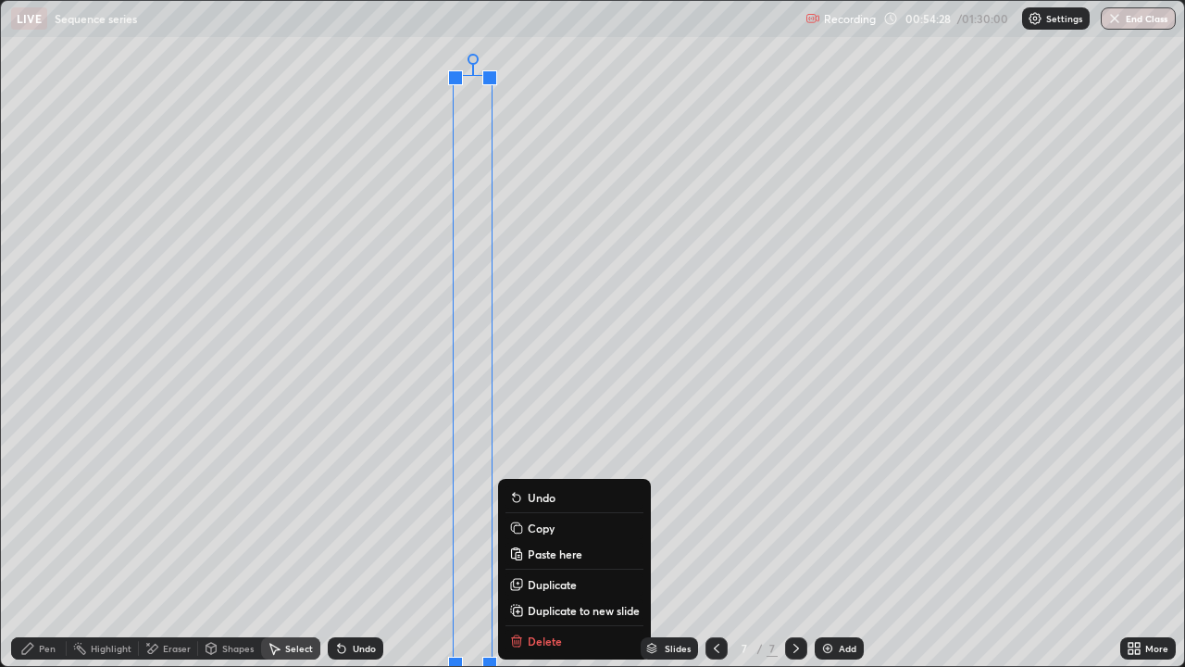
click at [602, 244] on div "0 ° Undo Copy Paste here Duplicate Duplicate to new slide Delete" at bounding box center [592, 333] width 1183 height 665
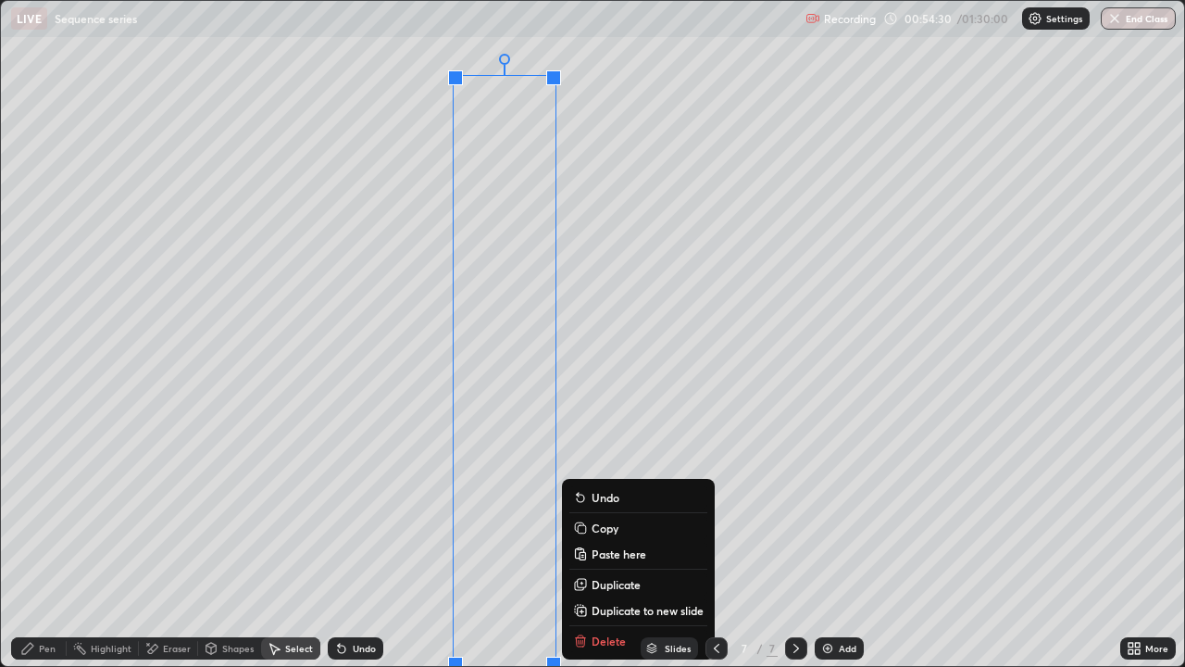
click at [593, 251] on div "0 ° Undo Copy Paste here Duplicate Duplicate to new slide Delete" at bounding box center [592, 333] width 1183 height 665
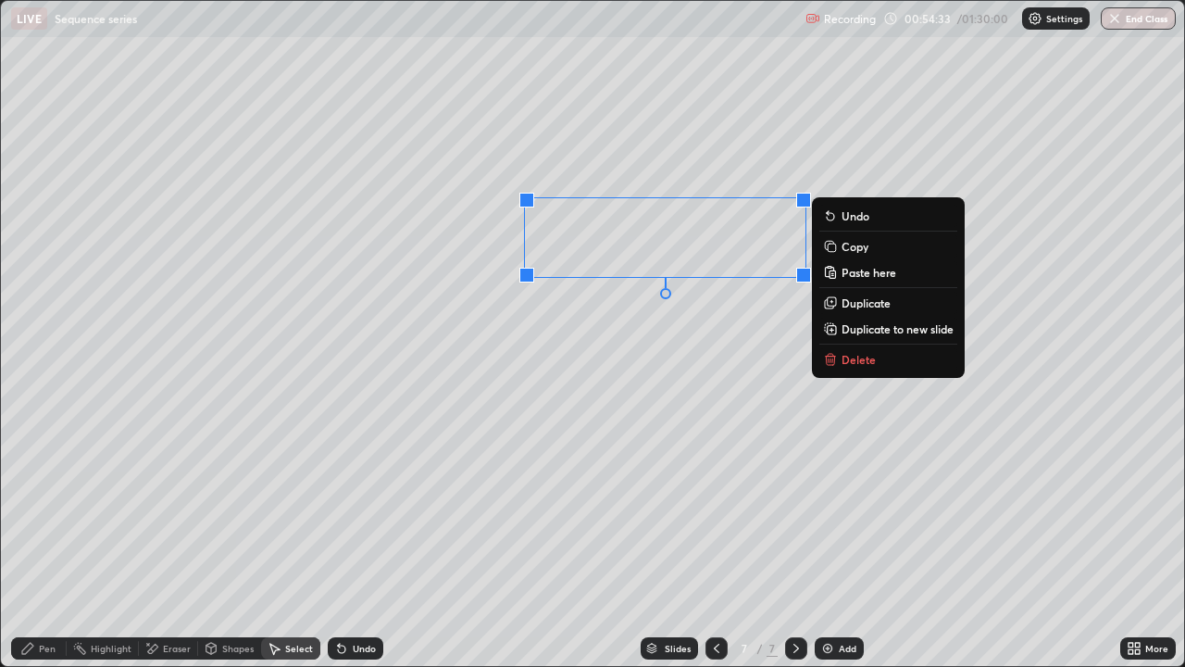
click at [181, 541] on div "Eraser" at bounding box center [177, 648] width 28 height 9
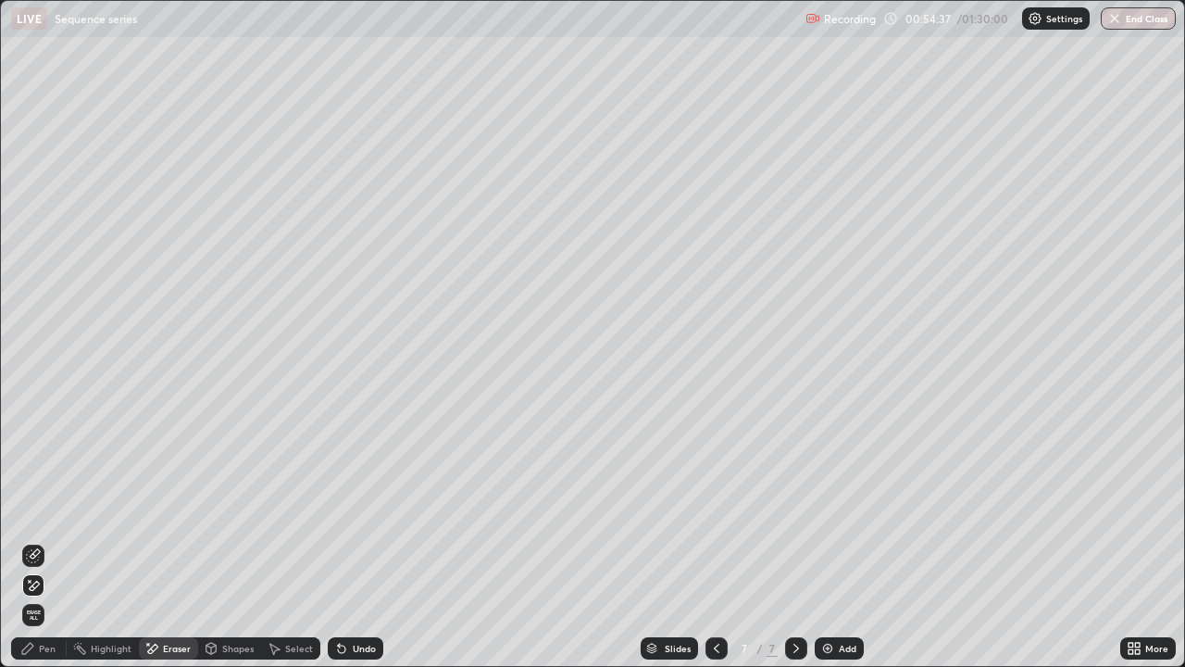
click at [44, 541] on div "Pen" at bounding box center [47, 648] width 17 height 9
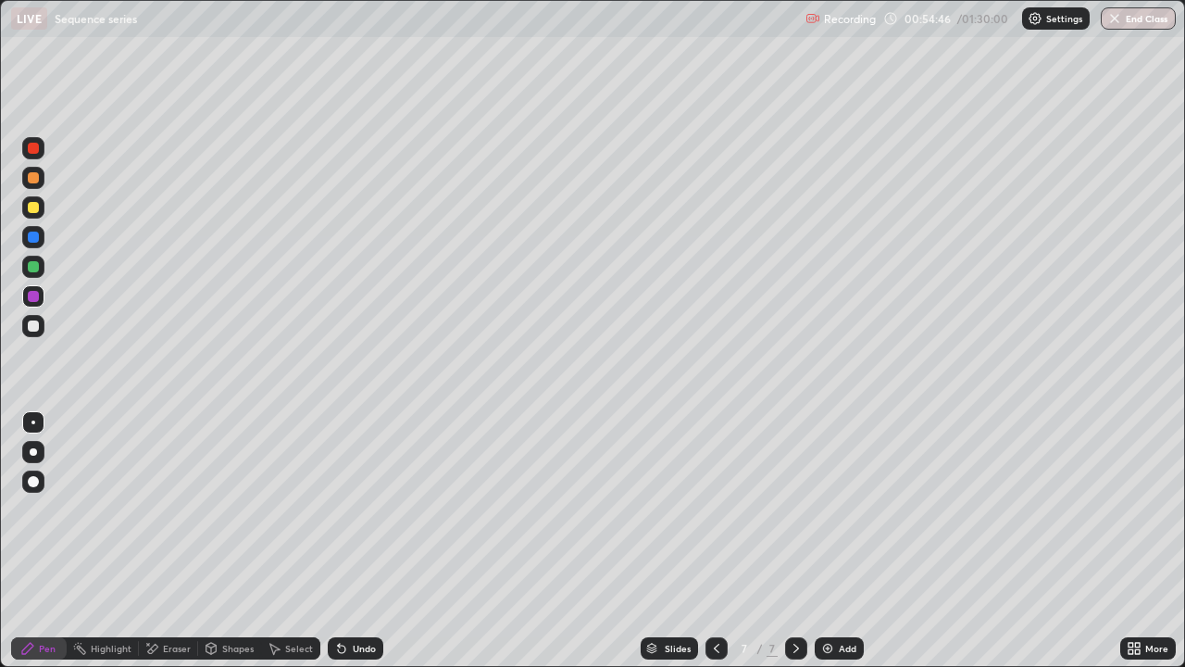
click at [34, 328] on div at bounding box center [33, 325] width 11 height 11
click at [35, 300] on div at bounding box center [33, 296] width 11 height 11
click at [175, 541] on div "Eraser" at bounding box center [168, 648] width 59 height 22
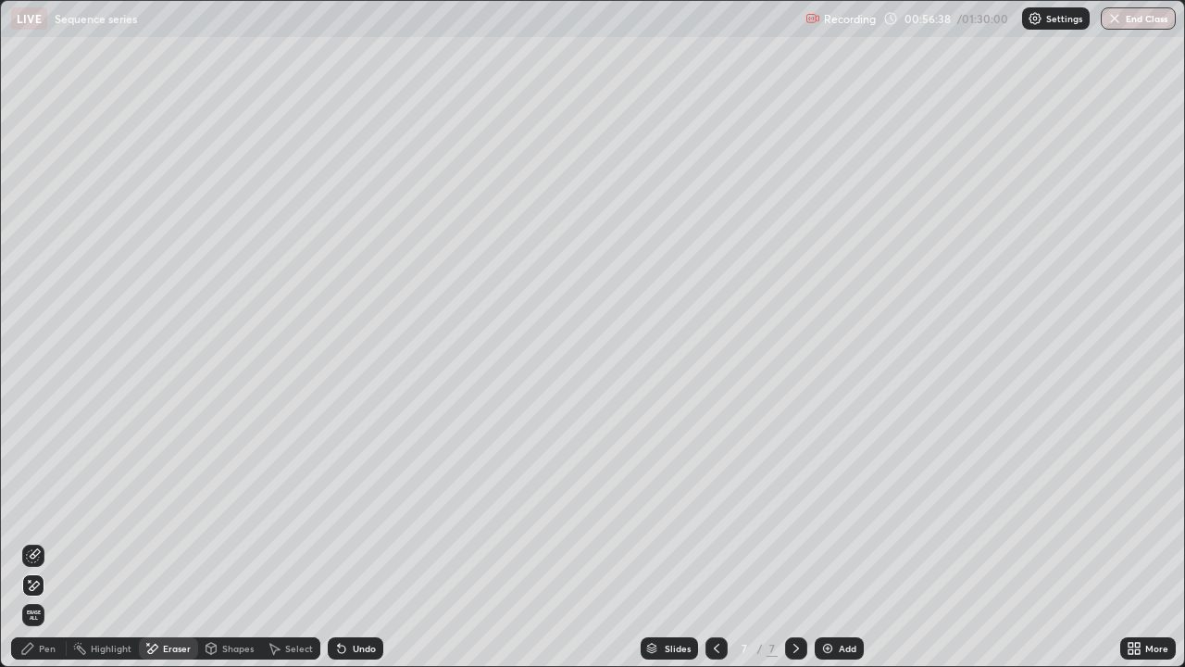
click at [39, 541] on div "Pen" at bounding box center [47, 648] width 17 height 9
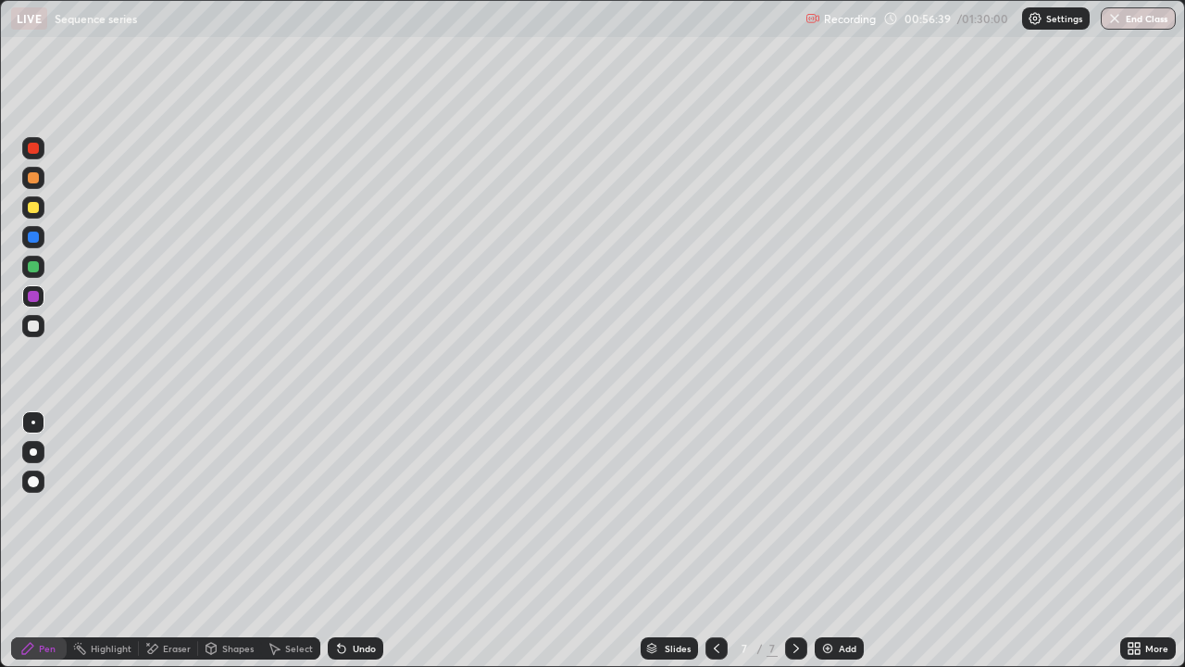
click at [32, 151] on div at bounding box center [33, 148] width 11 height 11
click at [35, 328] on div at bounding box center [33, 325] width 11 height 11
click at [38, 294] on div at bounding box center [33, 296] width 11 height 11
click at [170, 541] on div "Eraser" at bounding box center [177, 648] width 28 height 9
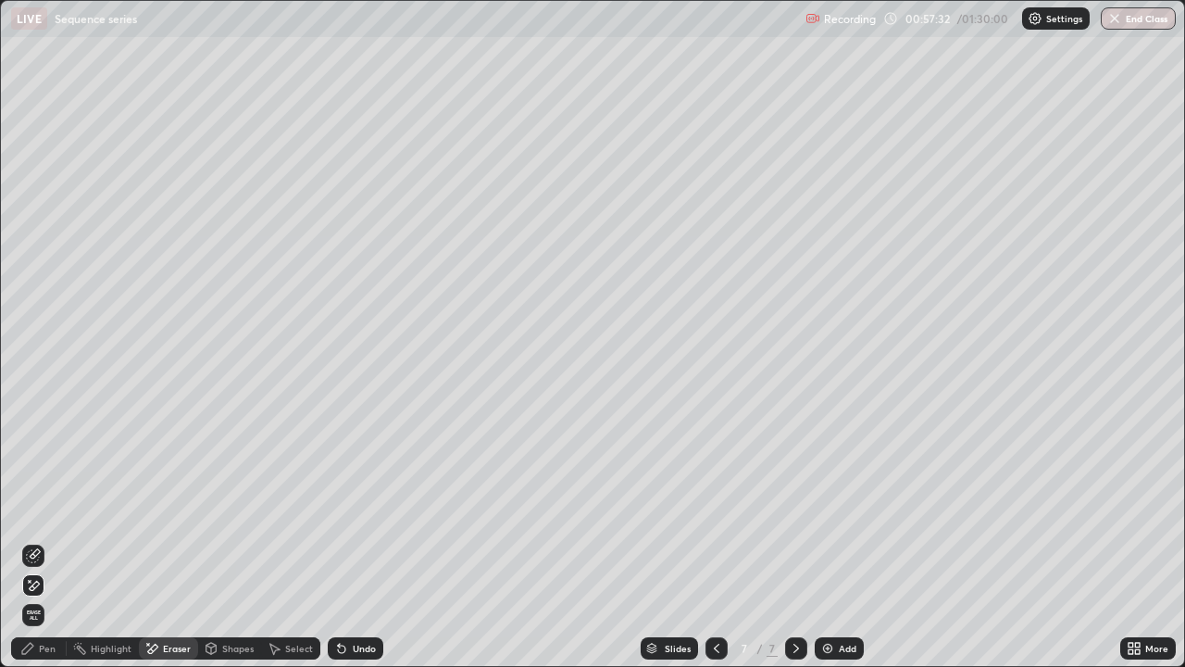
click at [45, 541] on div "Pen" at bounding box center [47, 648] width 17 height 9
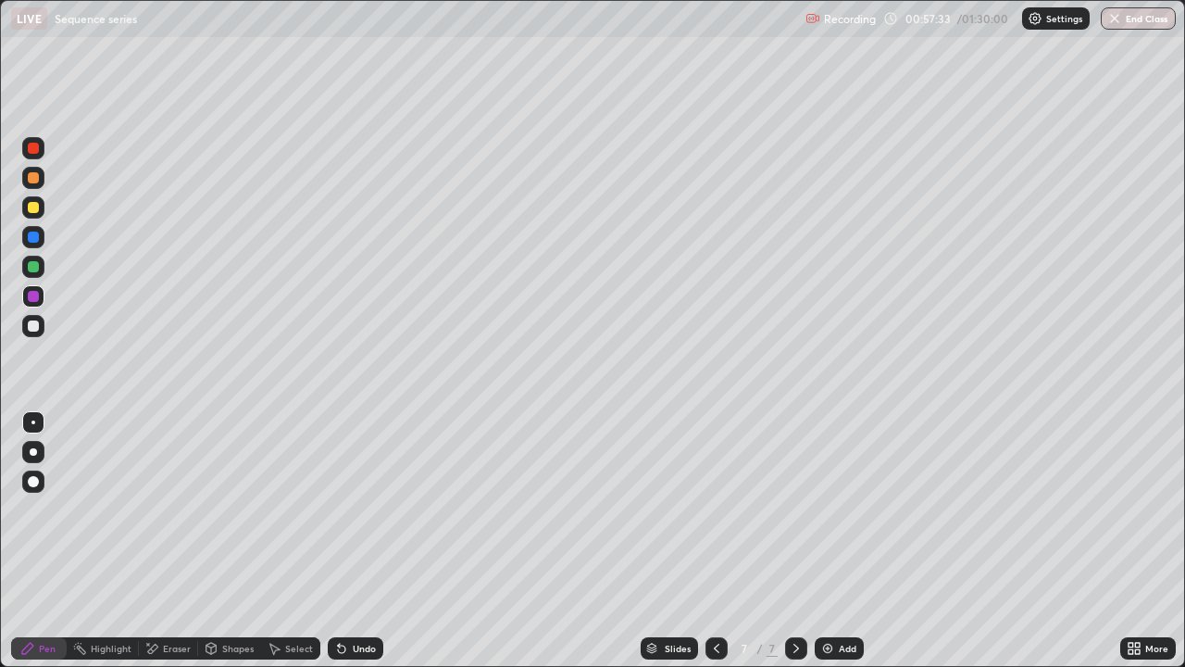
click at [42, 150] on div at bounding box center [33, 148] width 22 height 22
click at [35, 326] on div at bounding box center [33, 325] width 11 height 11
click at [38, 150] on div at bounding box center [33, 148] width 11 height 11
click at [1158, 541] on div "More" at bounding box center [1156, 648] width 23 height 9
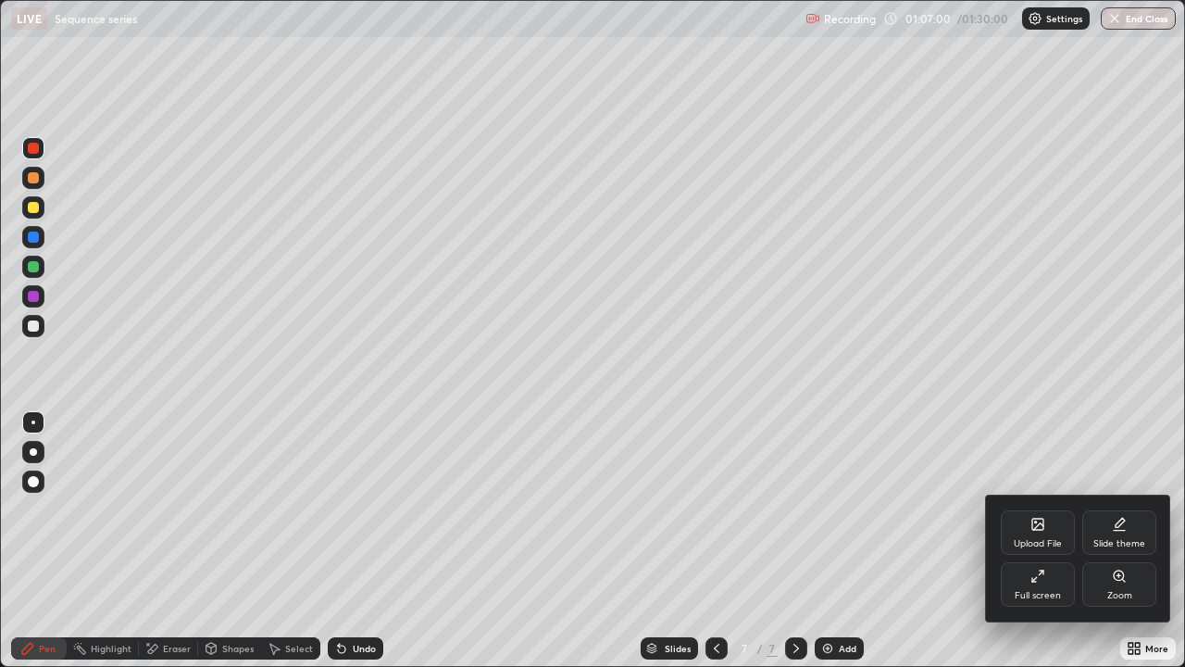
click at [804, 541] on div at bounding box center [592, 333] width 1185 height 667
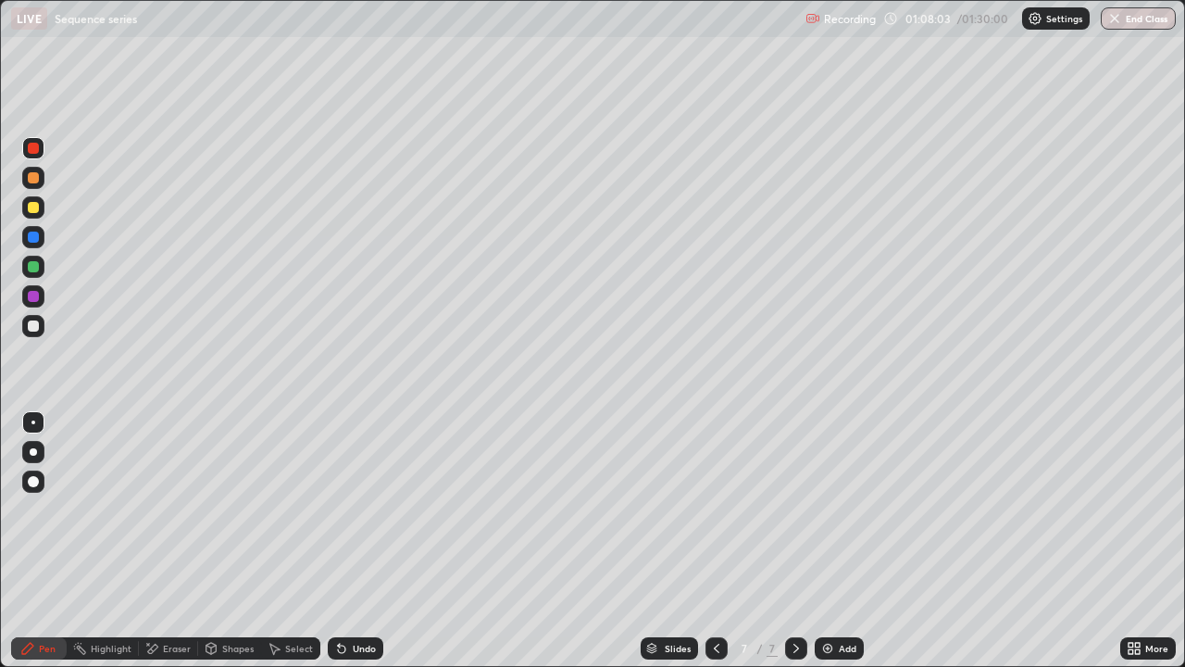
click at [295, 541] on div "Select" at bounding box center [299, 648] width 28 height 9
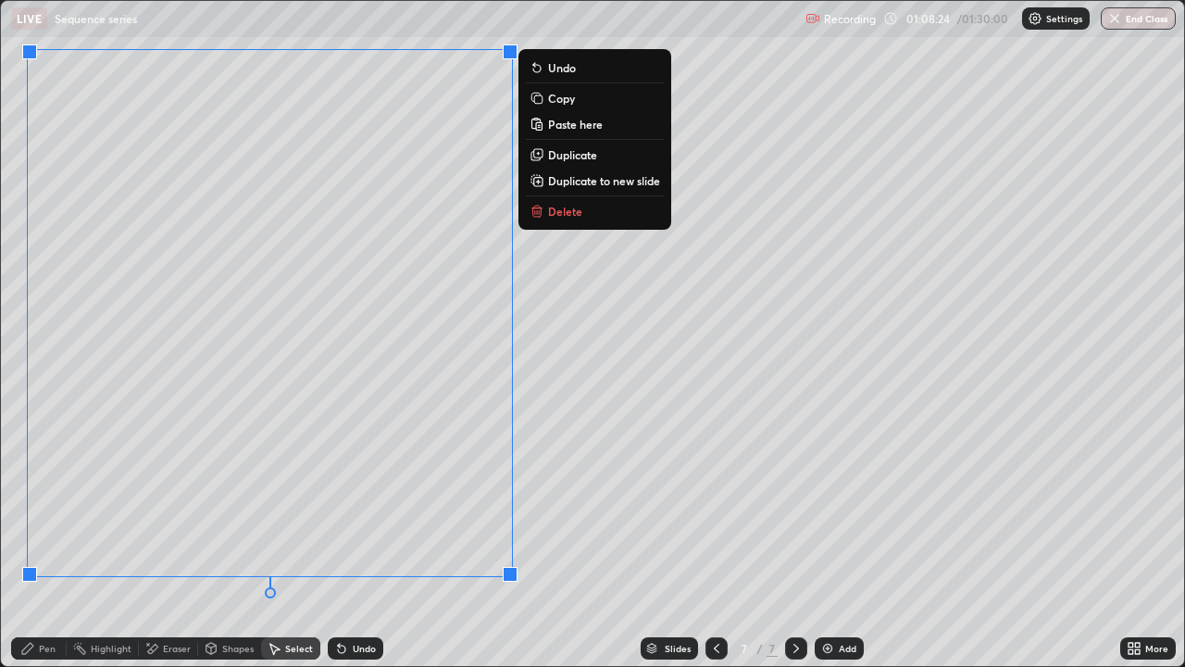
click at [47, 541] on div "Pen" at bounding box center [47, 648] width 17 height 9
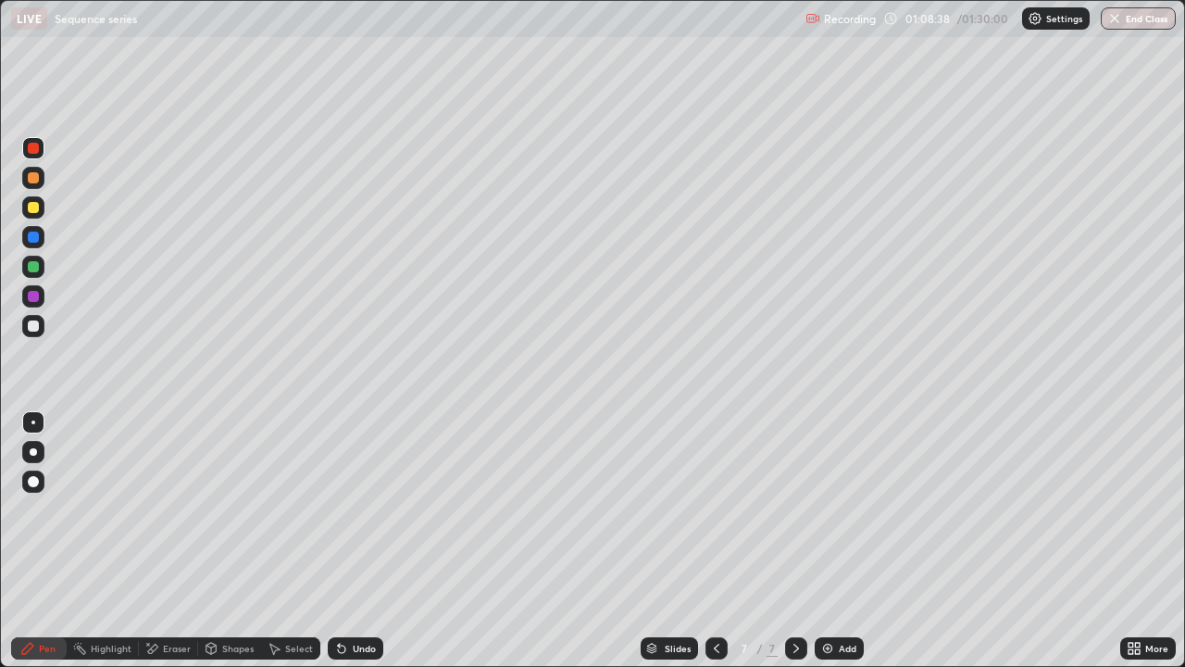
click at [35, 316] on div at bounding box center [33, 326] width 22 height 22
click at [280, 541] on icon at bounding box center [274, 648] width 15 height 15
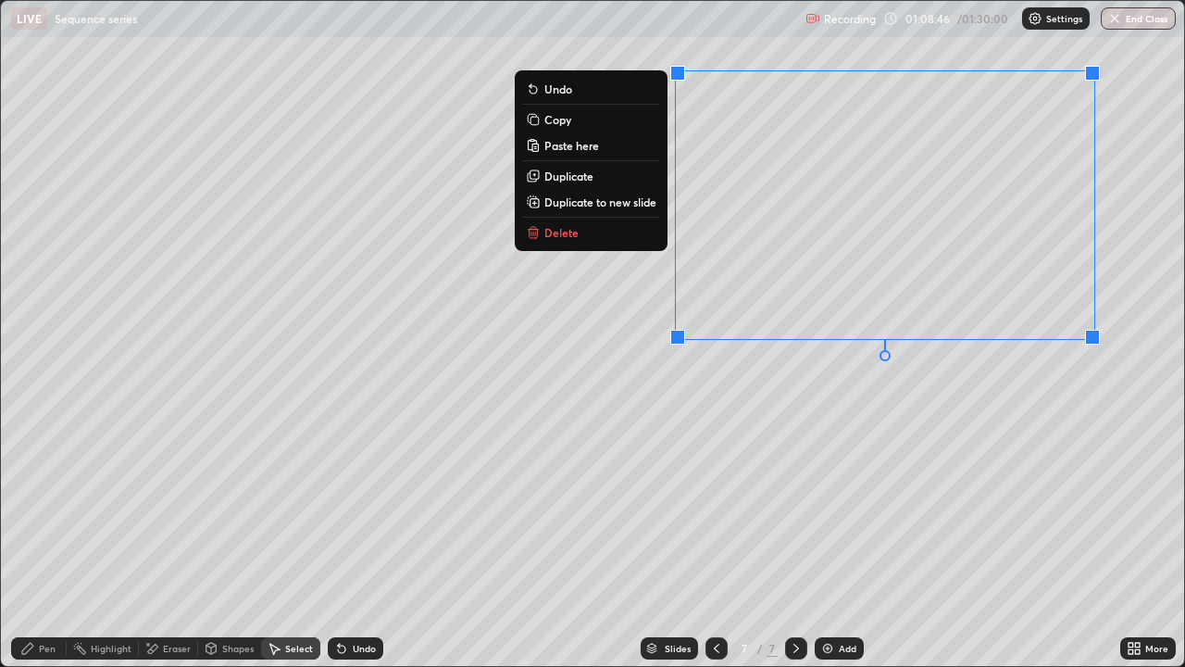
click at [176, 541] on div "Eraser" at bounding box center [177, 648] width 28 height 9
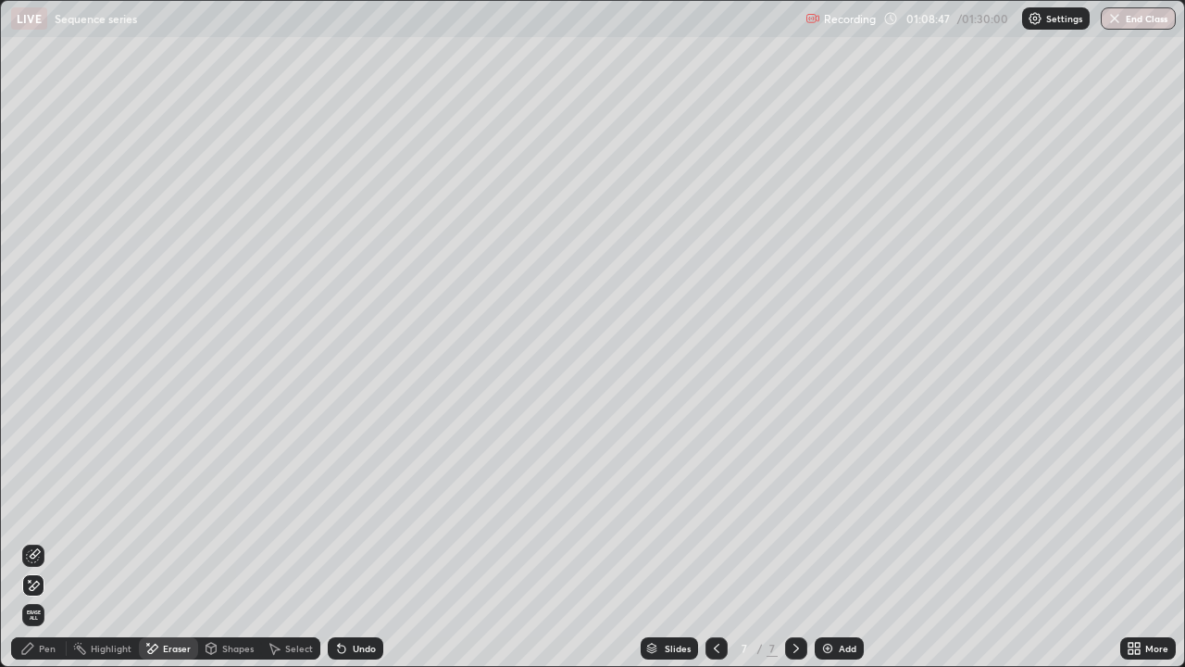
click at [34, 541] on icon at bounding box center [33, 586] width 15 height 16
click at [45, 541] on div "Pen" at bounding box center [39, 648] width 56 height 22
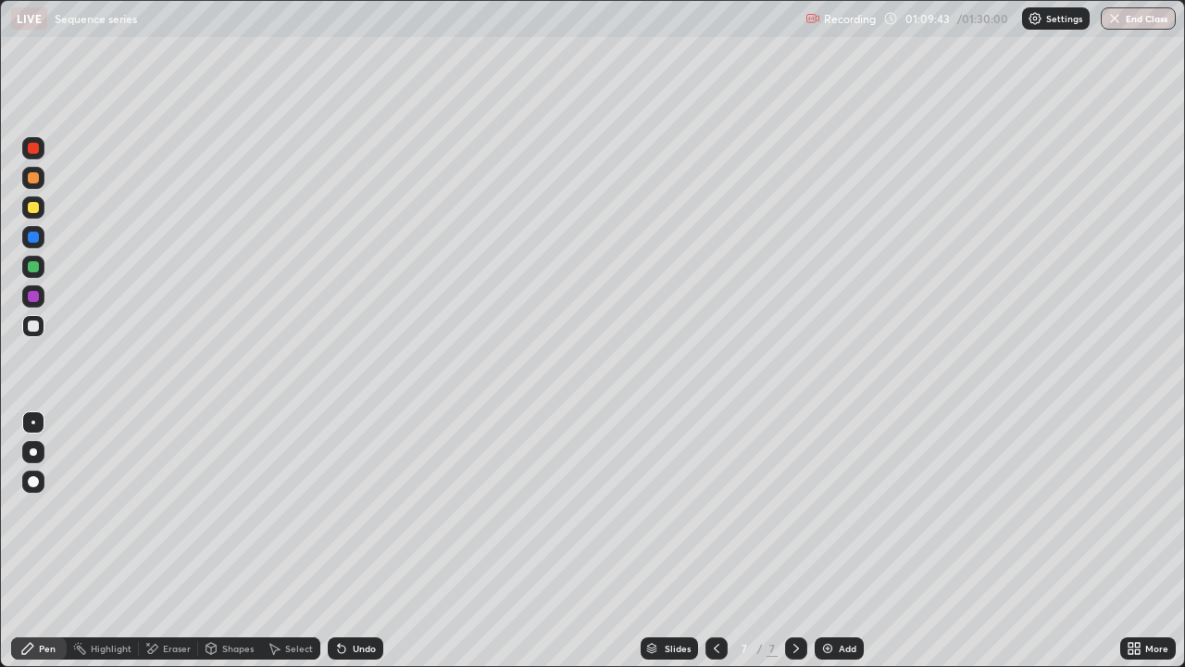
click at [366, 541] on div "Undo" at bounding box center [364, 648] width 23 height 9
click at [43, 206] on div at bounding box center [33, 207] width 22 height 22
click at [37, 323] on div at bounding box center [33, 325] width 11 height 11
click at [36, 181] on div at bounding box center [33, 177] width 11 height 11
click at [1011, 541] on div "Slides 7 / 7 Add" at bounding box center [751, 648] width 737 height 37
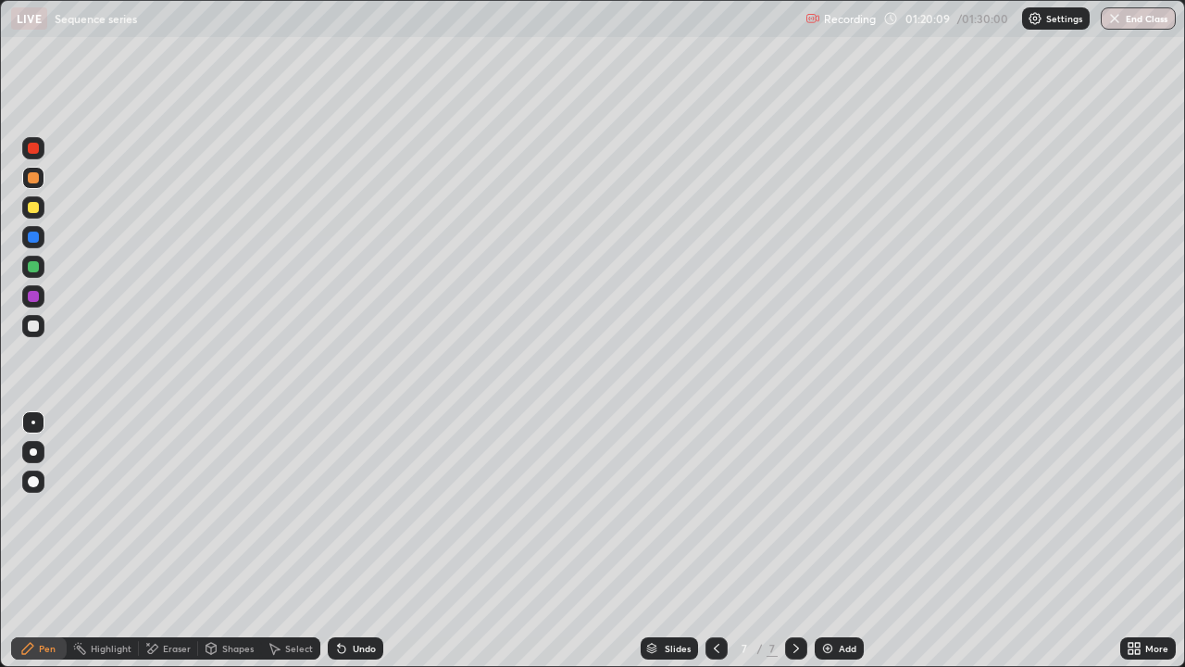
click at [1145, 541] on div "More" at bounding box center [1148, 648] width 56 height 22
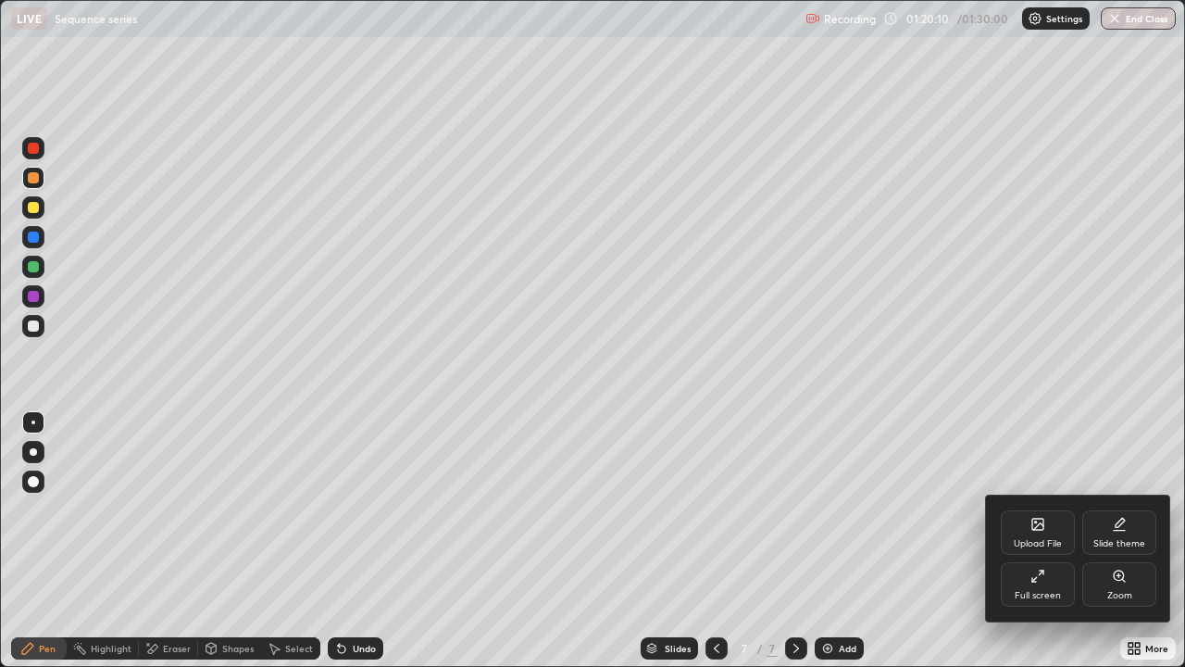
click at [1045, 541] on div "Full screen" at bounding box center [1038, 584] width 74 height 44
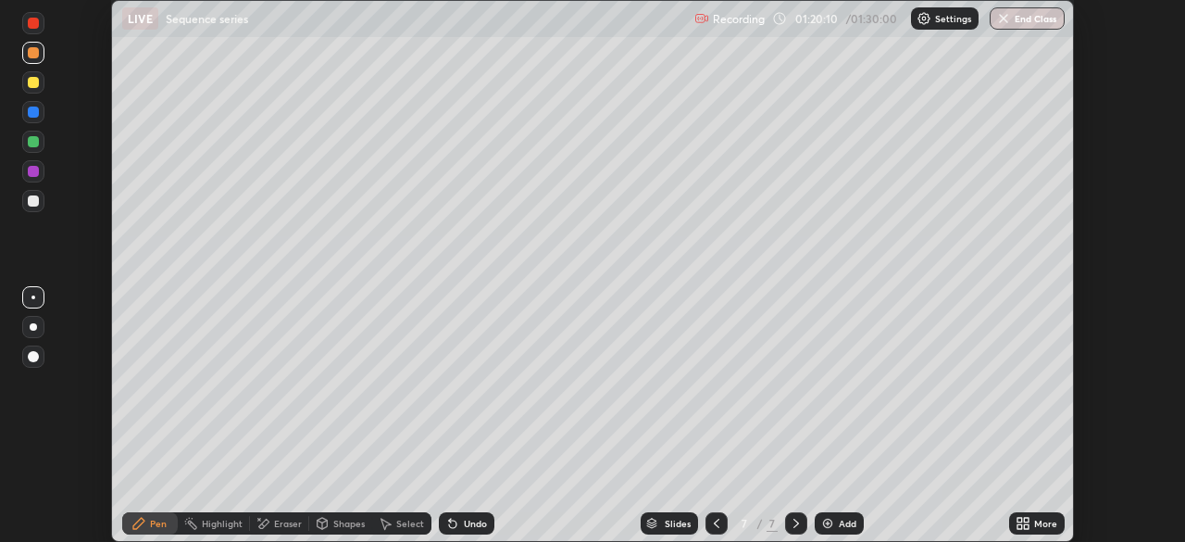
scroll to position [92058, 91415]
click at [1026, 24] on button "End Class" at bounding box center [1027, 18] width 75 height 22
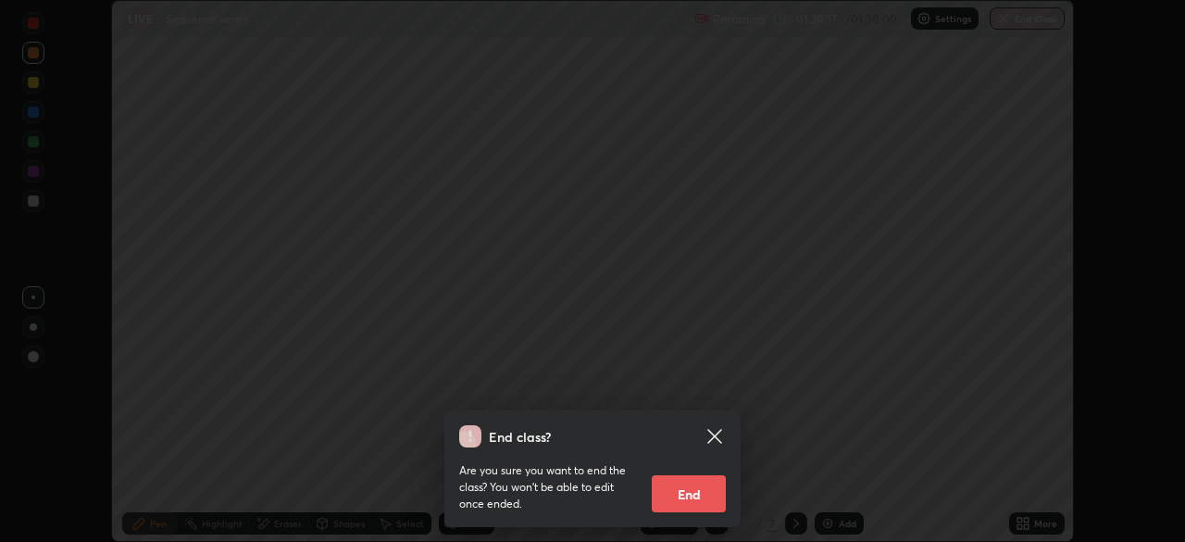
click at [658, 505] on button "End" at bounding box center [689, 493] width 74 height 37
